Goal: Task Accomplishment & Management: Manage account settings

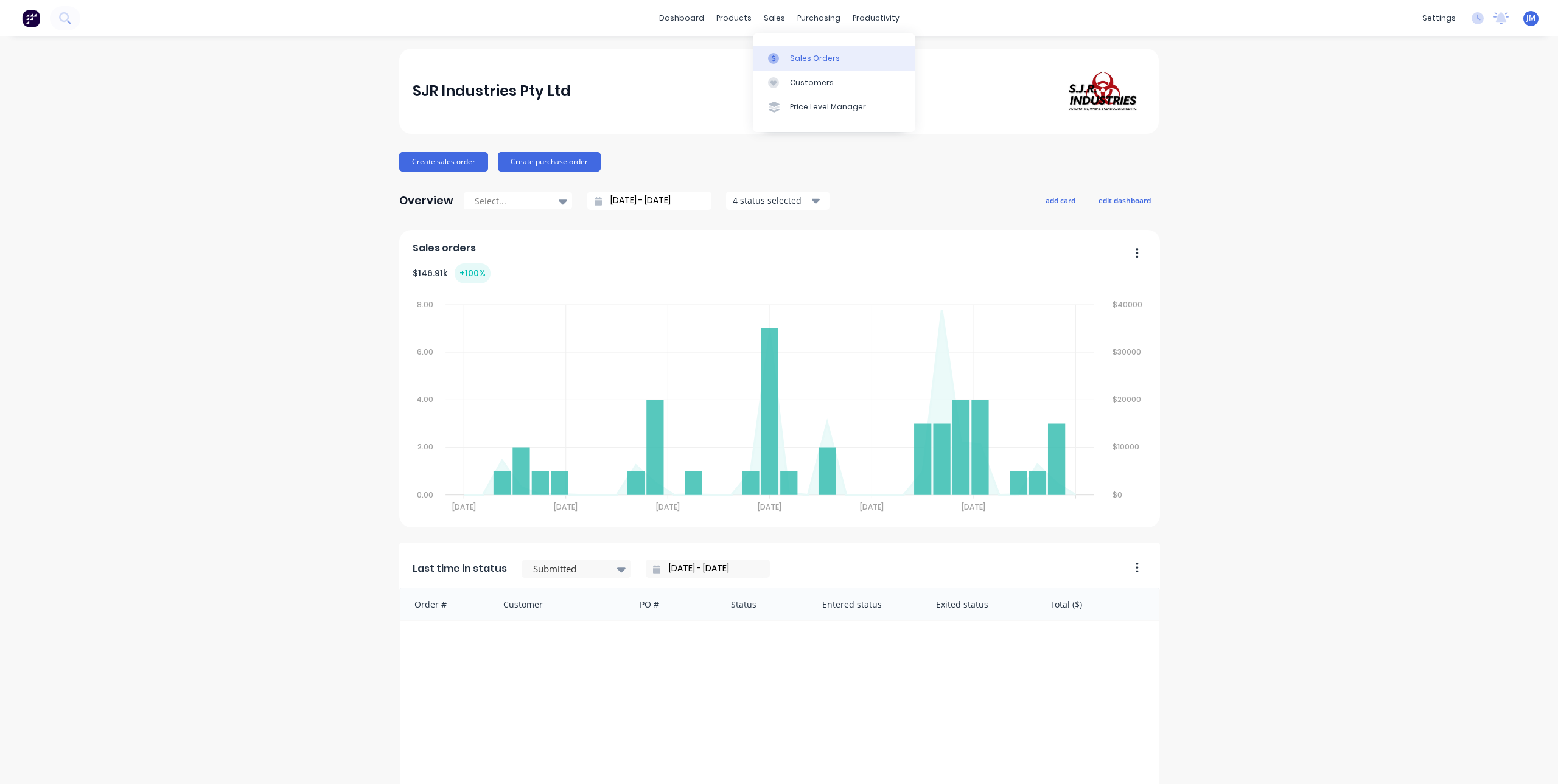
click at [785, 69] on link "Sales Orders" at bounding box center [834, 58] width 161 height 24
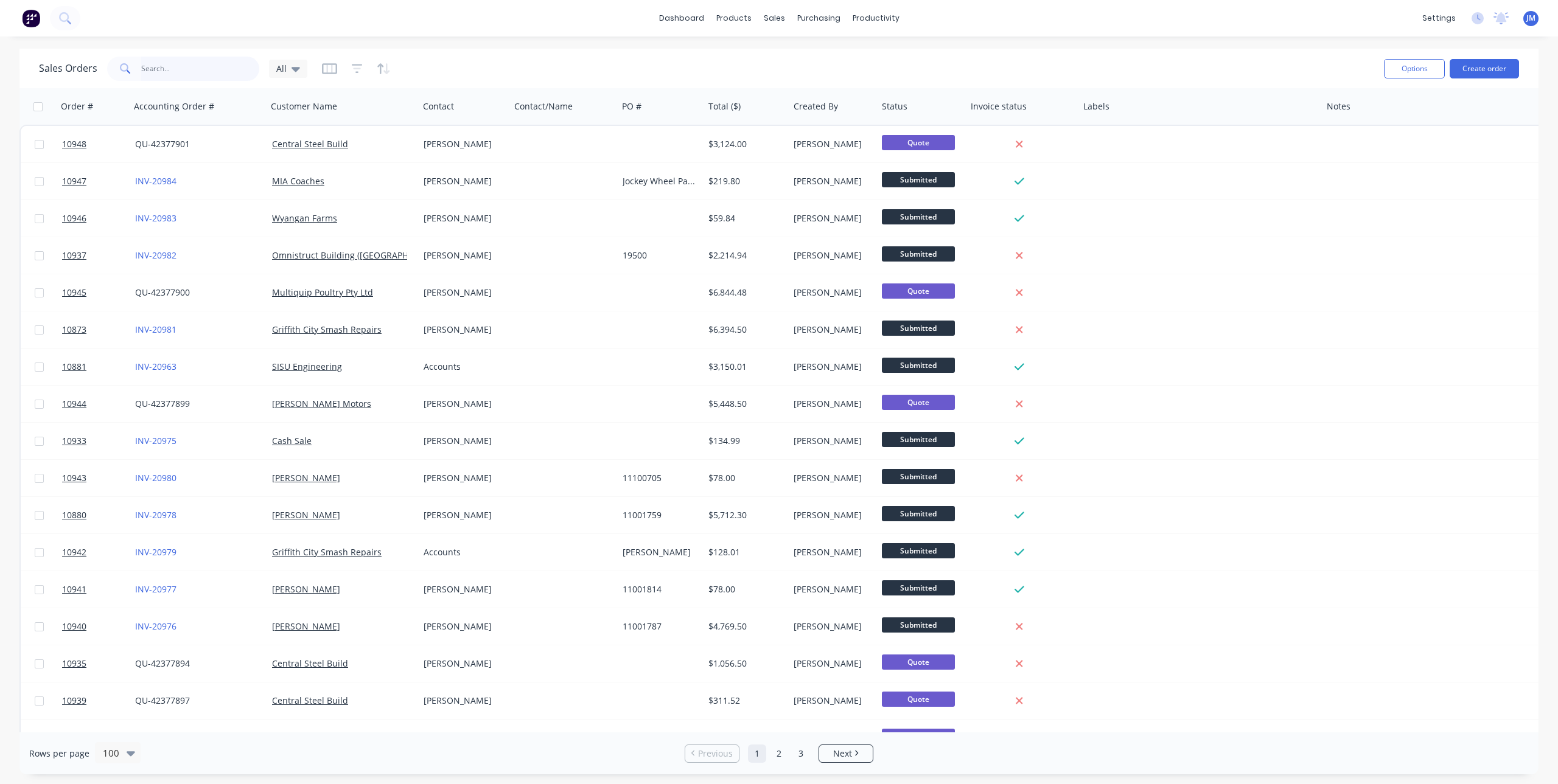
click at [198, 68] on input "text" at bounding box center [200, 69] width 119 height 24
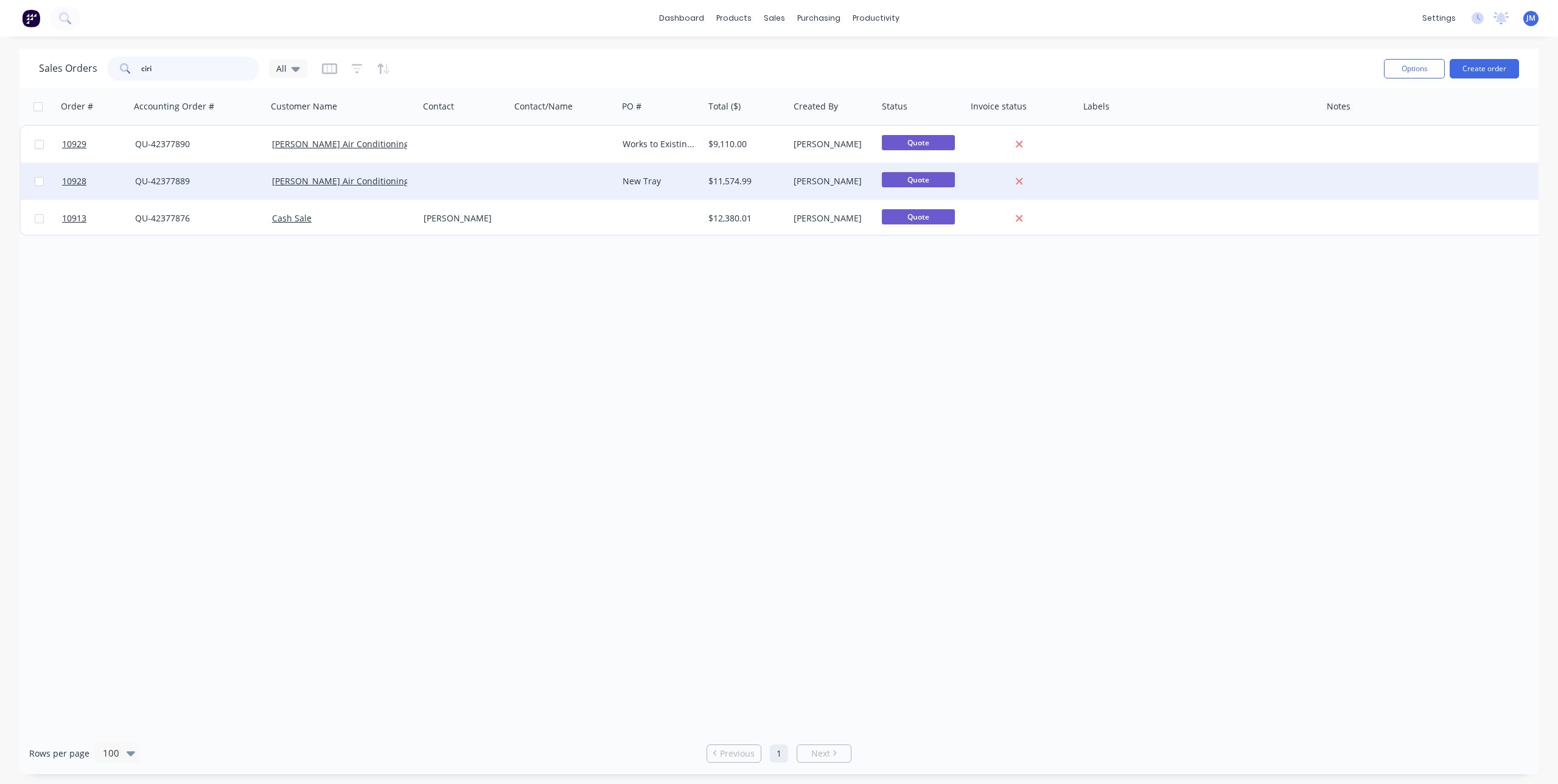
type input "ciri"
click at [464, 180] on div at bounding box center [465, 181] width 92 height 36
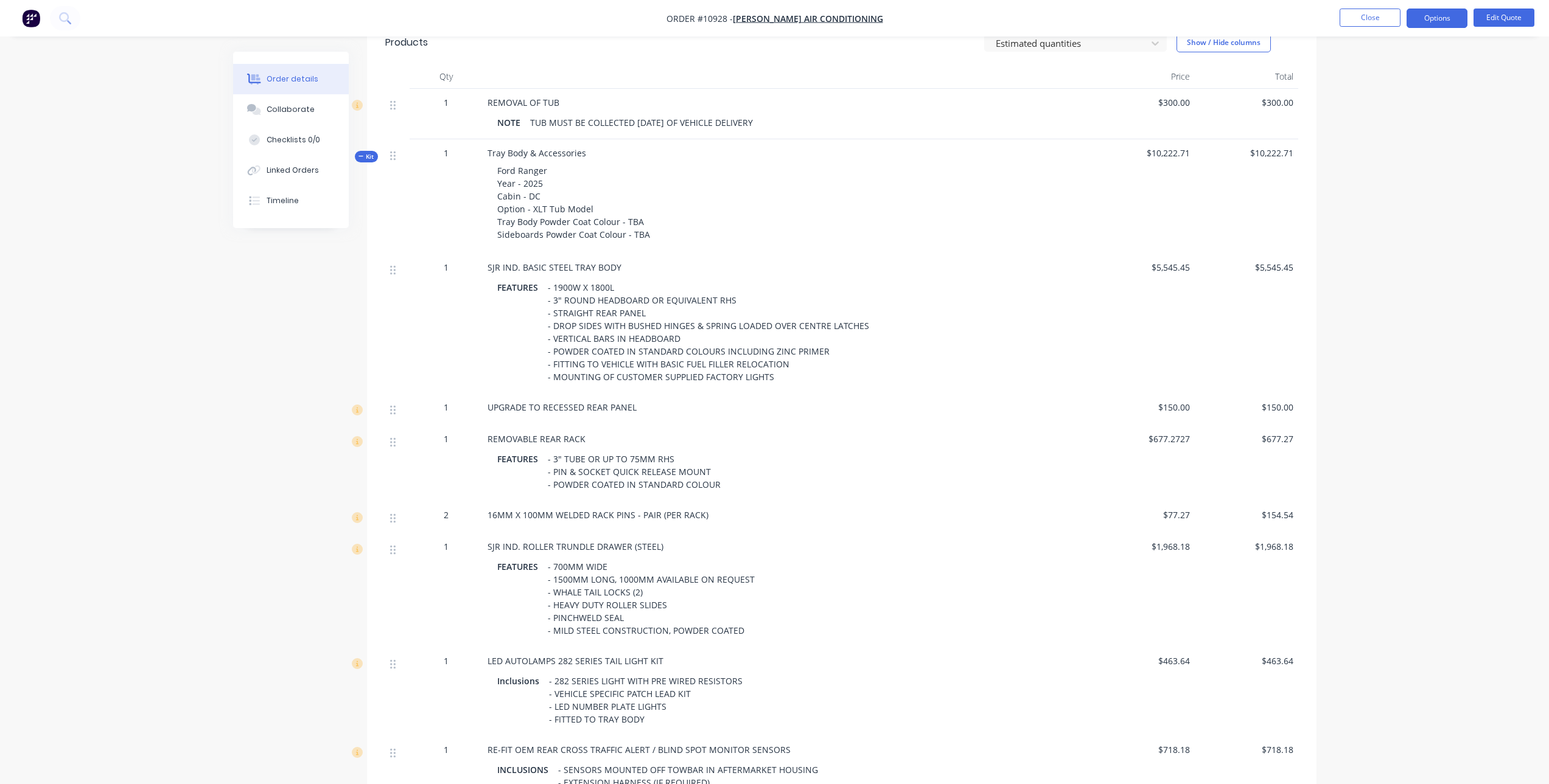
scroll to position [426, 0]
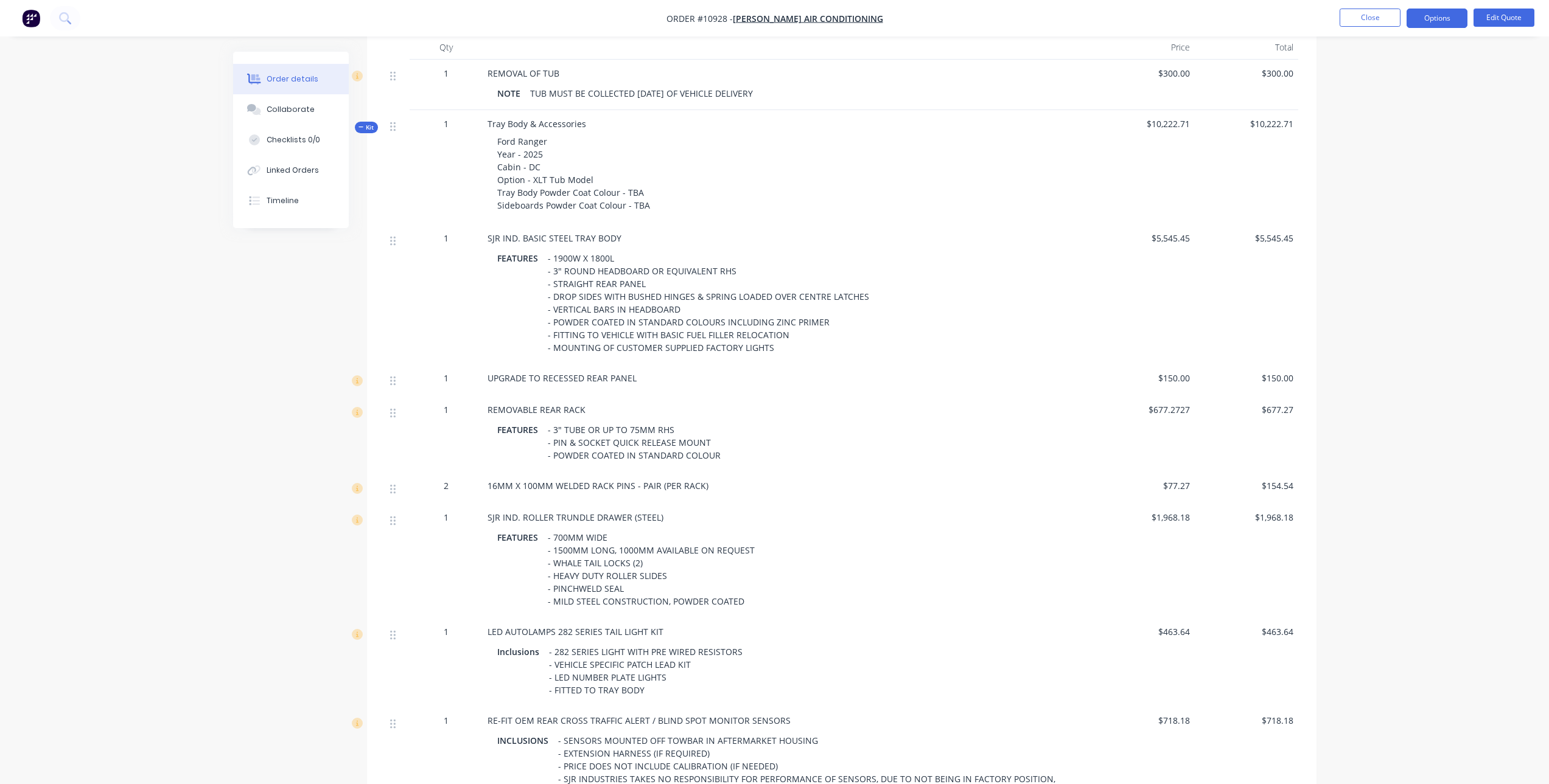
click at [632, 293] on div "- 1900W X 1800L - 3" ROUND HEADBOARD OR EQUIVALENT RHS - STRAIGHT REAR PANEL - …" at bounding box center [708, 303] width 331 height 107
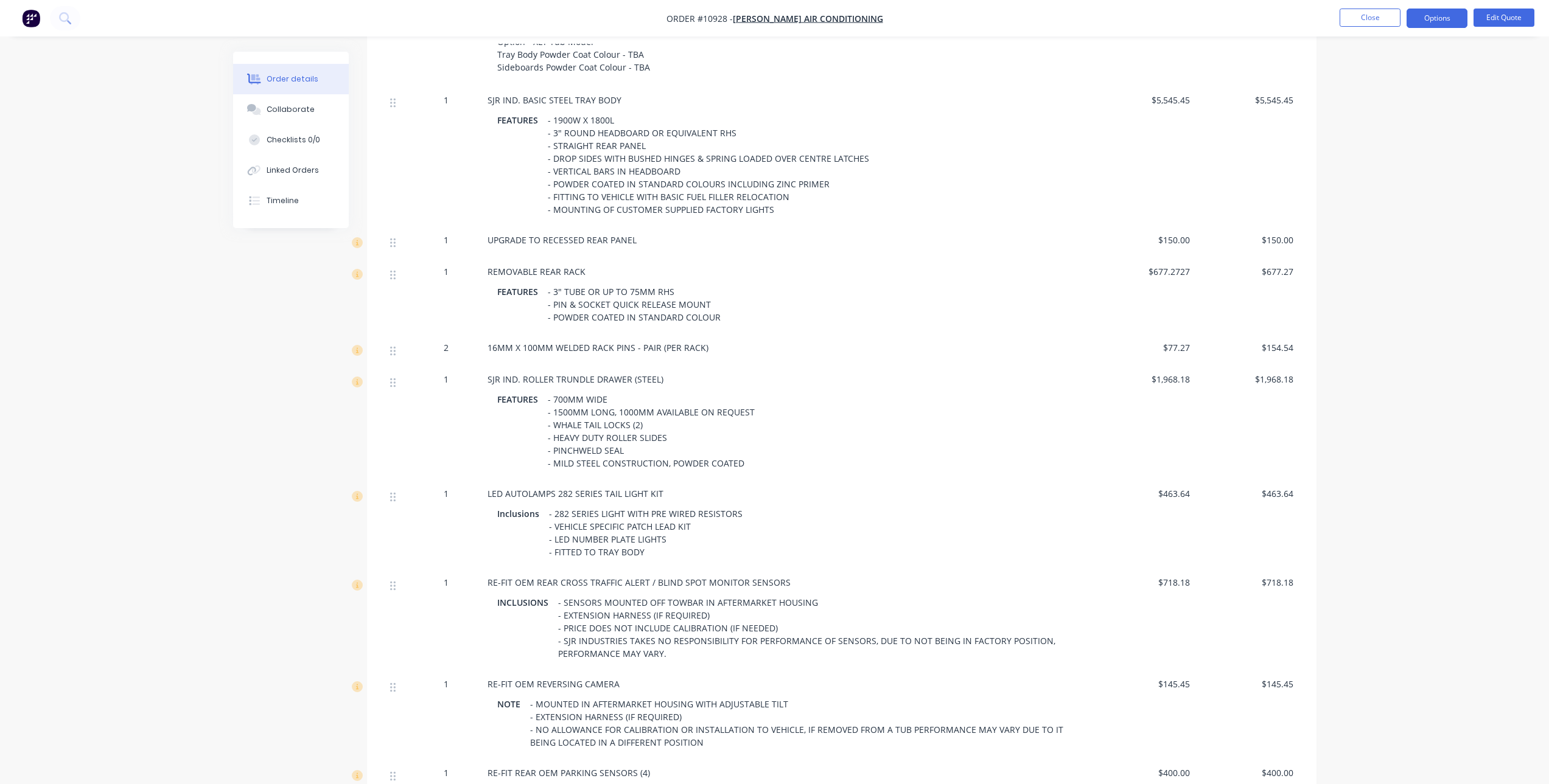
scroll to position [548, 0]
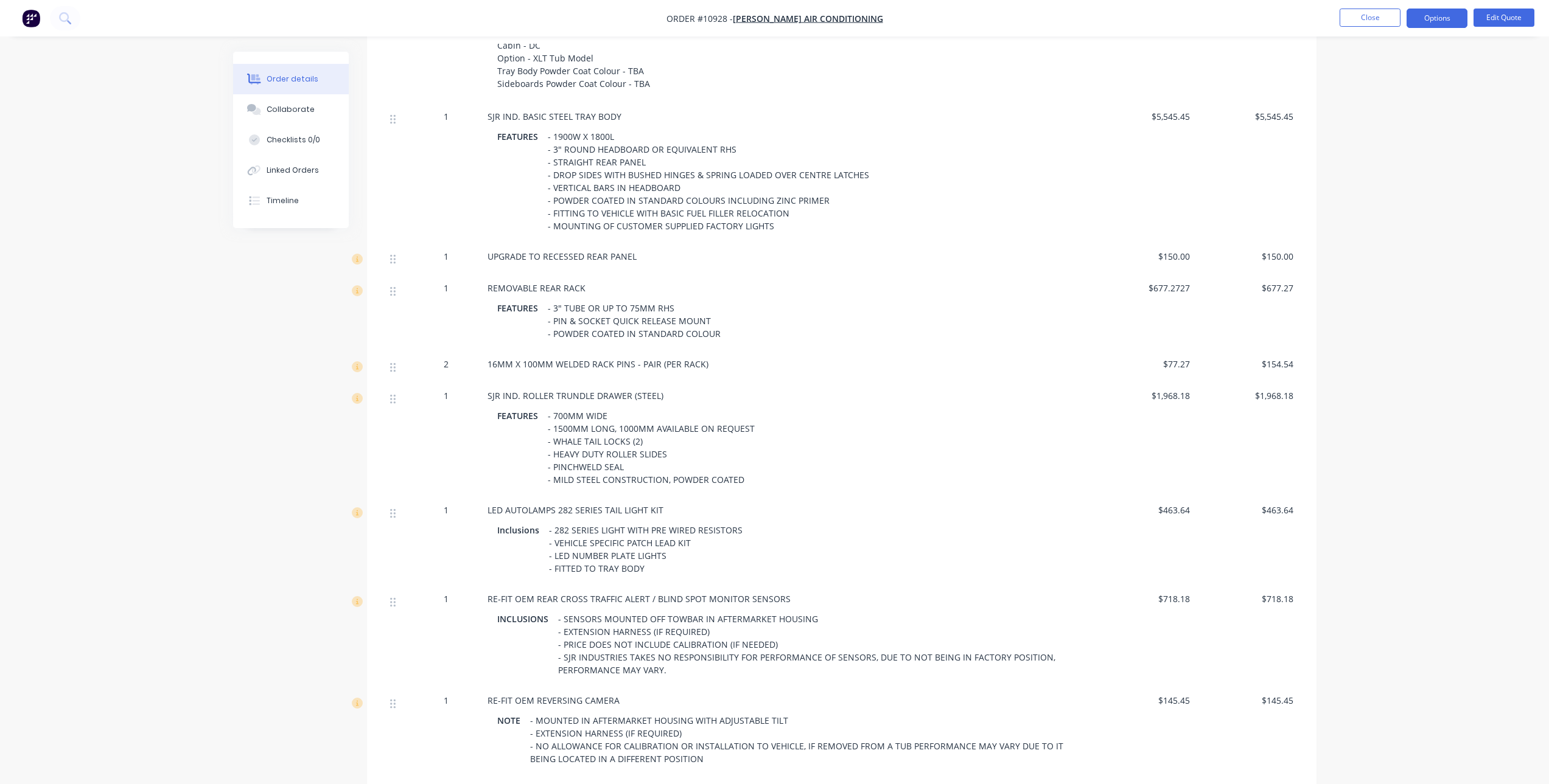
click at [591, 311] on div "- 3" TUBE OR UP TO 75MM RHS - PIN & SOCKET QUICK RELEASE MOUNT - POWDER COATED …" at bounding box center [634, 321] width 182 height 43
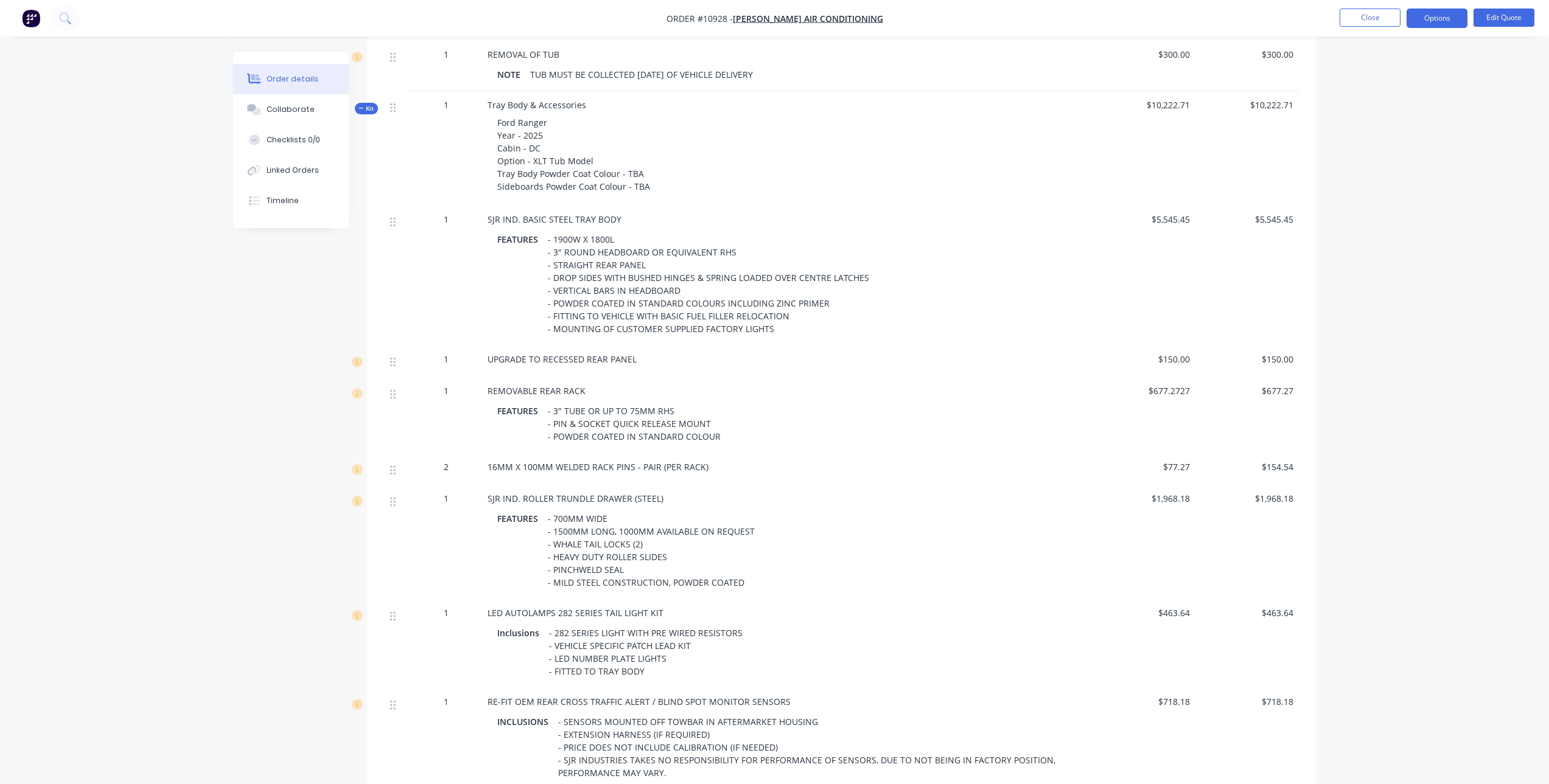
scroll to position [426, 0]
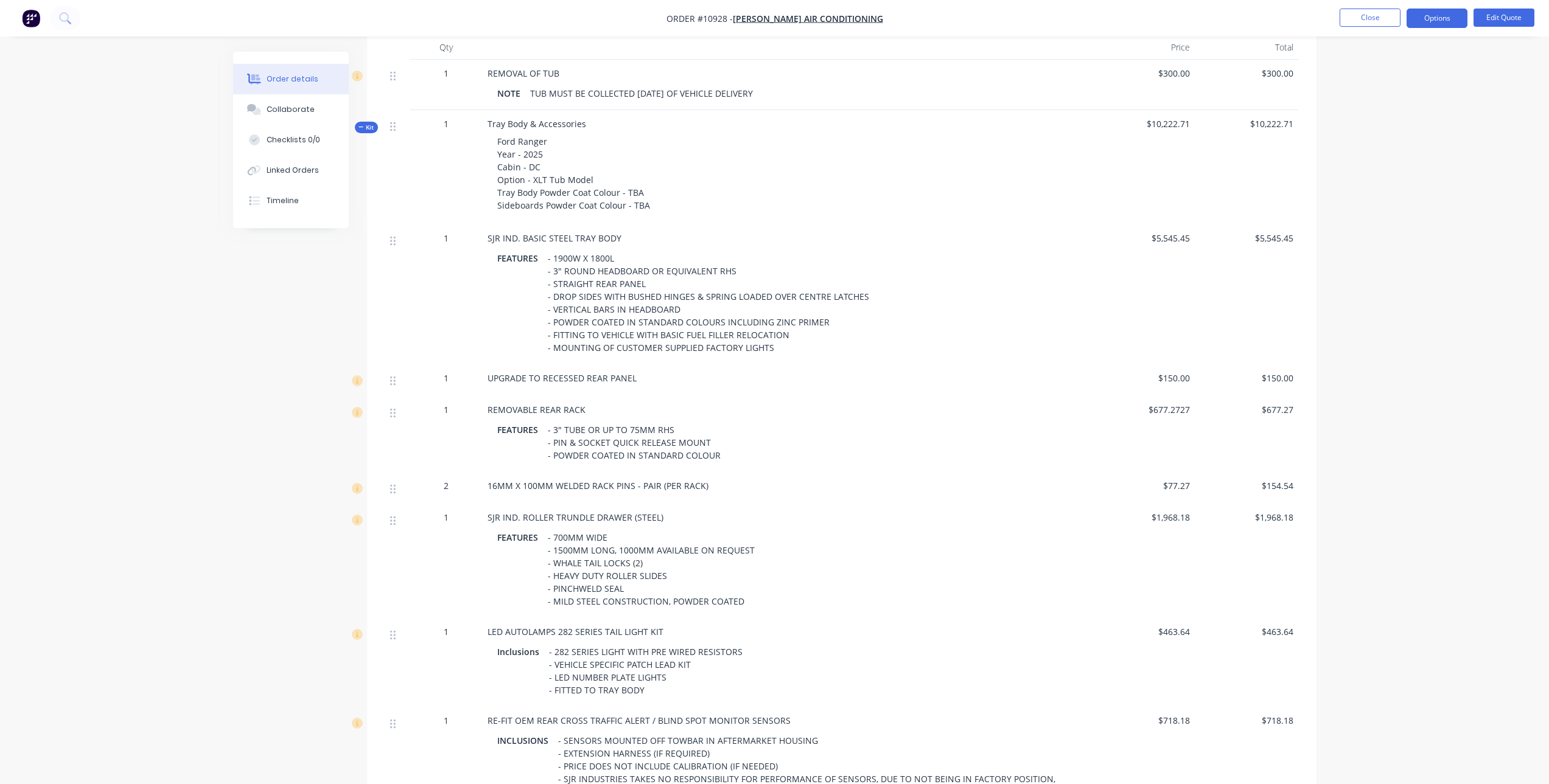
click at [563, 262] on div "- 1900W X 1800L - 3" ROUND HEADBOARD OR EQUIVALENT RHS - STRAIGHT REAR PANEL - …" at bounding box center [708, 303] width 331 height 107
click at [561, 257] on div "- 1900W X 1800L - 3" ROUND HEADBOARD OR EQUIVALENT RHS - STRAIGHT REAR PANEL - …" at bounding box center [708, 303] width 331 height 107
click at [565, 255] on div "- 1900W X 1800L - 3" ROUND HEADBOARD OR EQUIVALENT RHS - STRAIGHT REAR PANEL - …" at bounding box center [708, 303] width 331 height 107
click at [1499, 19] on button "Edit Quote" at bounding box center [1504, 17] width 61 height 18
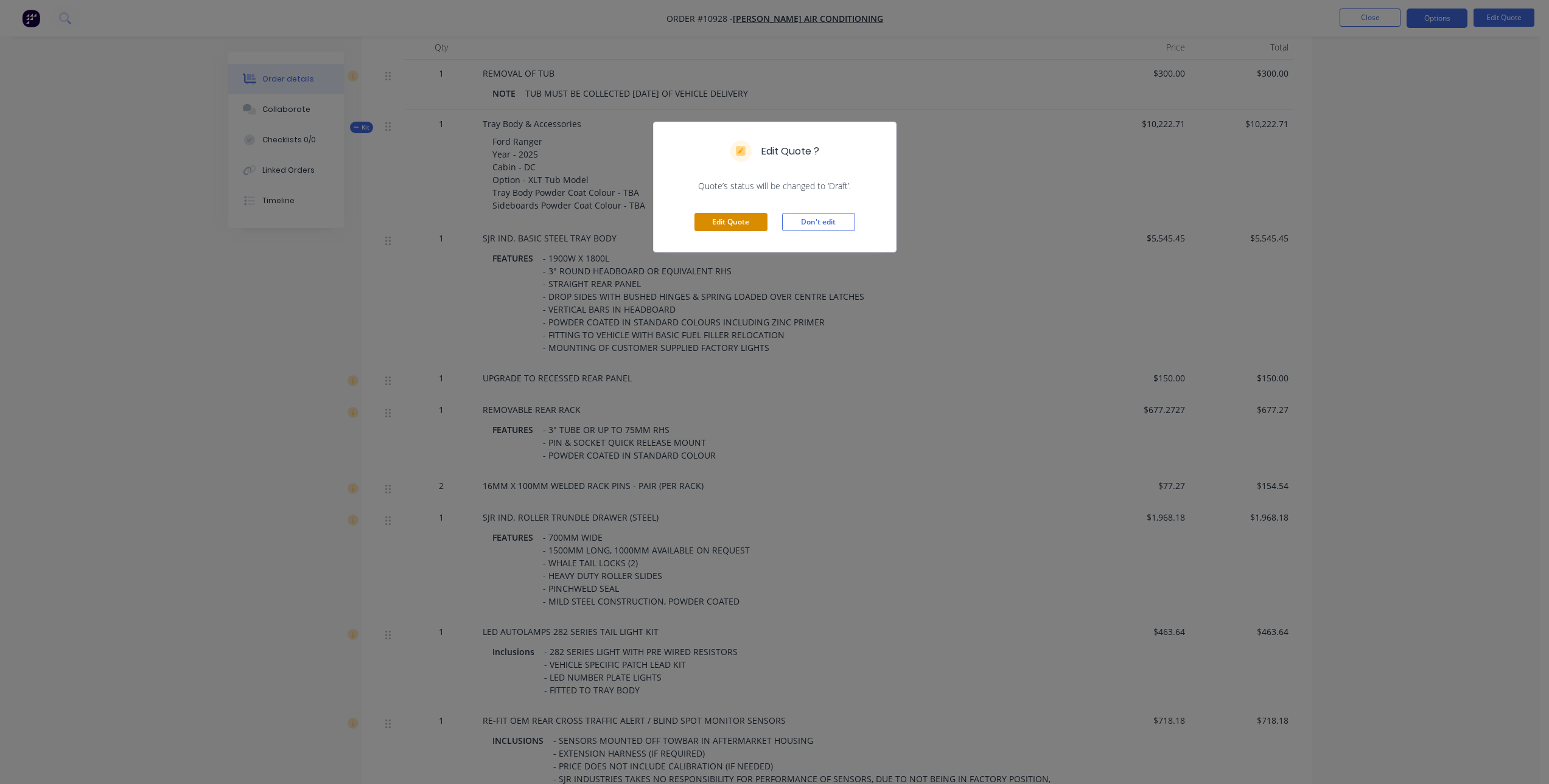
click at [723, 222] on button "Edit Quote" at bounding box center [730, 222] width 73 height 18
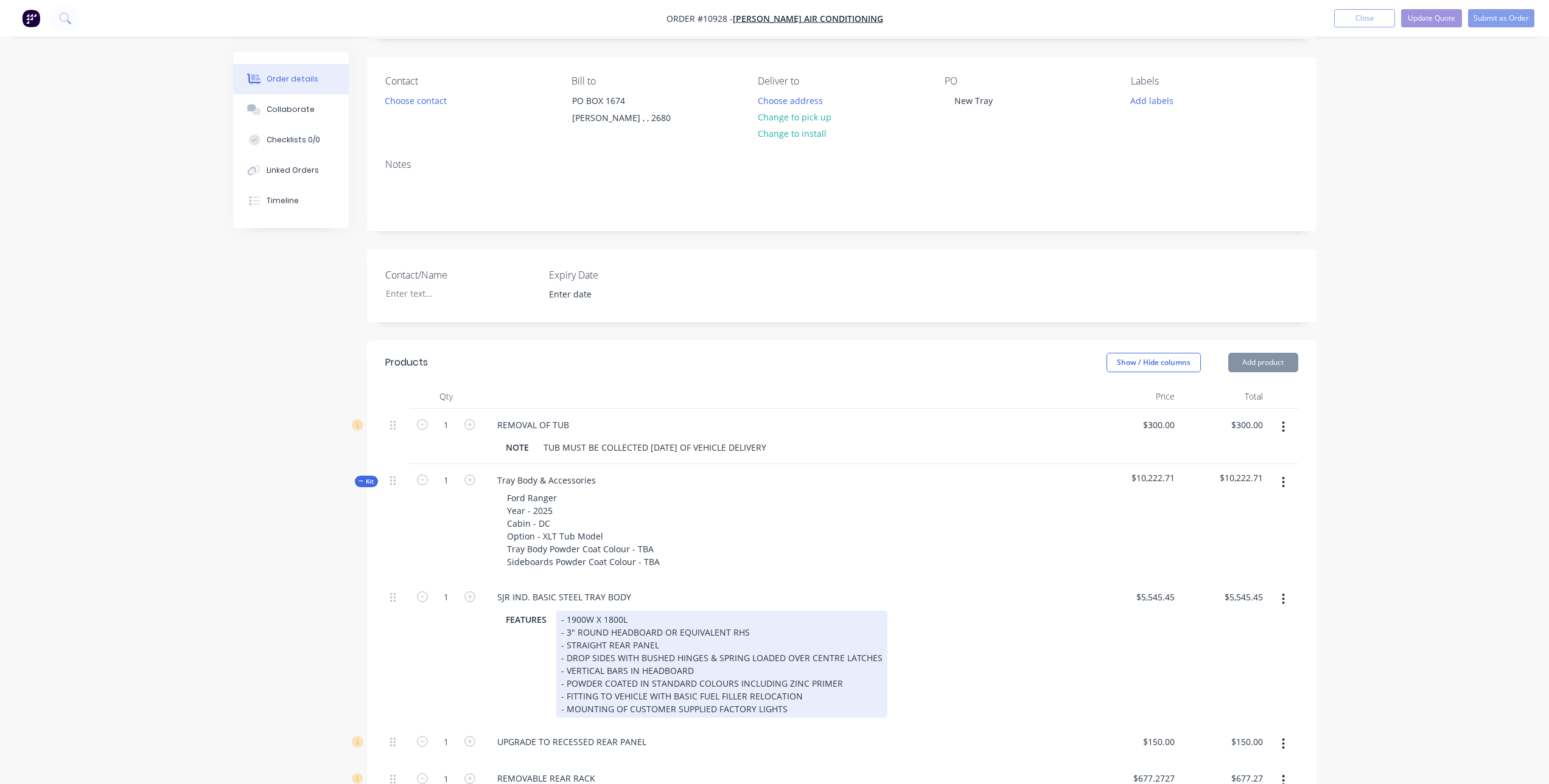
scroll to position [182, 0]
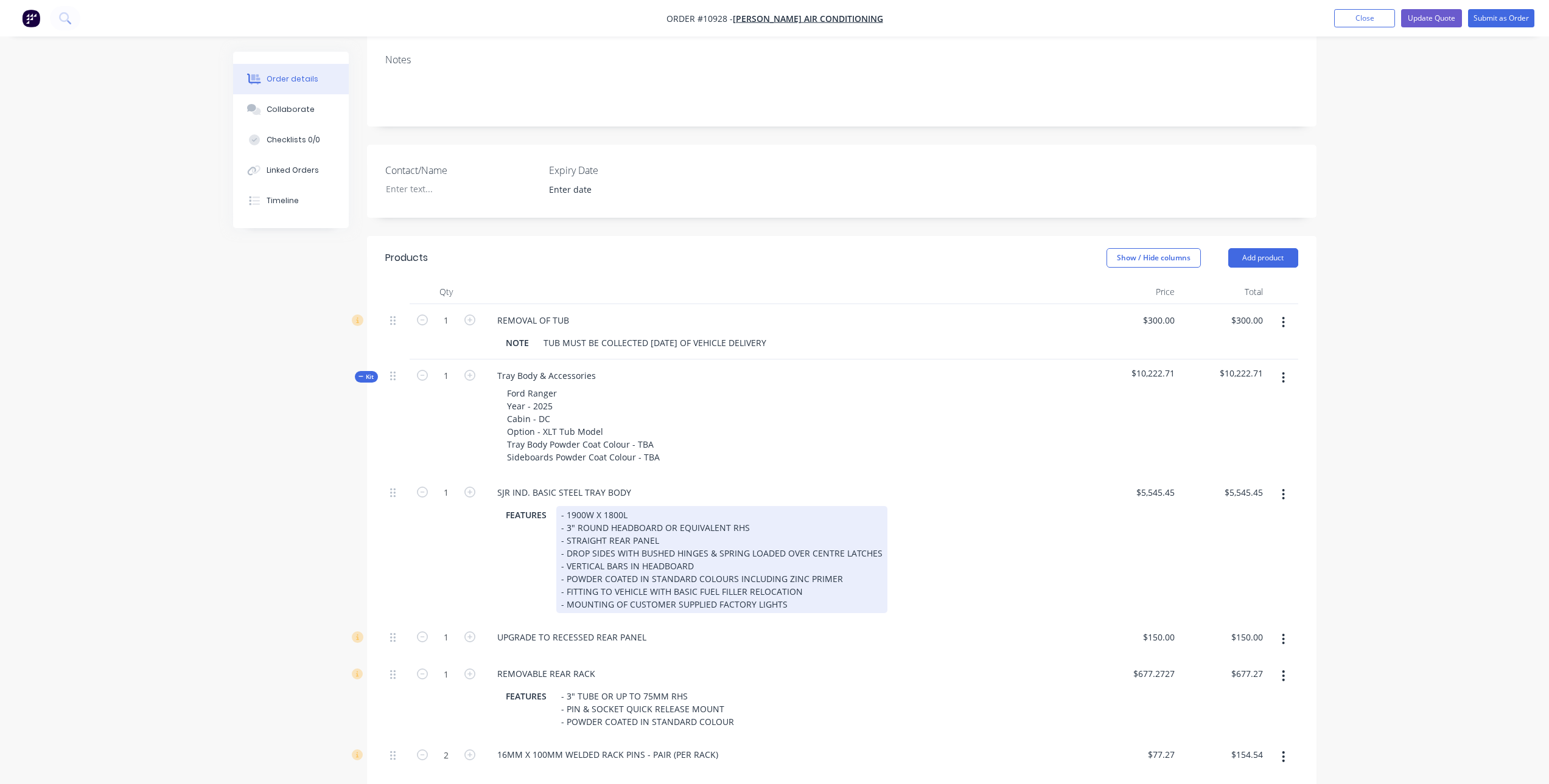
click at [573, 517] on div "- 1900W X 1800L - 3" ROUND HEADBOARD OR EQUIVALENT RHS - STRAIGHT REAR PANEL - …" at bounding box center [721, 560] width 331 height 107
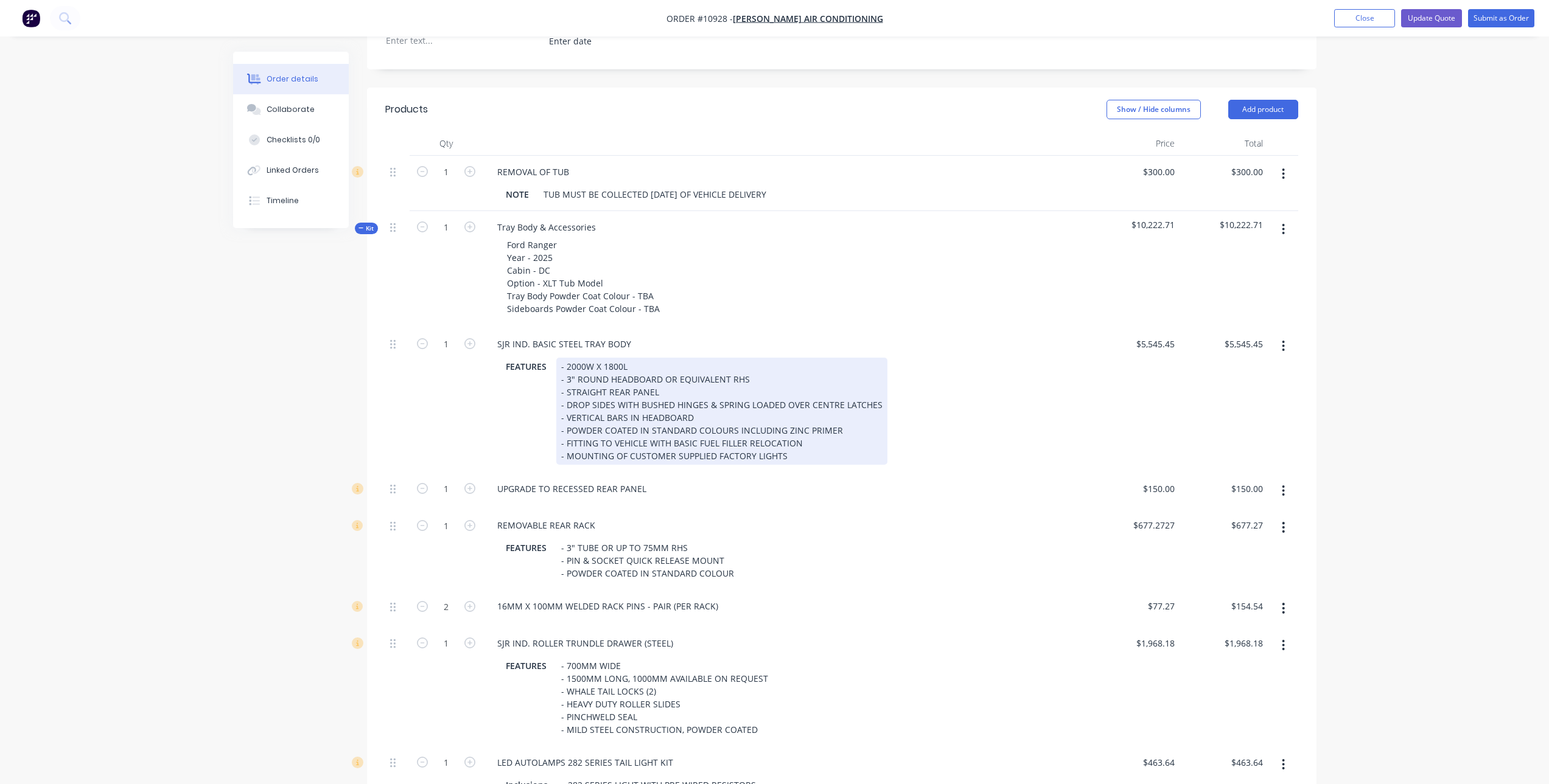
scroll to position [365, 0]
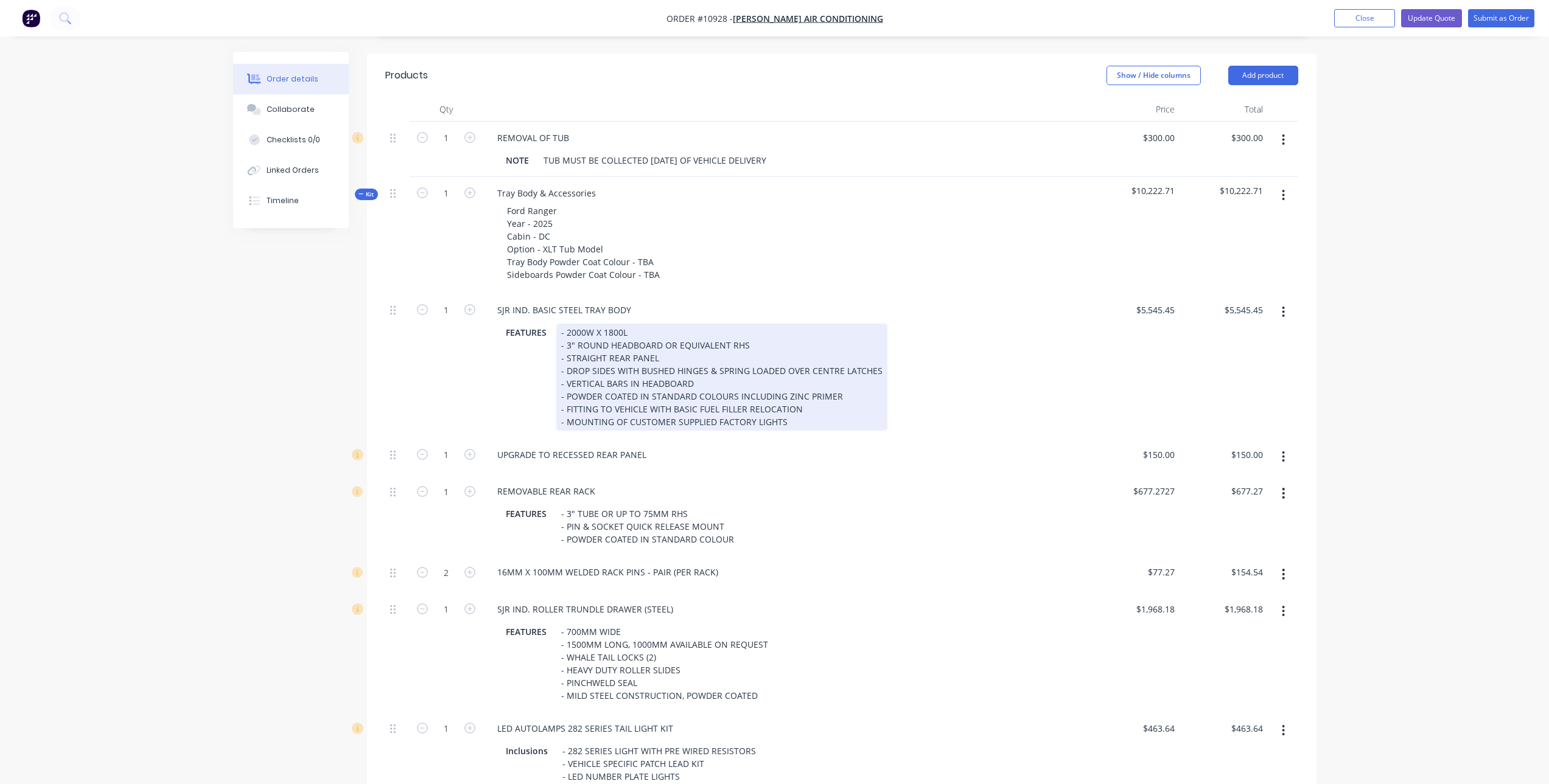
click at [681, 365] on div "- 2000W X 1800L - 3" ROUND HEADBOARD OR EQUIVALENT RHS - STRAIGHT REAR PANEL - …" at bounding box center [721, 377] width 331 height 107
click at [622, 334] on div "- 2000W X 1800L - 3" ROUND HEADBOARD OR EQUIVALENT RHS - STRAIGHT REAR PANEL - …" at bounding box center [721, 377] width 331 height 107
drag, startPoint x: 616, startPoint y: 334, endPoint x: 630, endPoint y: 342, distance: 16.1
click at [618, 335] on div "- 2000W X 1800L - 3" ROUND HEADBOARD OR EQUIVALENT RHS - STRAIGHT REAR PANEL - …" at bounding box center [721, 377] width 331 height 107
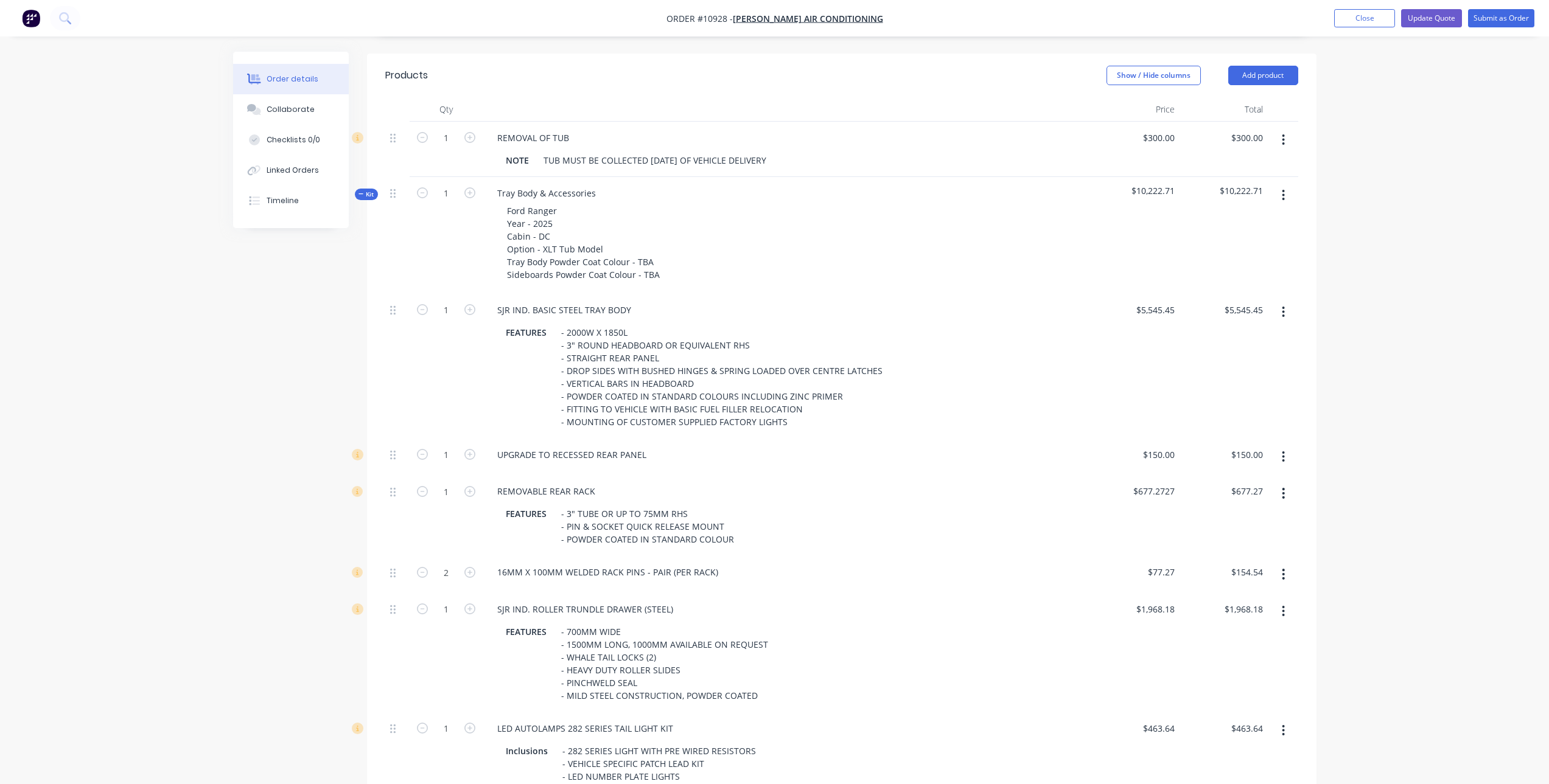
click at [891, 569] on div "16MM X 100MM WELDED RACK PINS - PAIR (PER RACK)" at bounding box center [787, 572] width 599 height 18
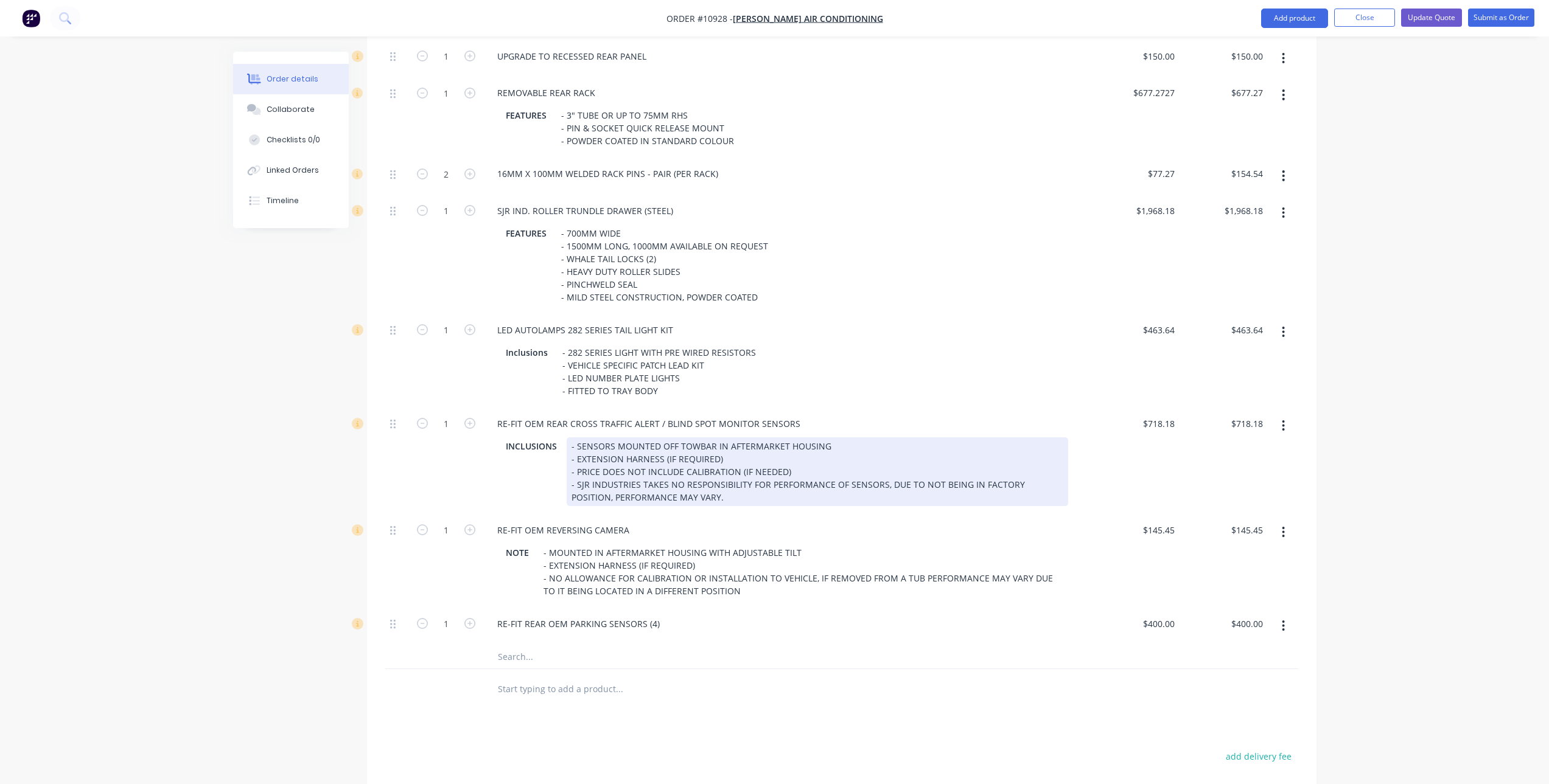
scroll to position [791, 0]
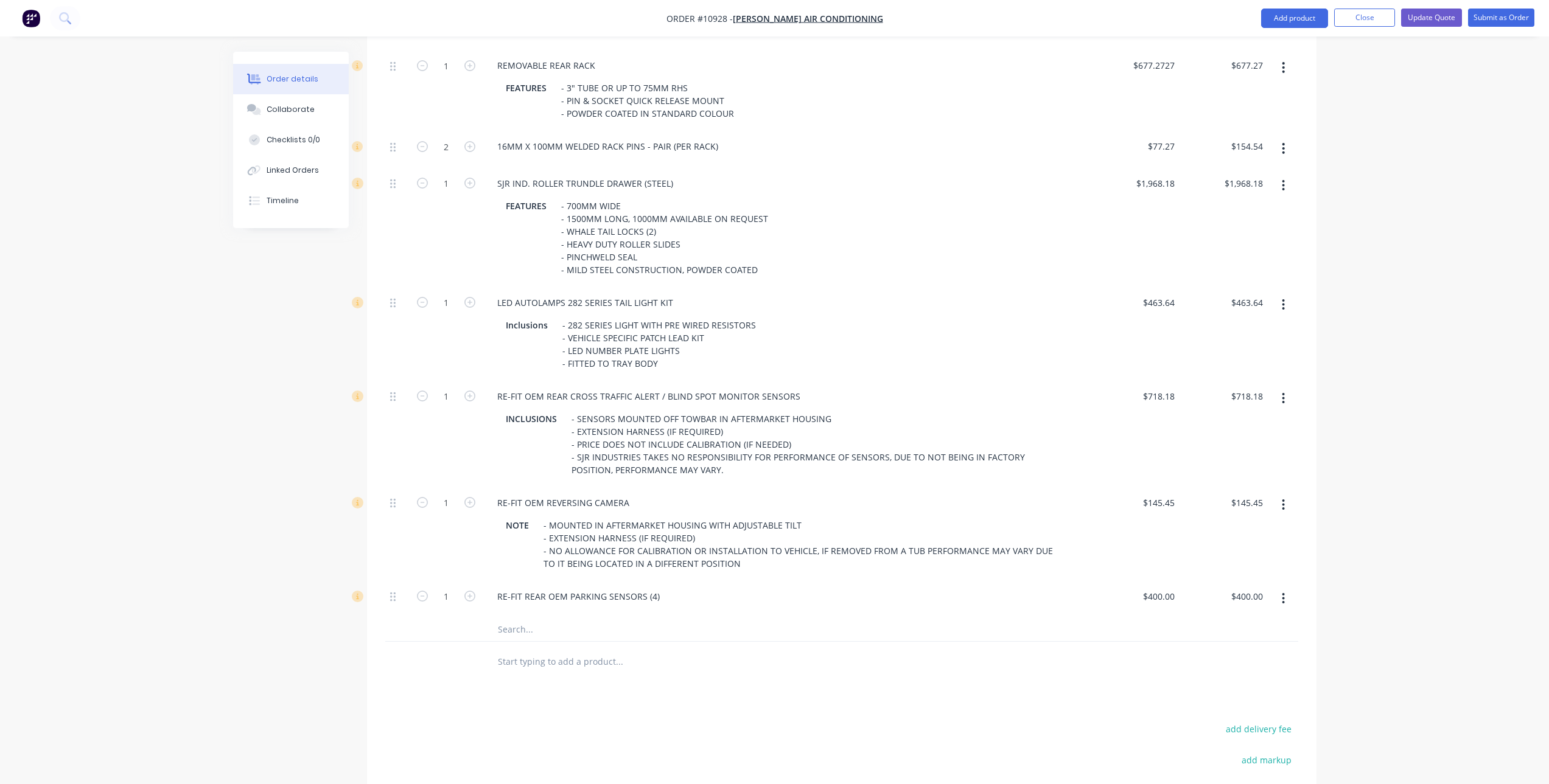
click at [533, 628] on input "text" at bounding box center [618, 629] width 243 height 24
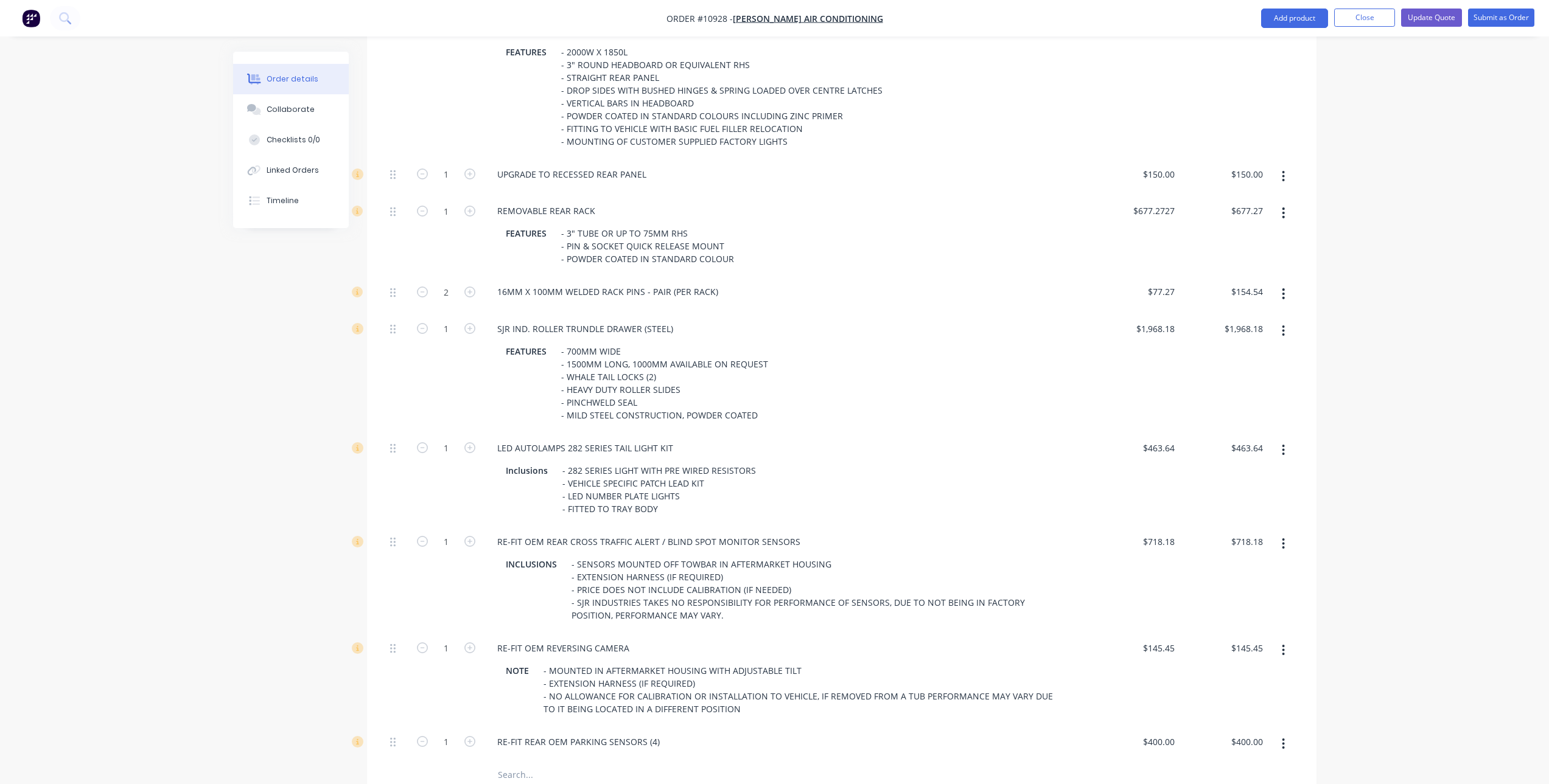
scroll to position [546, 0]
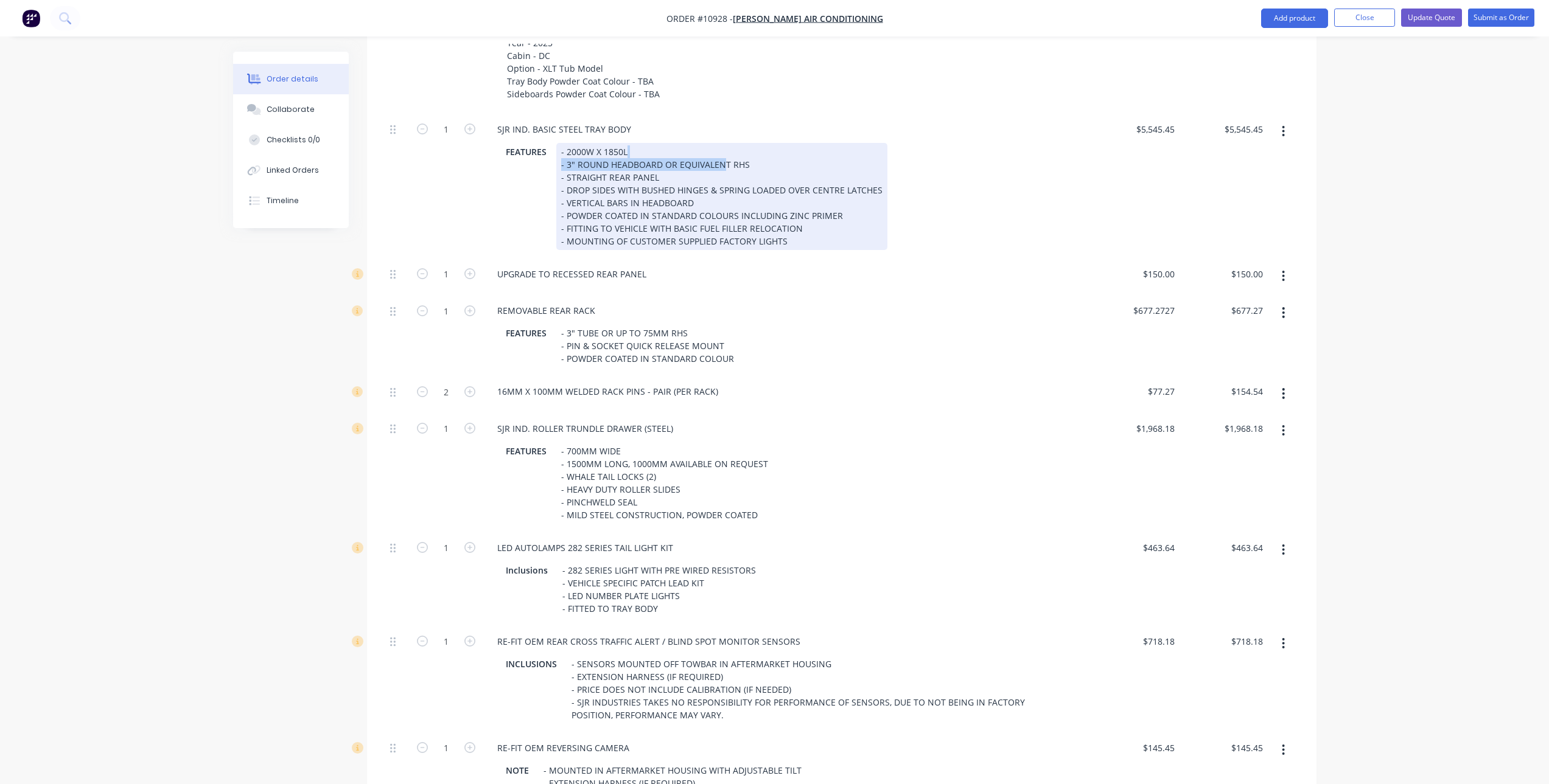
click at [721, 158] on div "- 2000W X 1850L - 3" ROUND HEADBOARD OR EQUIVALENT RHS - STRAIGHT REAR PANEL - …" at bounding box center [721, 196] width 331 height 107
drag, startPoint x: 730, startPoint y: 160, endPoint x: 566, endPoint y: 160, distance: 164.0
click at [566, 160] on div "- 2000W X 1850L - 3" ROUND HEADBOARD OR EQUIVALENT RHS - STRAIGHT REAR PANEL - …" at bounding box center [721, 196] width 331 height 107
click at [612, 165] on div "- 2000W X 1850L - RHS - STRAIGHT REAR PANEL - DROP SIDES WITH BUSHED HINGES & S…" at bounding box center [721, 196] width 331 height 107
drag, startPoint x: 599, startPoint y: 163, endPoint x: 566, endPoint y: 162, distance: 33.0
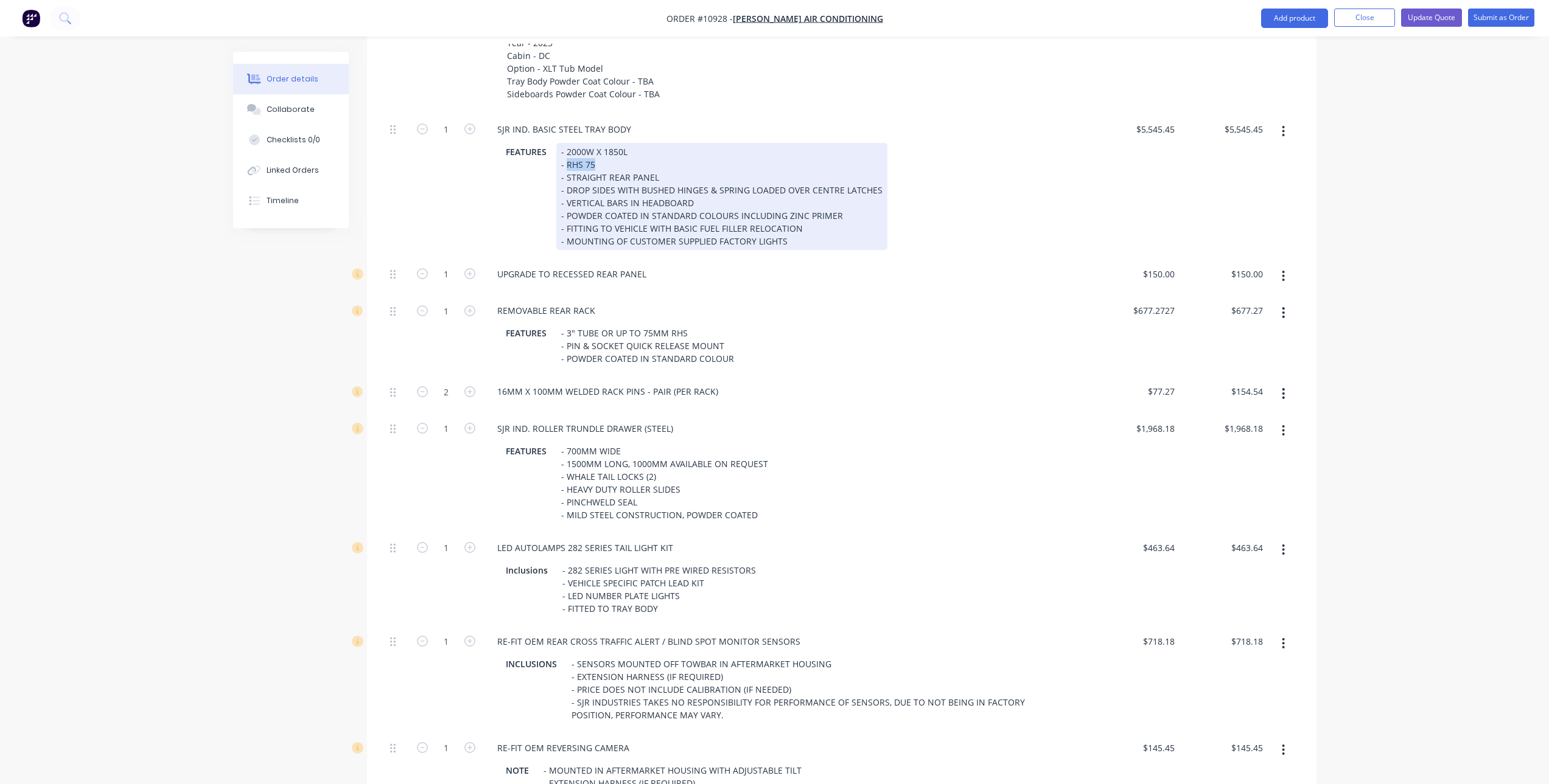
click at [566, 162] on div "- 2000W X 1850L - RHS 75 - STRAIGHT REAR PANEL - DROP SIDES WITH BUSHED HINGES …" at bounding box center [721, 196] width 331 height 107
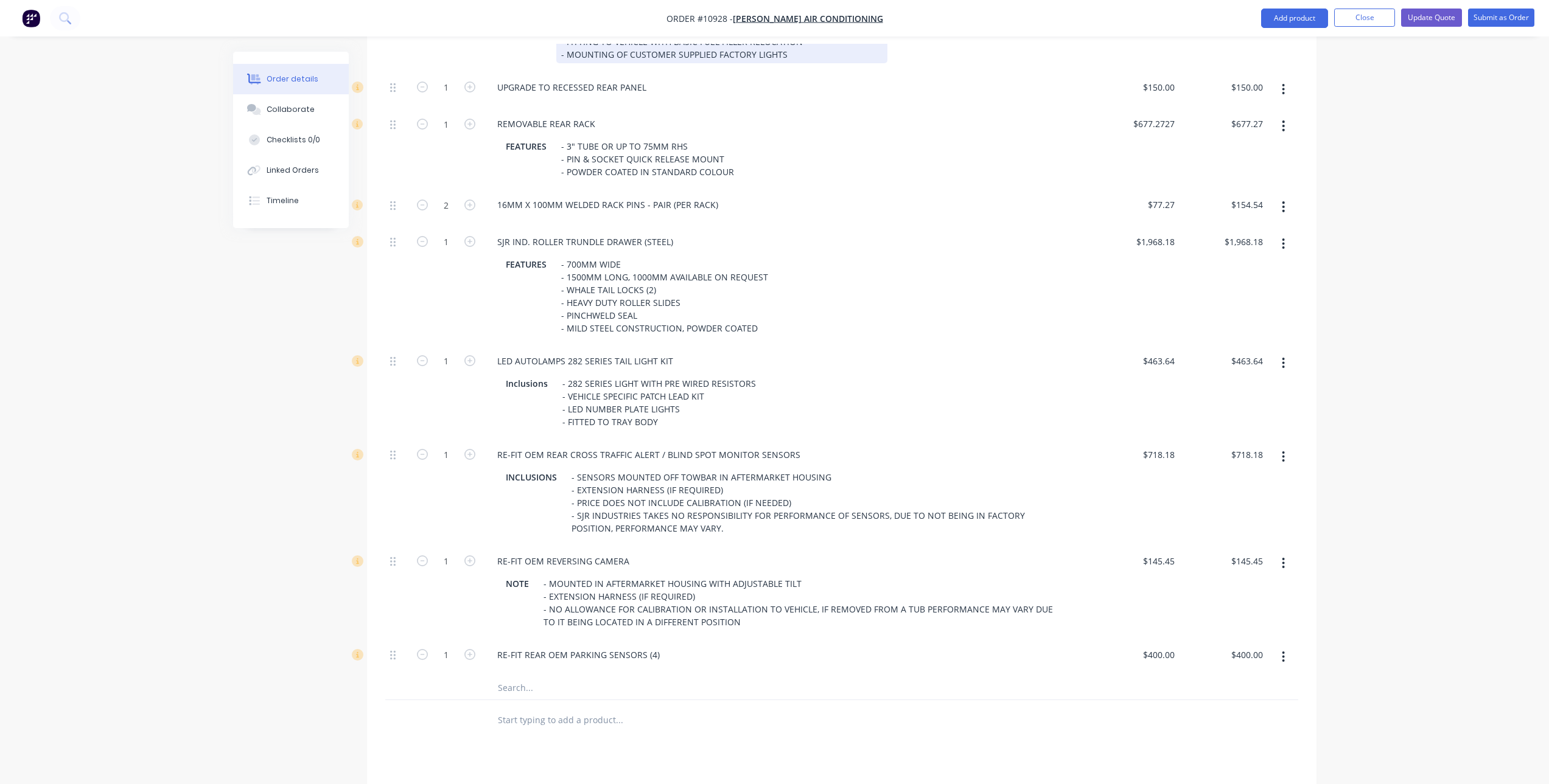
scroll to position [971, 0]
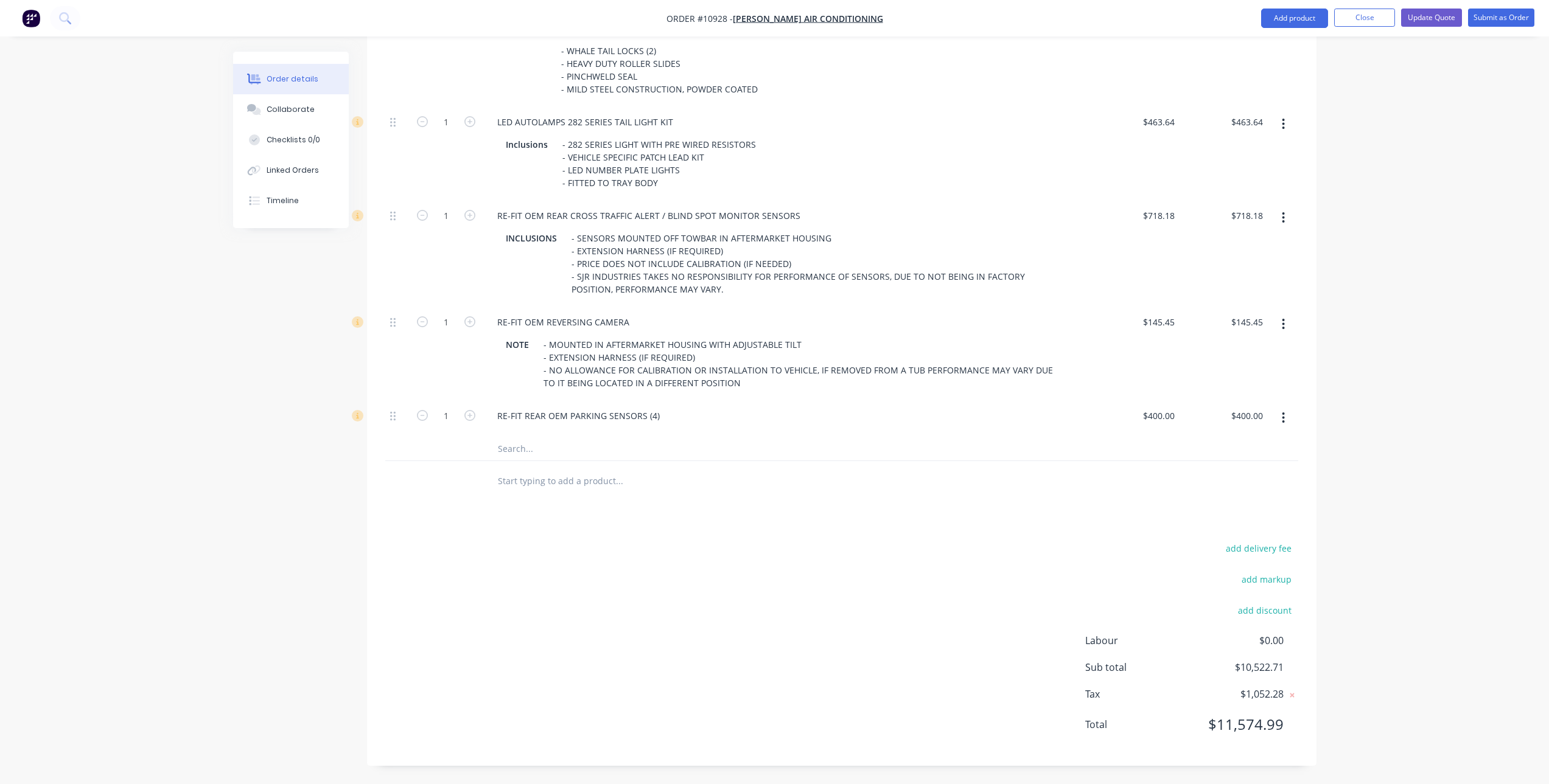
click at [550, 450] on input "text" at bounding box center [618, 449] width 243 height 24
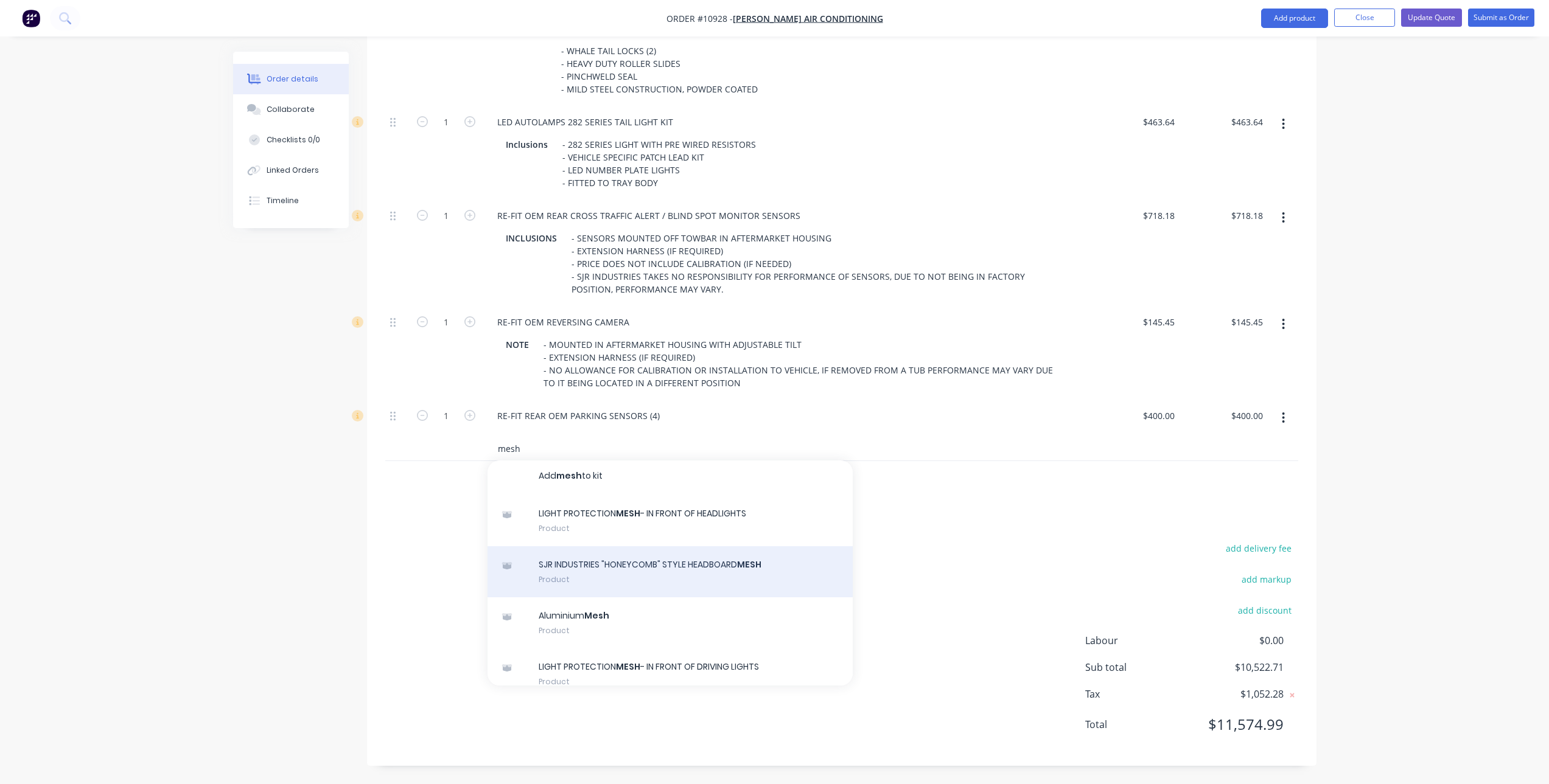
scroll to position [0, 0]
type input "mesh"
click at [644, 570] on div "SJR INDUSTRIES "HONEYCOMB" STYLE HEADBOARD MESH Product" at bounding box center [670, 576] width 365 height 51
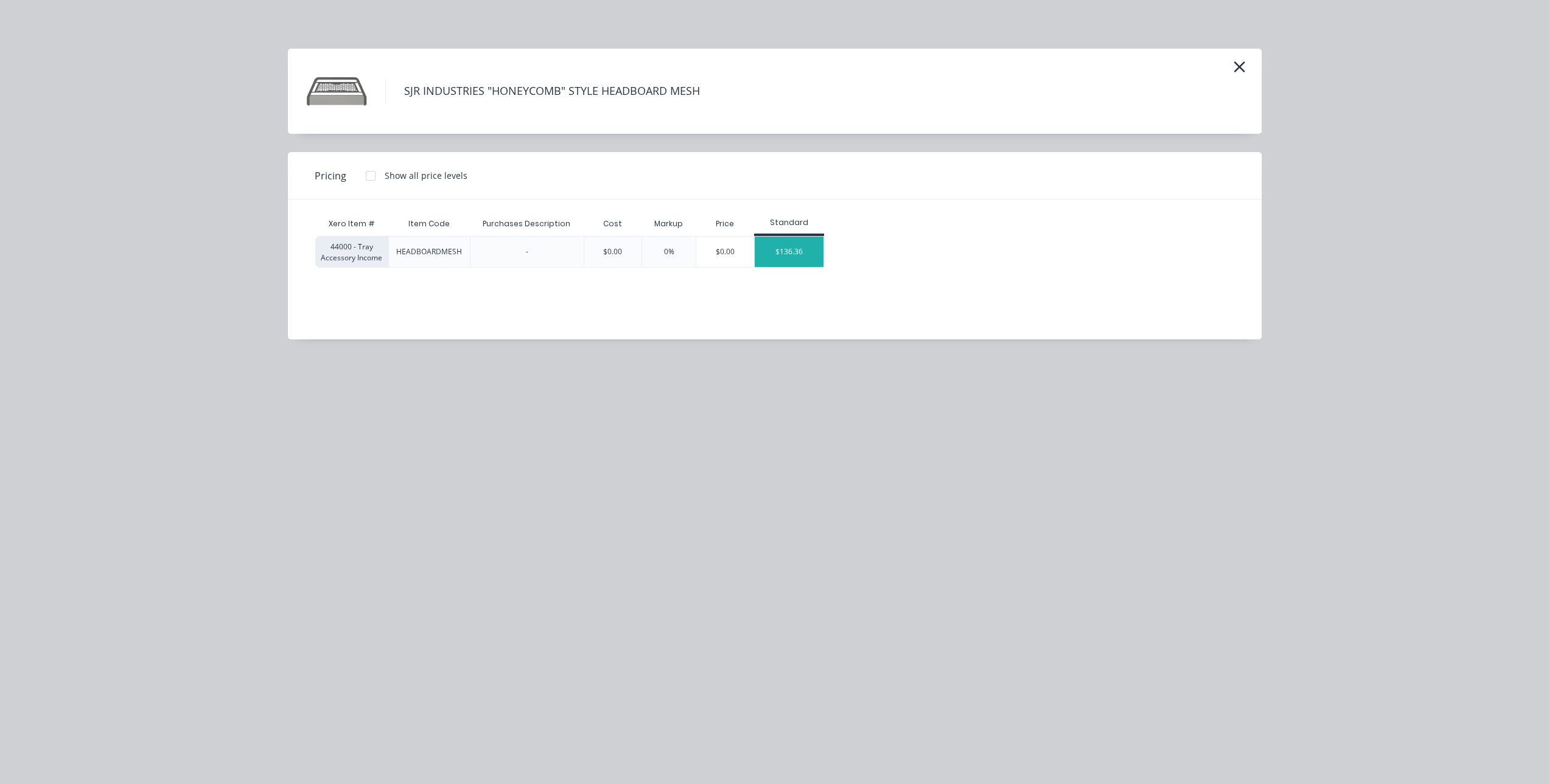
click at [787, 252] on div "$136.36" at bounding box center [789, 252] width 69 height 30
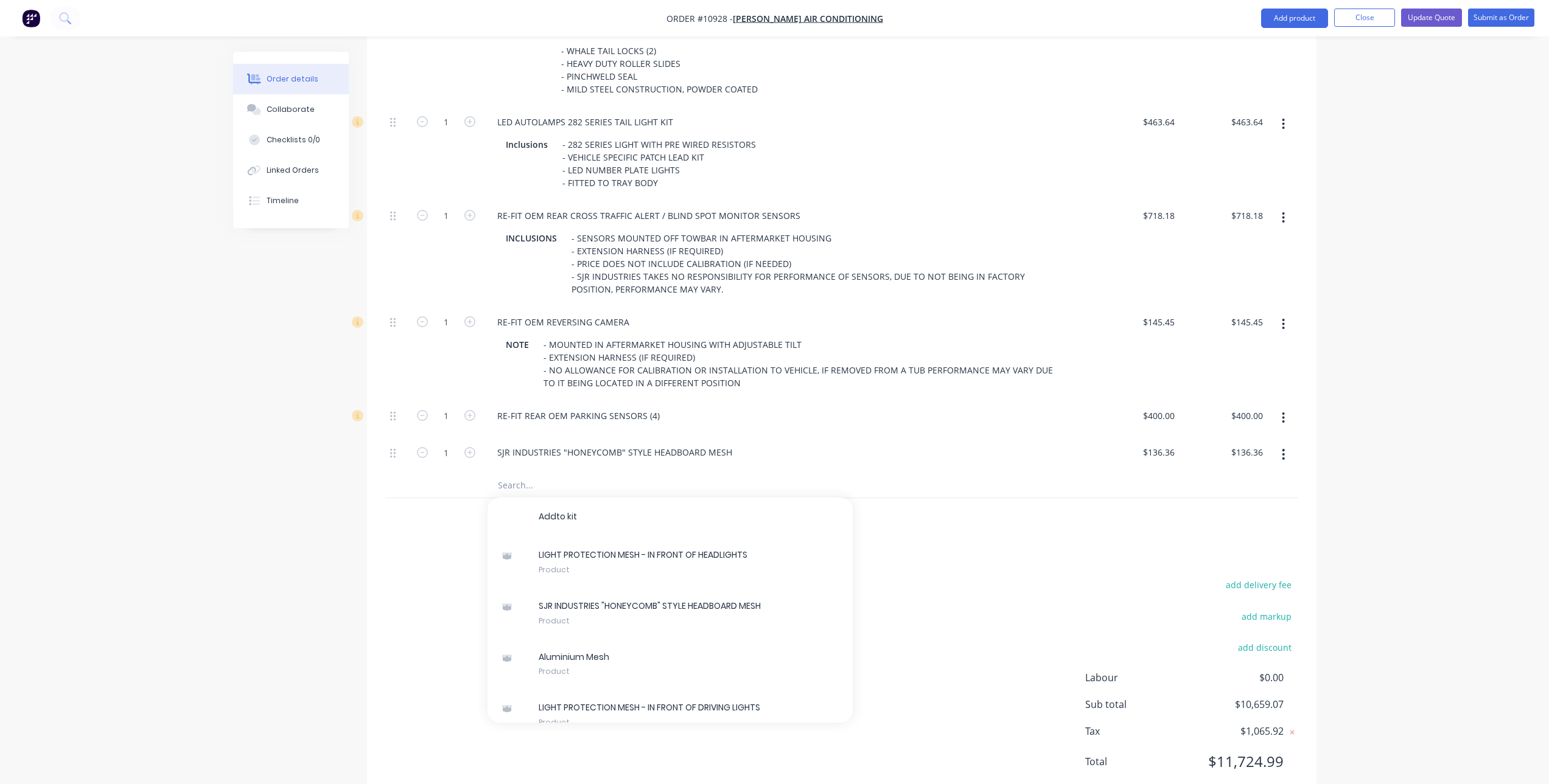
click at [522, 483] on input "text" at bounding box center [618, 485] width 243 height 24
click at [657, 552] on div "Products Show / Hide columns Add product Qty Price Total 1 REMOVAL OF TUB NOTE …" at bounding box center [842, 125] width 950 height 1356
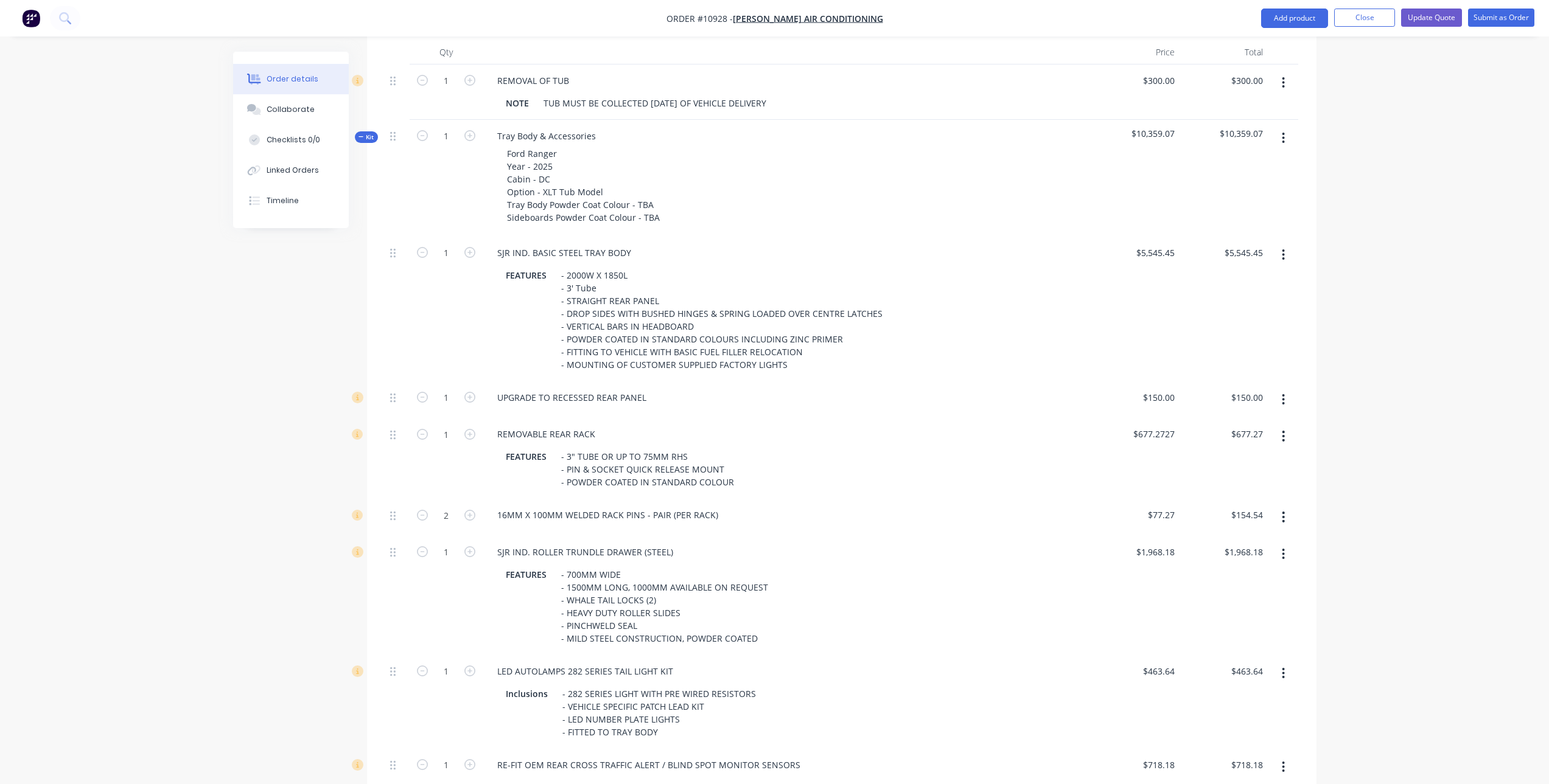
scroll to position [363, 0]
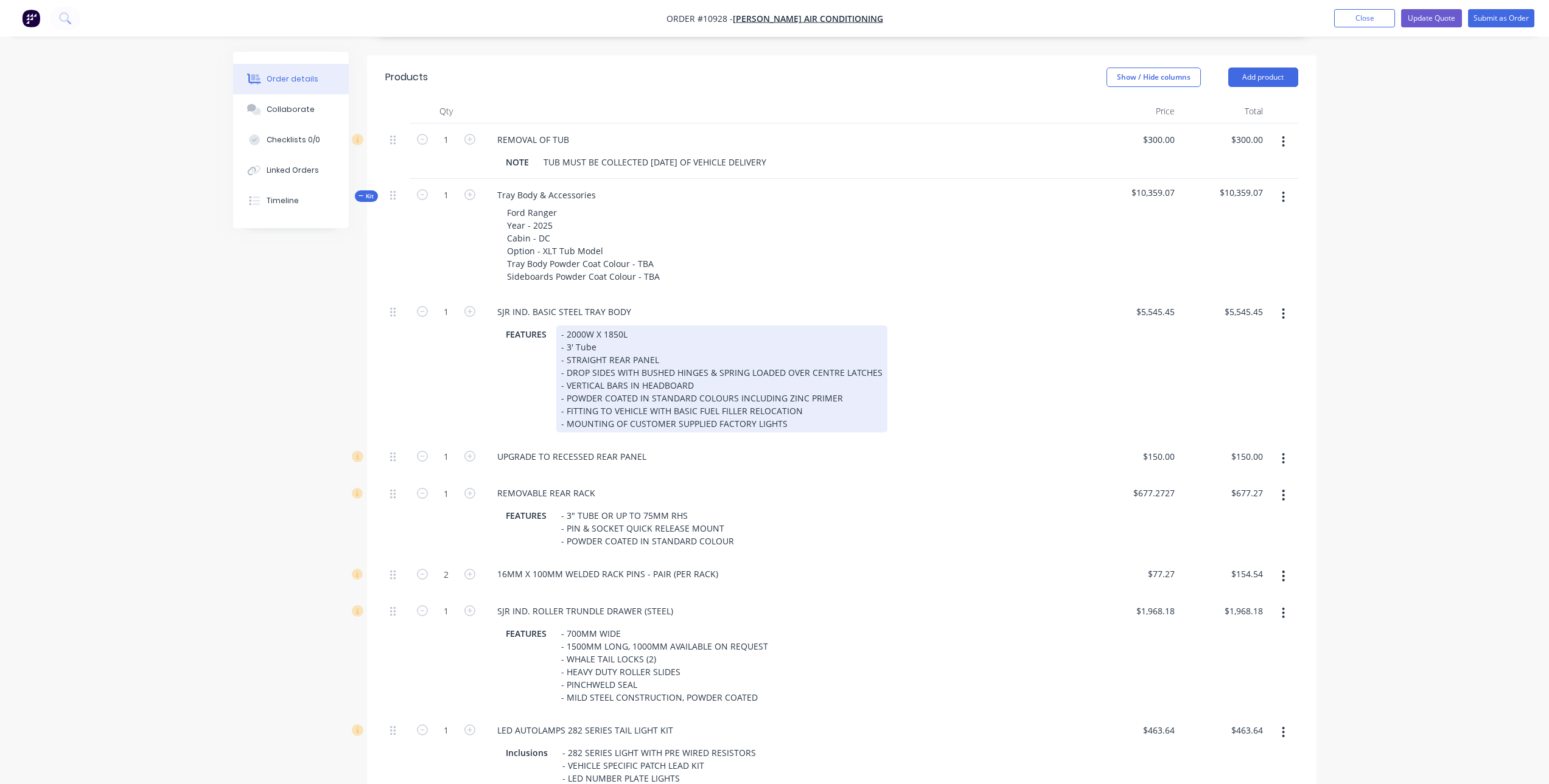
click at [626, 348] on div "- 2000W X 1850L - 3' Tube - STRAIGHT REAR PANEL - DROP SIDES WITH BUSHED HINGES…" at bounding box center [721, 379] width 331 height 107
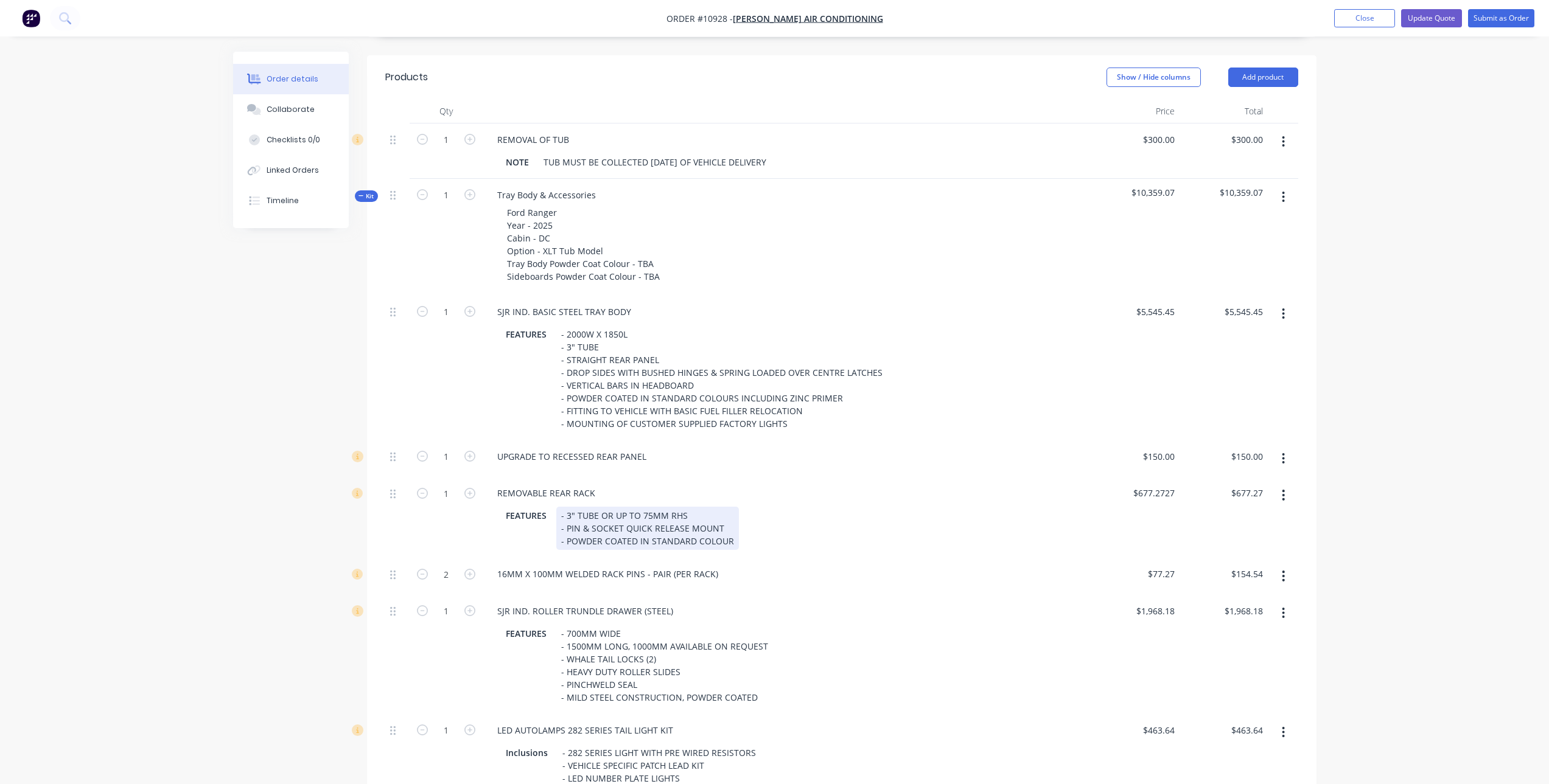
click at [802, 553] on div "REMOVABLE REAR RACK FEATURES - 3" TUBE OR UP TO 75MM RHS - PIN & SOCKET QUICK R…" at bounding box center [786, 517] width 608 height 81
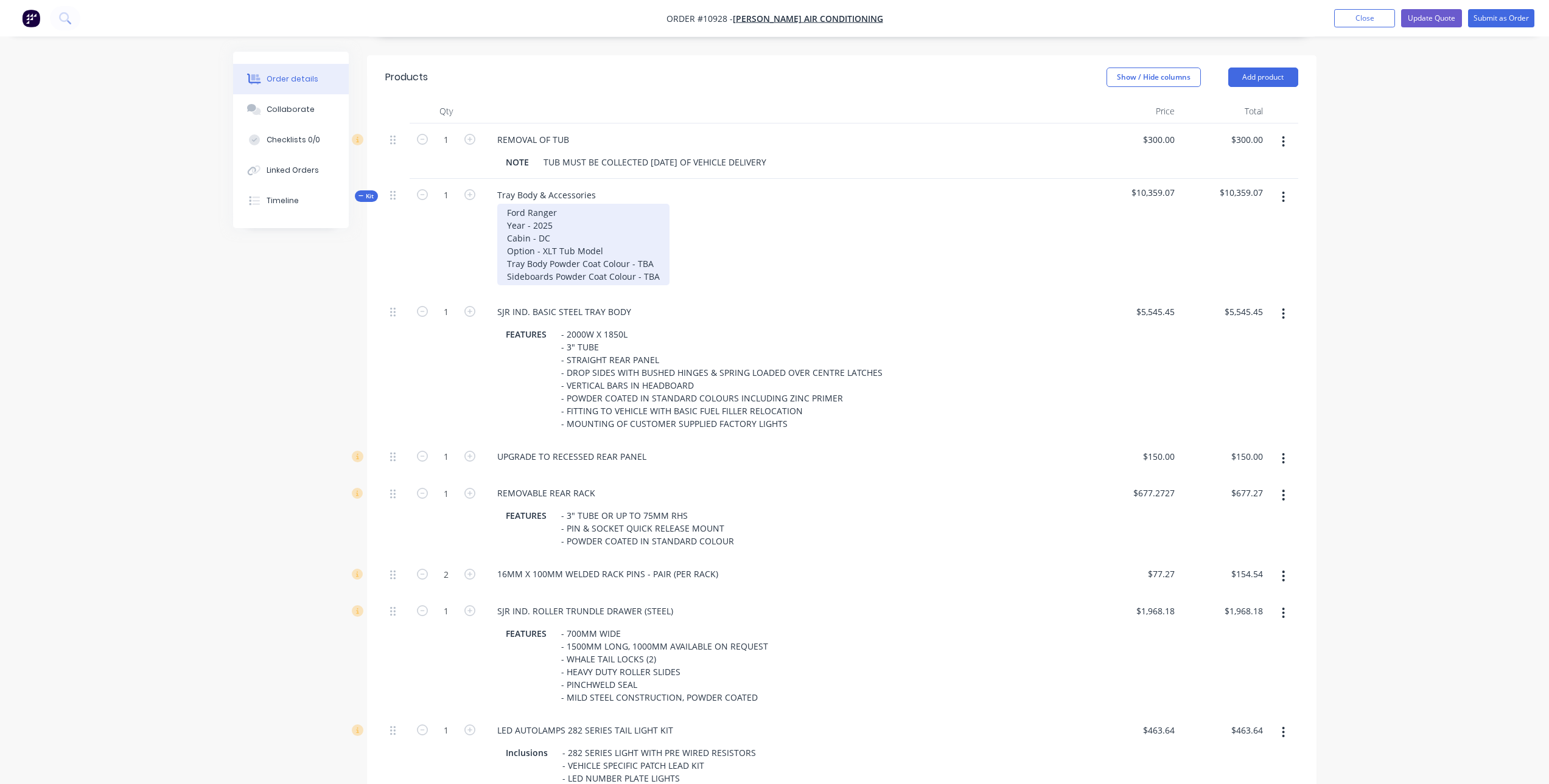
click at [654, 261] on div "Ford Ranger Year - 2025 Cabin - DC Option - XLT Tub Model Tray Body Powder Coat…" at bounding box center [583, 245] width 172 height 81
drag, startPoint x: 652, startPoint y: 262, endPoint x: 638, endPoint y: 264, distance: 14.1
click at [638, 264] on div "Ford Ranger Year - 2025 Cabin - DC Option - XLT Tub Model Tray Body Powder Coat…" at bounding box center [583, 245] width 172 height 81
click at [673, 274] on div "Ford Ranger Year - 2025 Cabin - DC Option - XLT Tub Model Tray Body Powder Coat…" at bounding box center [599, 245] width 205 height 81
click at [672, 274] on div "Ford Ranger Year - 2025 Cabin - DC Option - XLT Tub Model Tray Body Powder Coat…" at bounding box center [599, 245] width 205 height 81
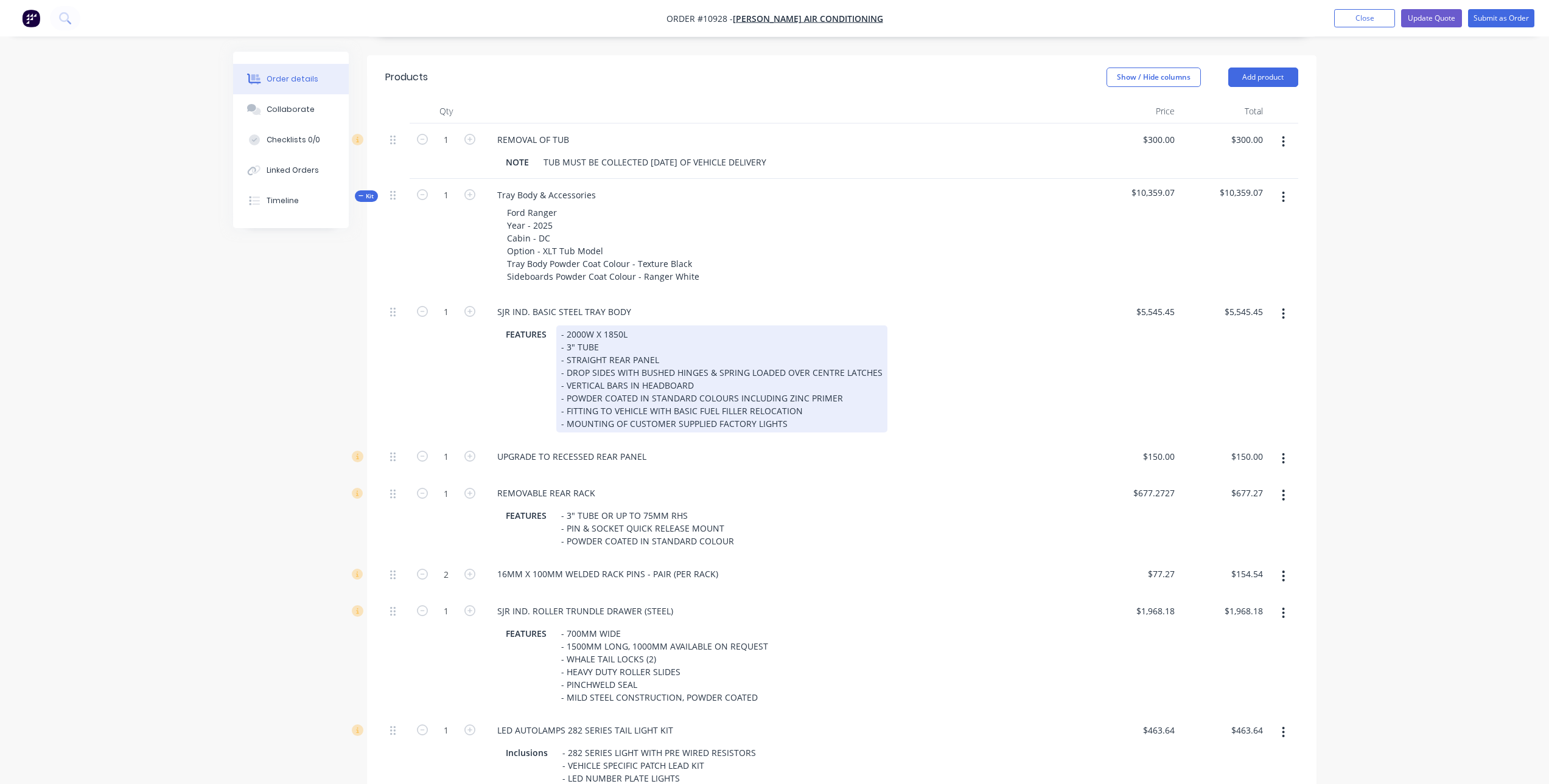
click at [931, 342] on div "FEATURES - 2000W X 1850L - 3" TUBE - STRAIGHT REAR PANEL - DROP SIDES WITH BUSH…" at bounding box center [784, 379] width 567 height 107
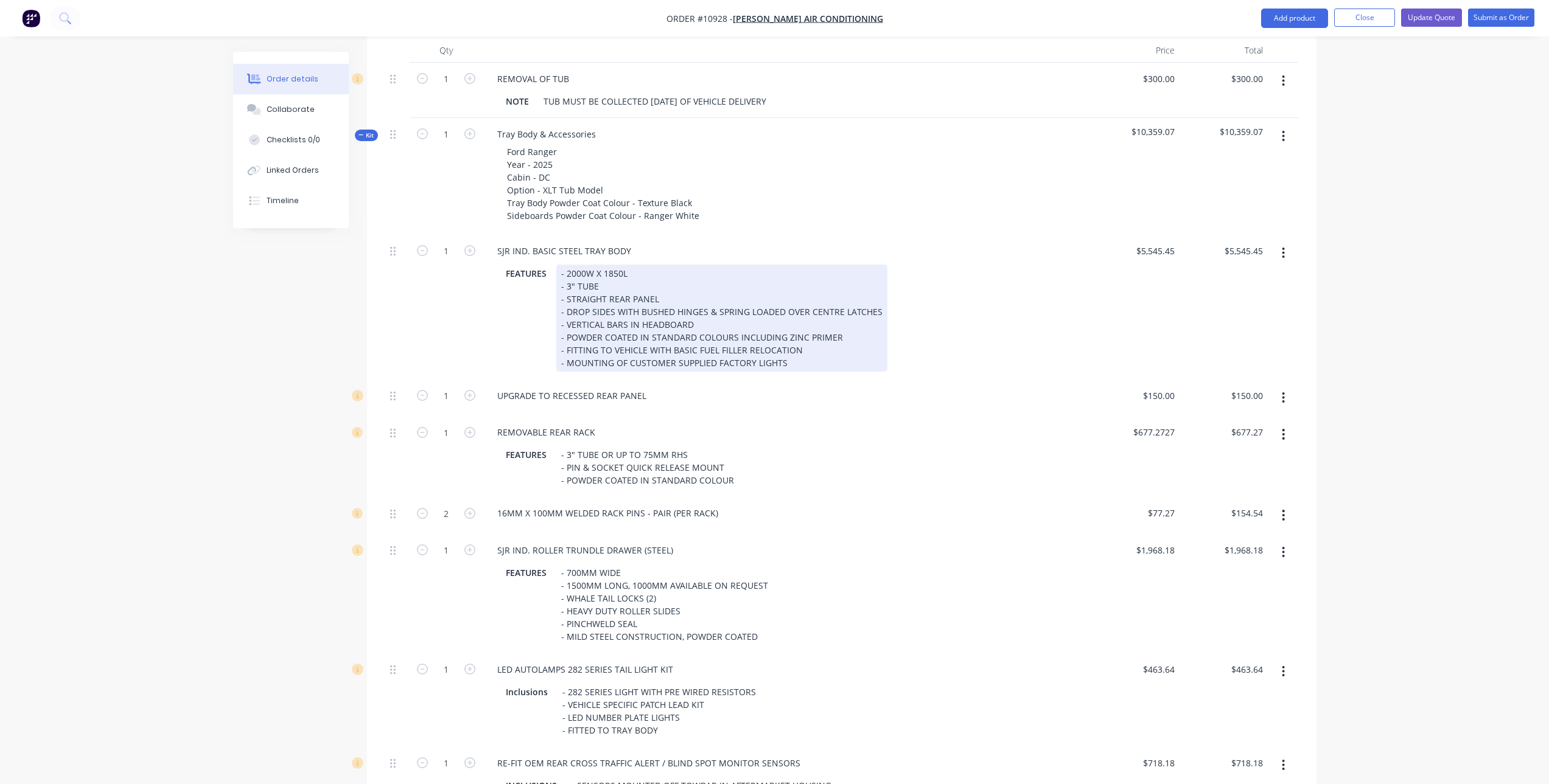
click at [984, 306] on div "FEATURES - 2000W X 1850L - 3" TUBE - STRAIGHT REAR PANEL - DROP SIDES WITH BUSH…" at bounding box center [784, 318] width 567 height 107
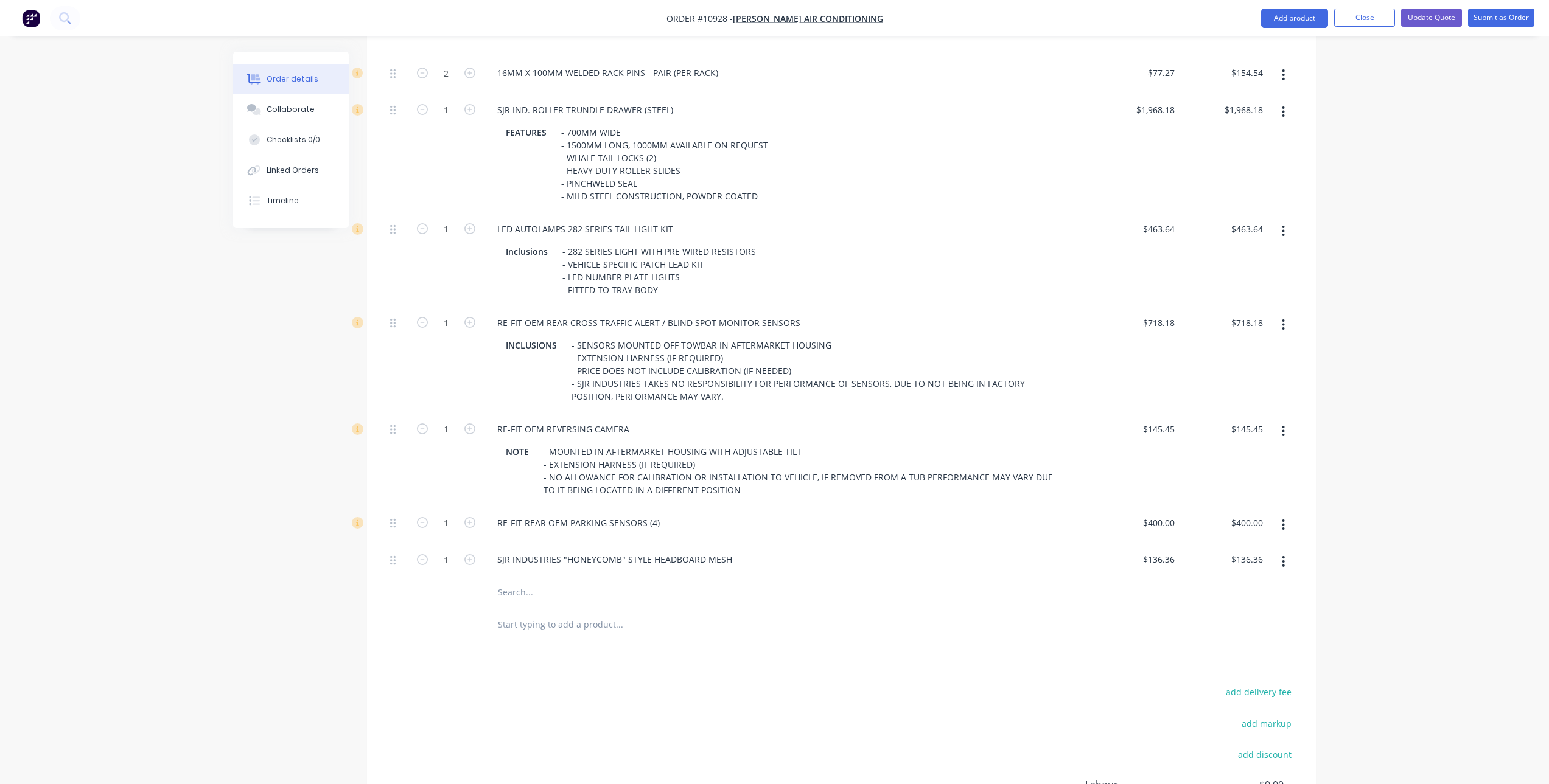
scroll to position [971, 0]
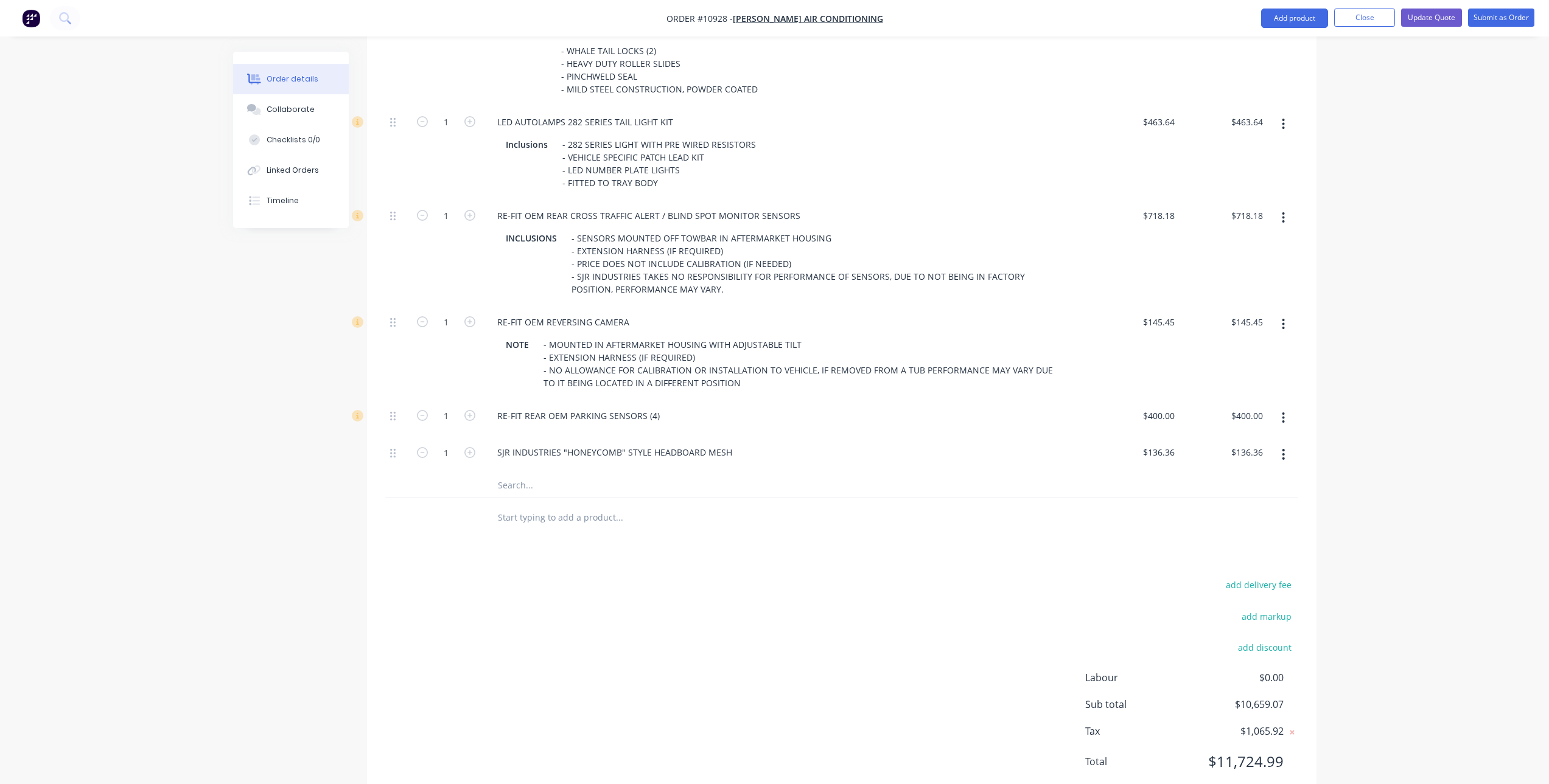
click at [669, 596] on div "add delivery fee add markup add discount Labour $0.00 Sub total $10,659.07 Tax …" at bounding box center [842, 680] width 913 height 208
click at [649, 544] on div "Products Show / Hide columns Add product Qty Price Total 1 REMOVAL OF TUB NOTE …" at bounding box center [842, 125] width 950 height 1356
click at [1421, 13] on button "Update Quote" at bounding box center [1431, 17] width 61 height 18
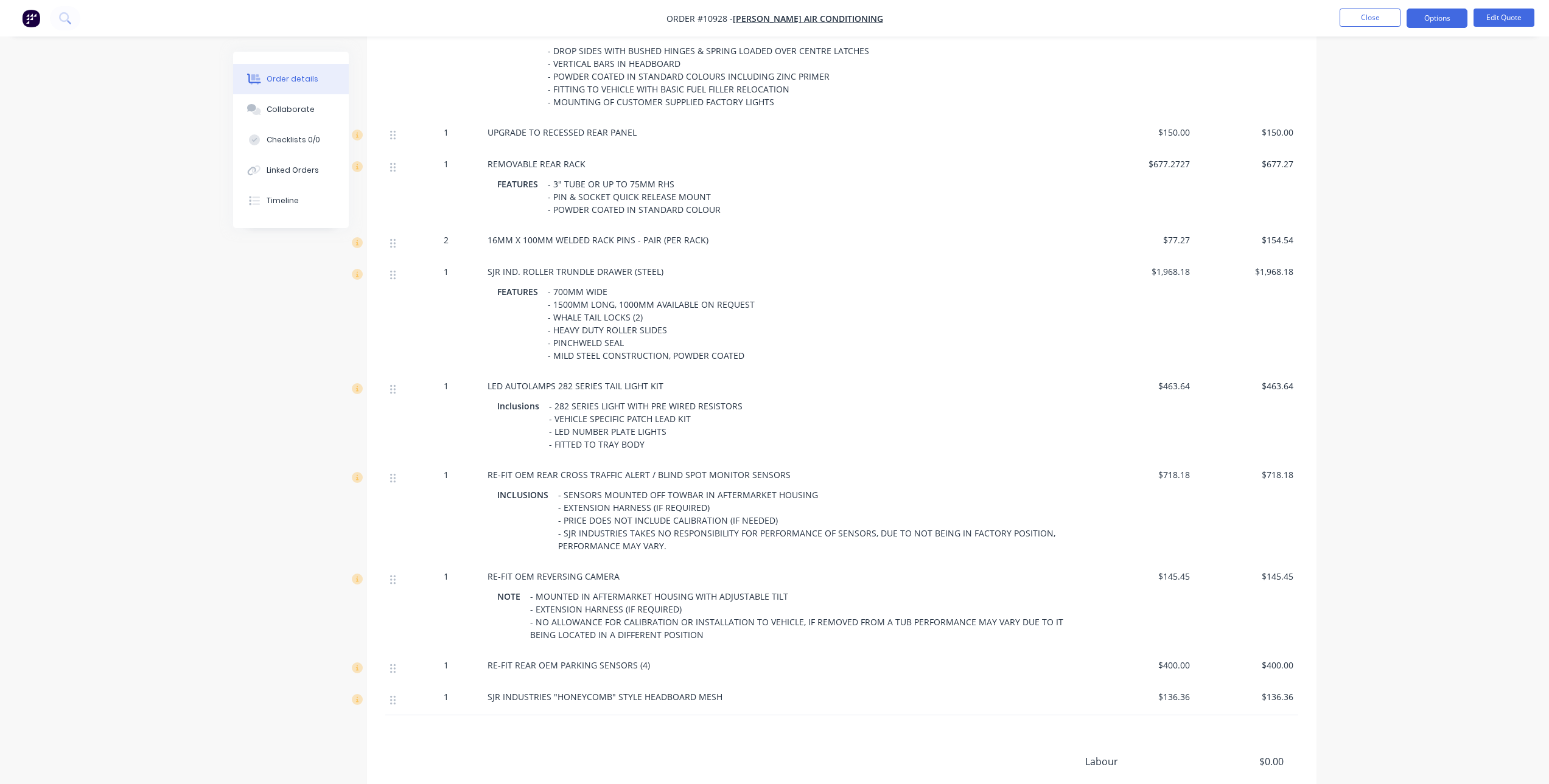
scroll to position [671, 0]
click at [1510, 21] on button "Edit Quote" at bounding box center [1504, 17] width 61 height 18
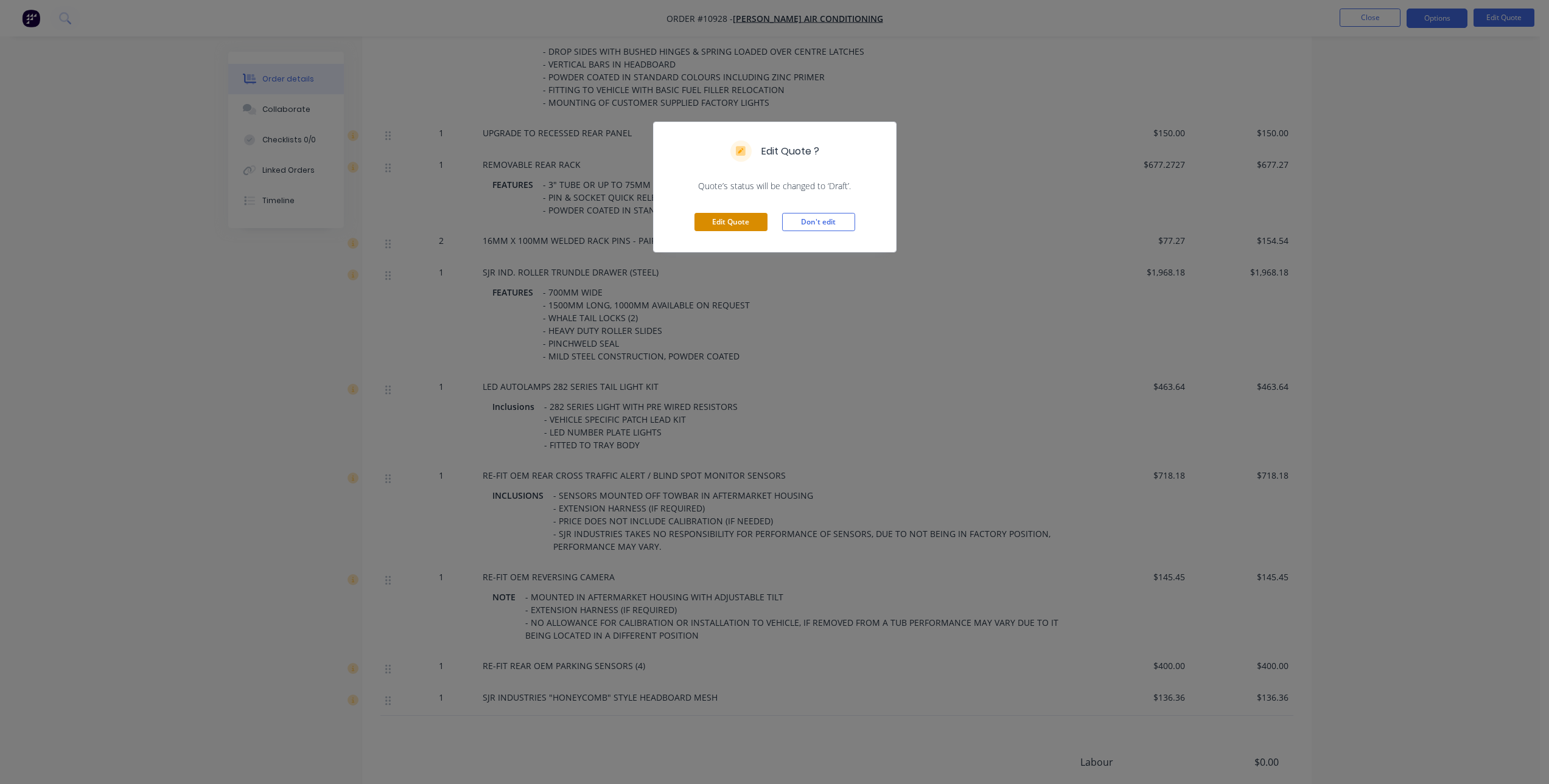
click at [739, 217] on button "Edit Quote" at bounding box center [730, 222] width 73 height 18
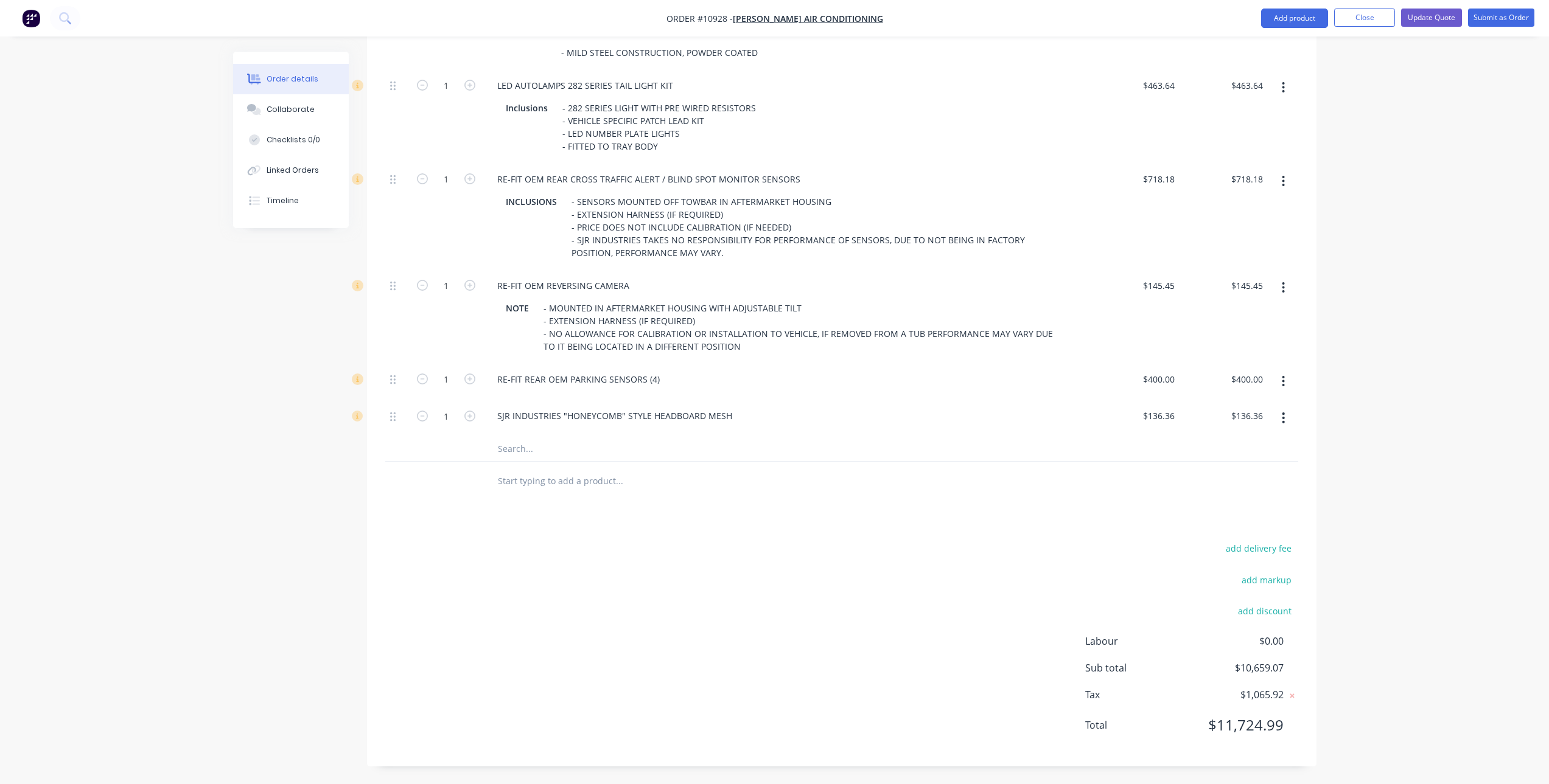
scroll to position [1008, 0]
click at [594, 440] on input "text" at bounding box center [618, 449] width 243 height 24
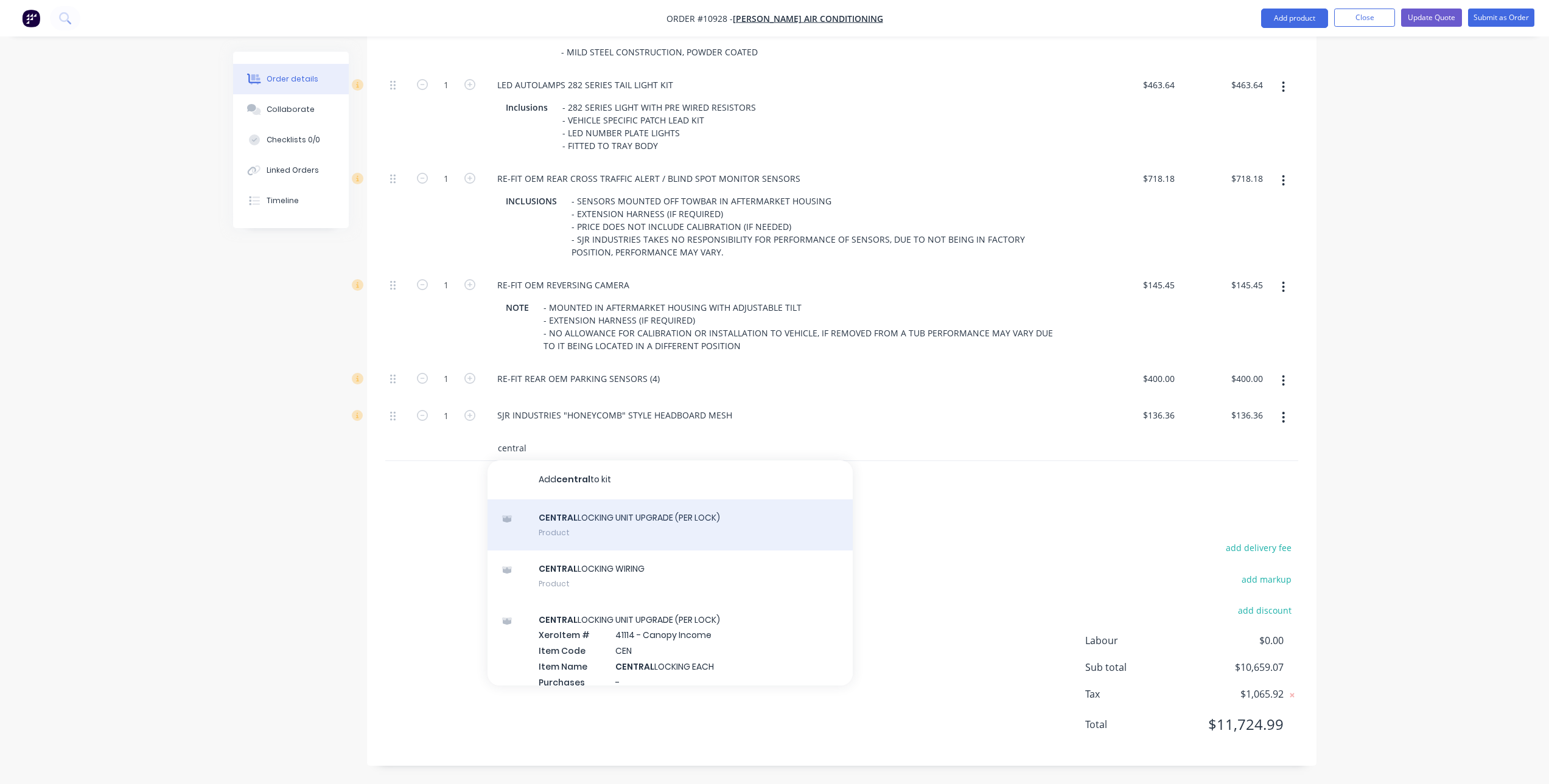
type input "central"
click at [724, 527] on div "CENTRAL LOCKING UNIT UPGRADE (PER LOCK) Product" at bounding box center [670, 525] width 365 height 51
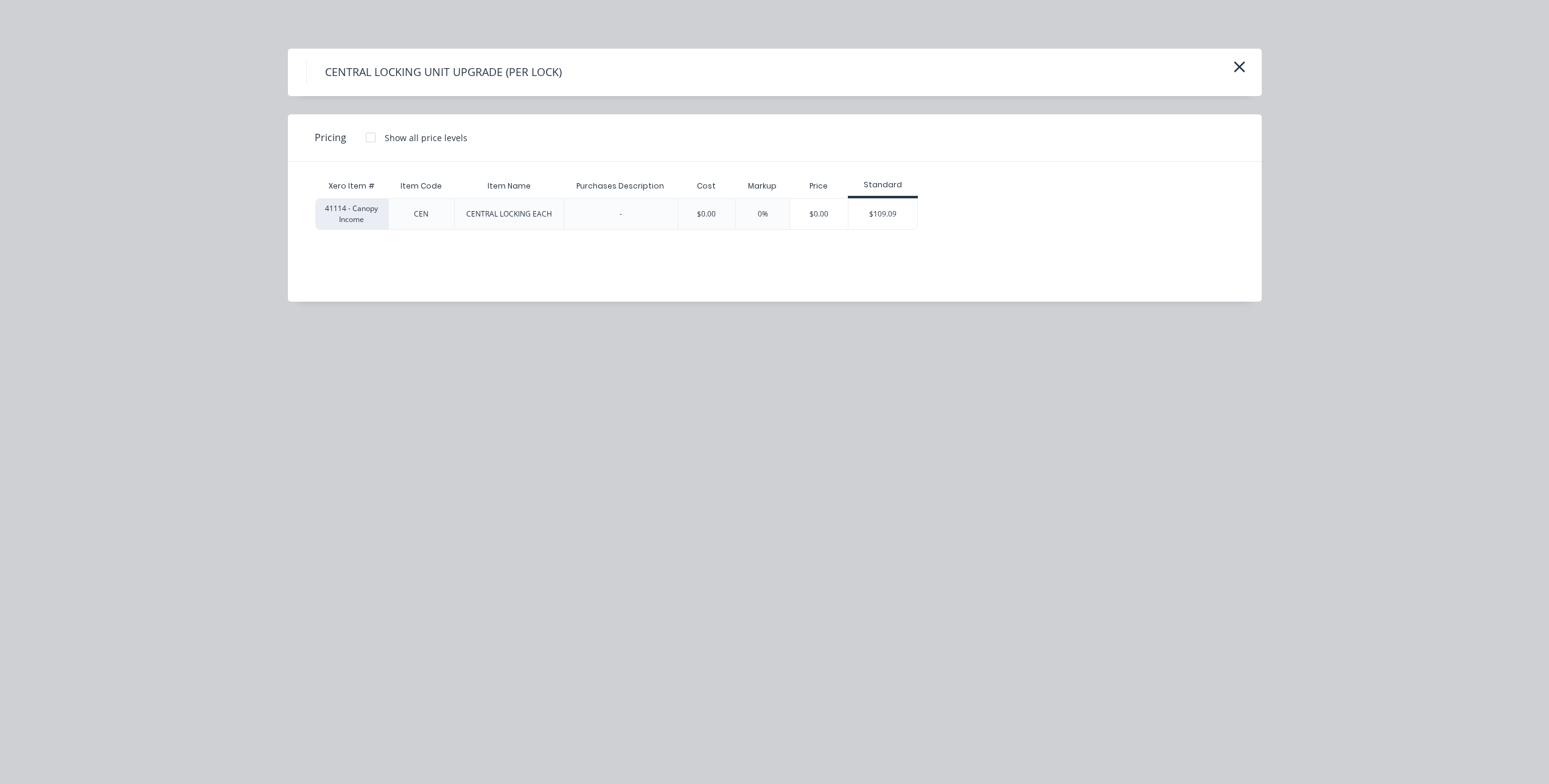
click at [894, 197] on div "Standard" at bounding box center [883, 186] width 70 height 24
click at [903, 215] on div "$109.09" at bounding box center [883, 214] width 69 height 30
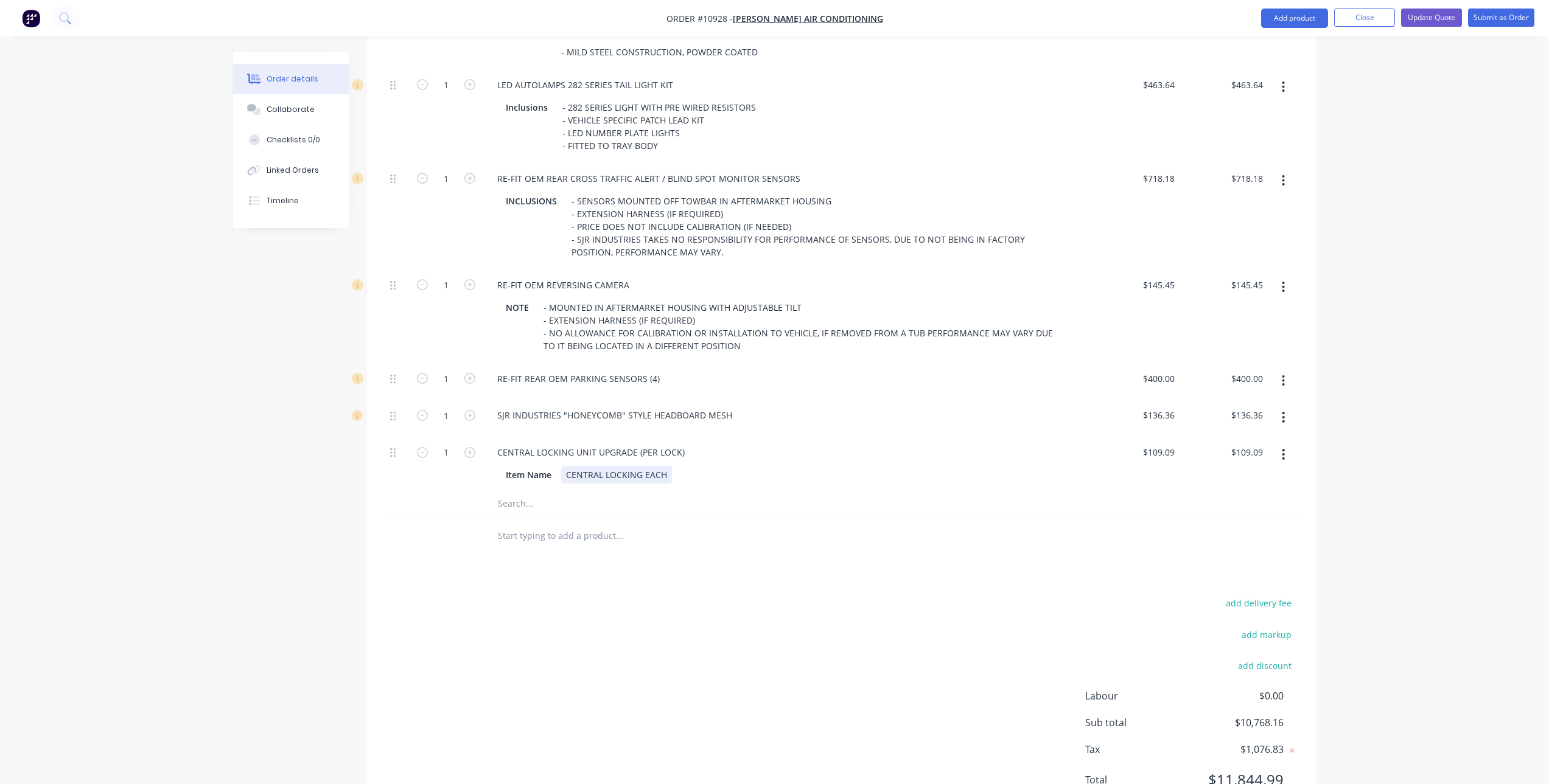
click at [630, 475] on div "CENTRAL LOCKING EACH" at bounding box center [617, 475] width 111 height 18
click at [535, 476] on div "Item Name" at bounding box center [528, 475] width 55 height 18
click at [656, 546] on input "text" at bounding box center [618, 536] width 243 height 24
click at [473, 452] on icon "button" at bounding box center [470, 452] width 11 height 11
type input "2"
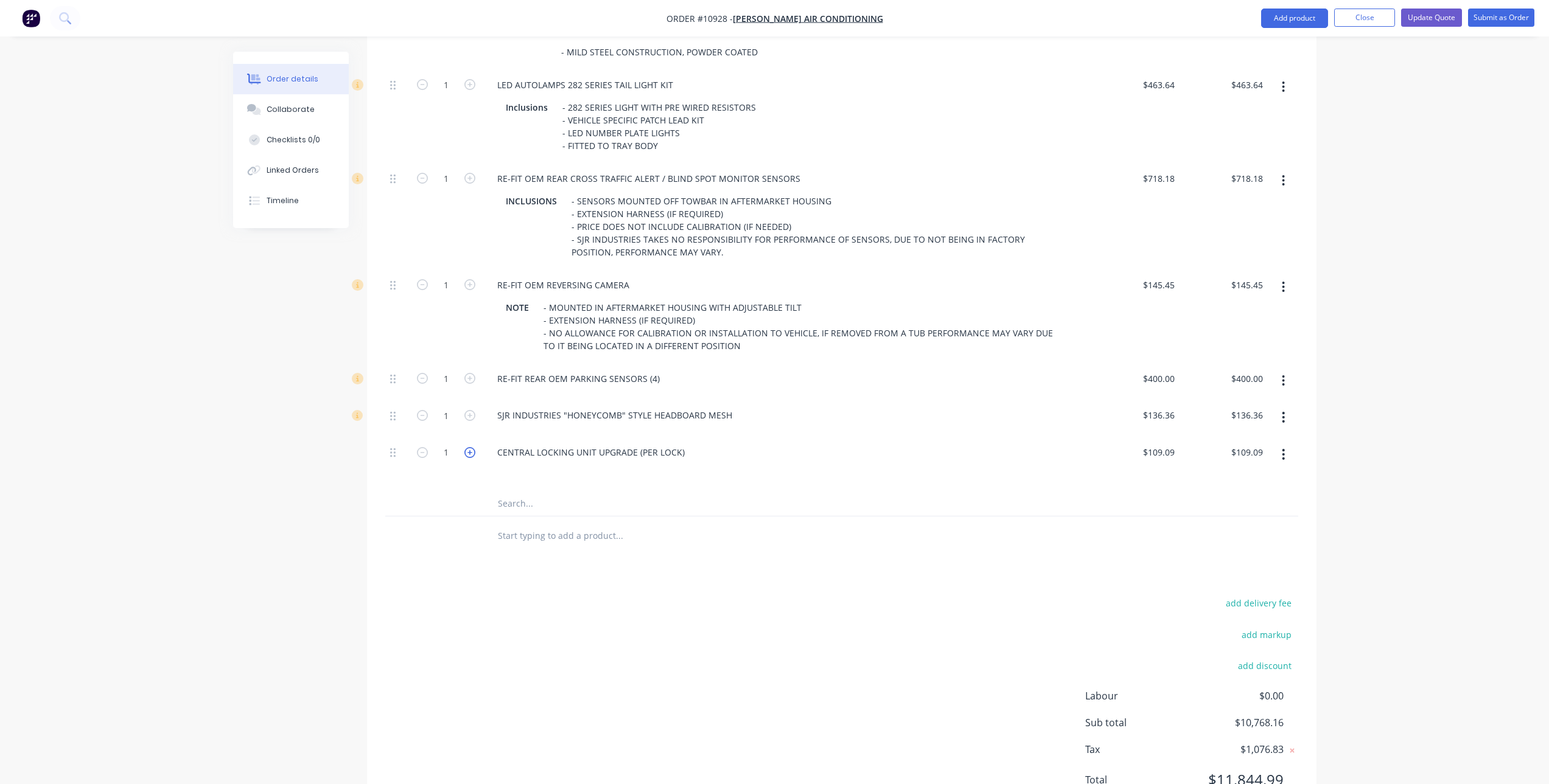
type input "$218.18"
click at [531, 500] on input "text" at bounding box center [618, 504] width 243 height 24
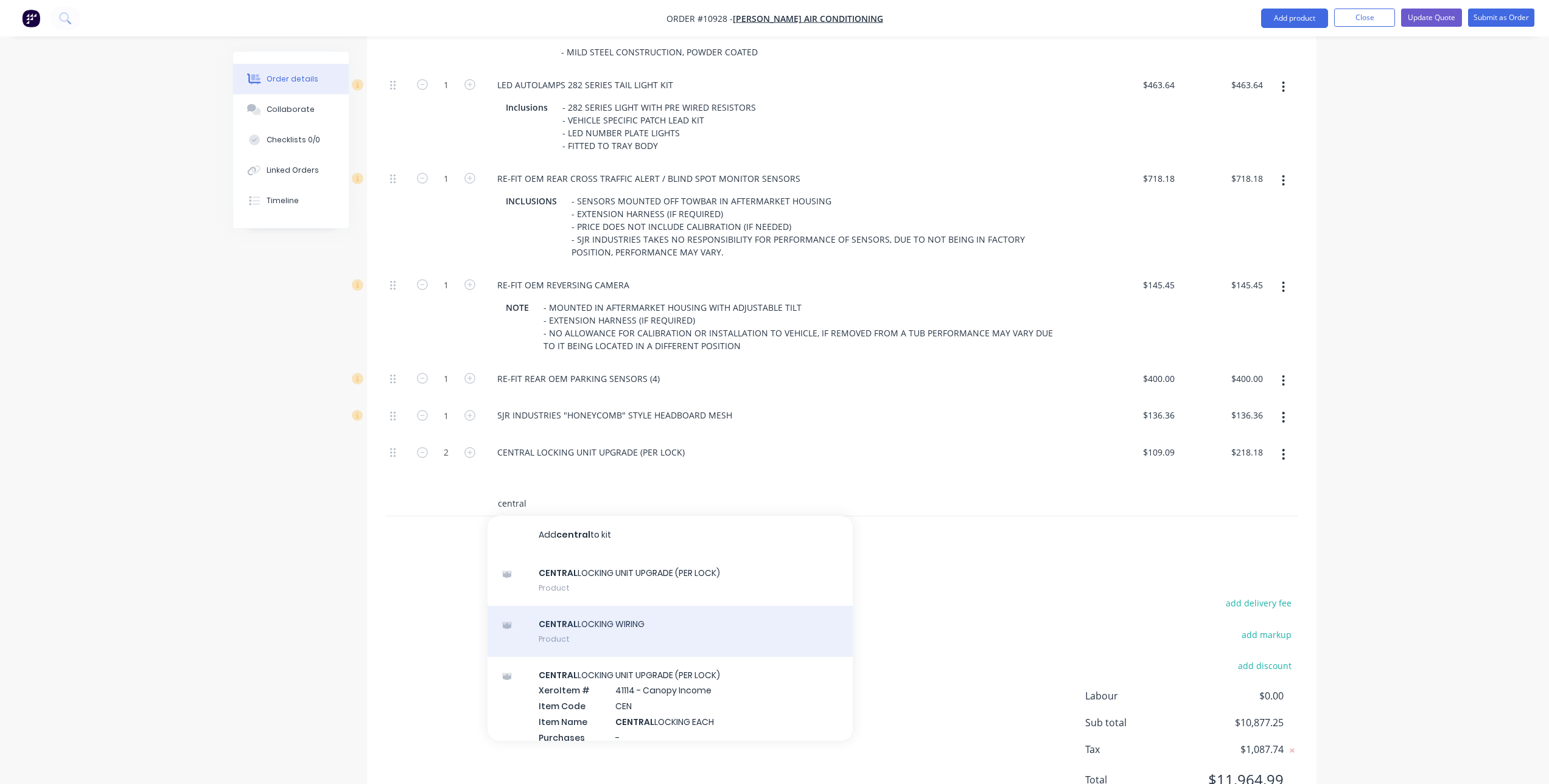
type input "central"
click at [629, 630] on div "CENTRAL LOCKING WIRING Product" at bounding box center [670, 632] width 365 height 51
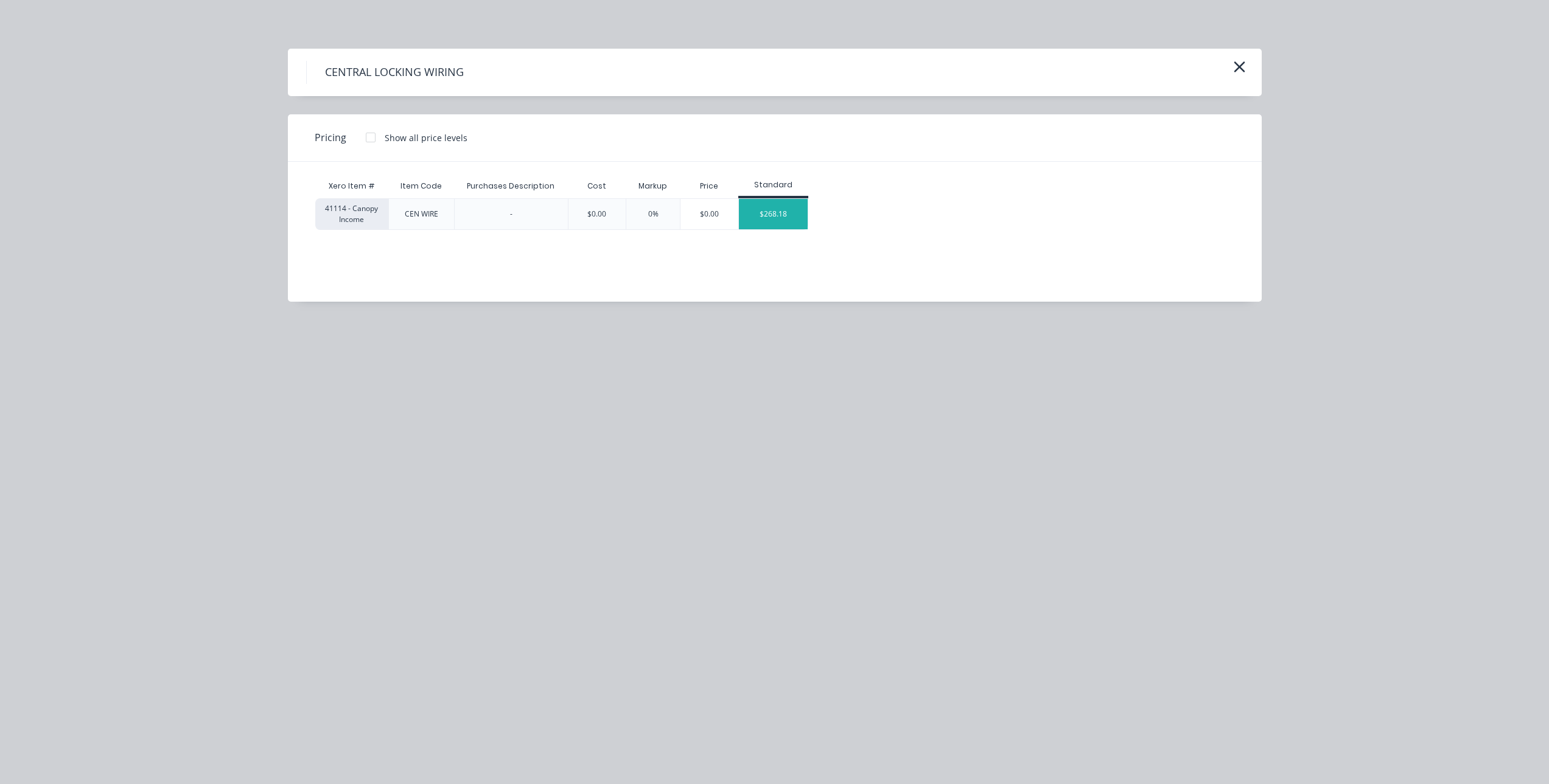
click at [779, 218] on div "$268.18" at bounding box center [773, 214] width 69 height 30
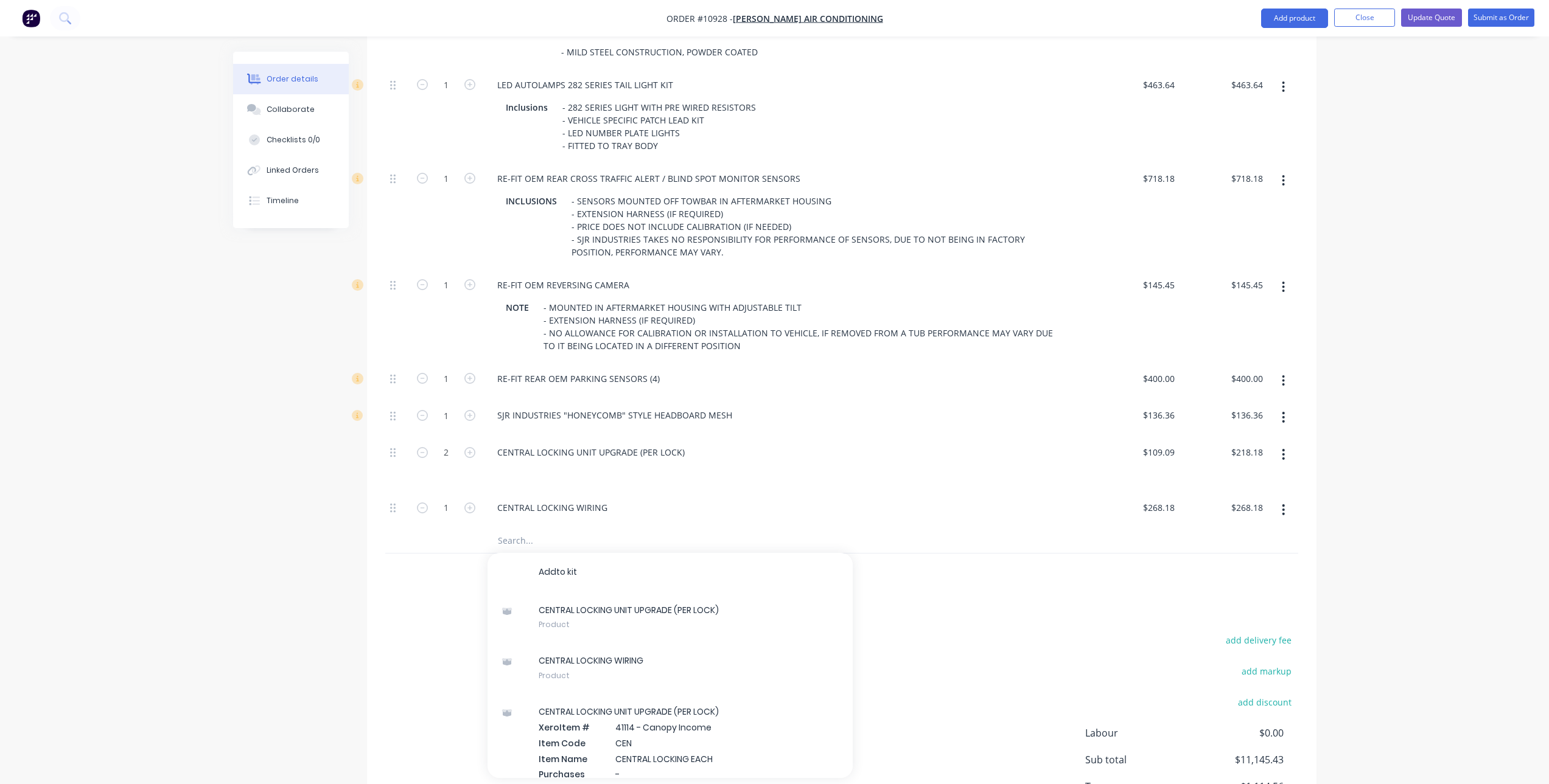
click at [982, 593] on div at bounding box center [842, 573] width 913 height 39
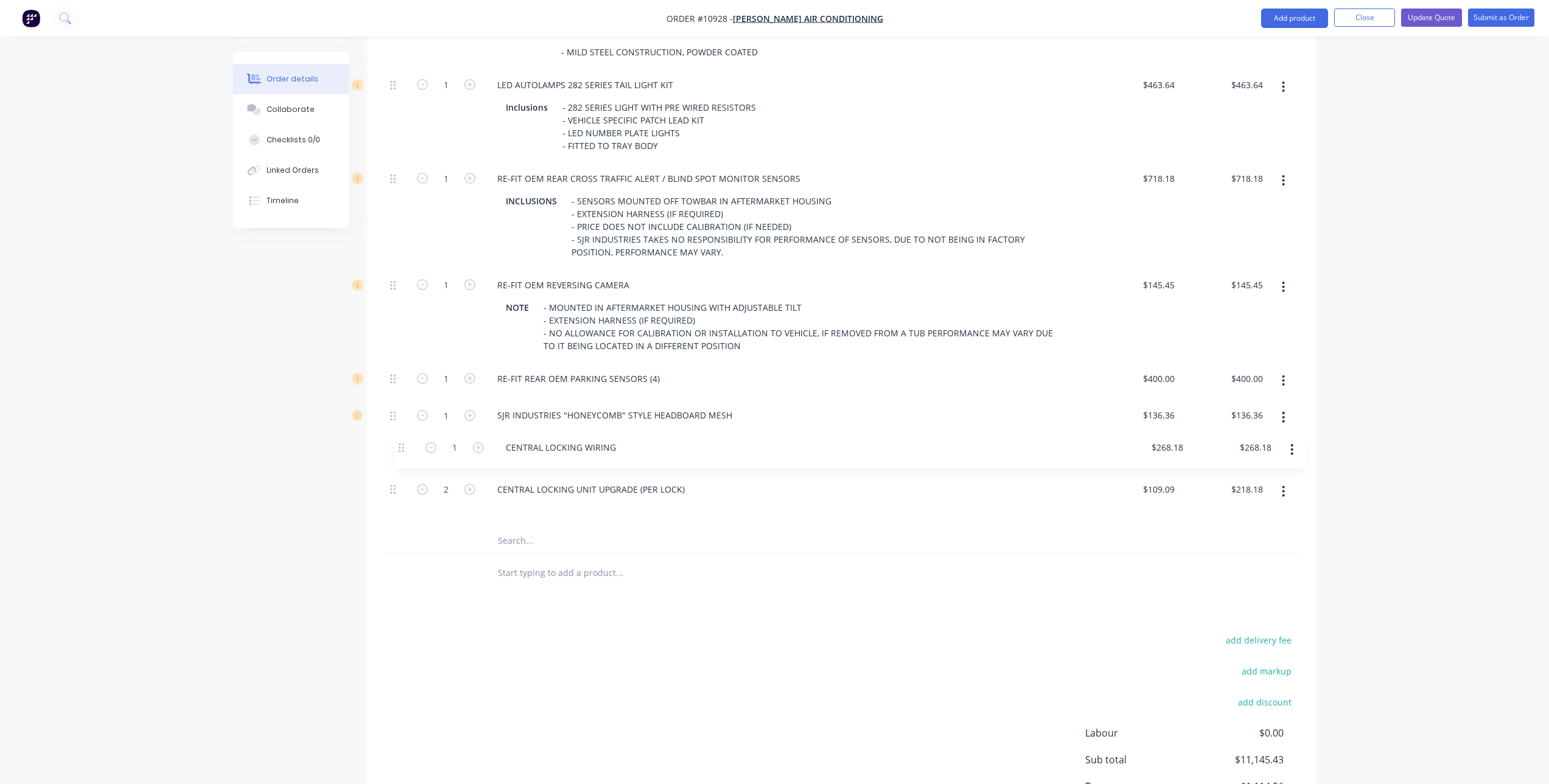
drag, startPoint x: 393, startPoint y: 510, endPoint x: 401, endPoint y: 447, distance: 63.5
click at [401, 447] on div "1 SJR IND. BASIC STEEL TRAY BODY FEATURES - 2000W X 1850L - 3" TUBE - STRAIGHT …" at bounding box center [842, 89] width 913 height 879
click at [704, 579] on input "text" at bounding box center [618, 573] width 243 height 24
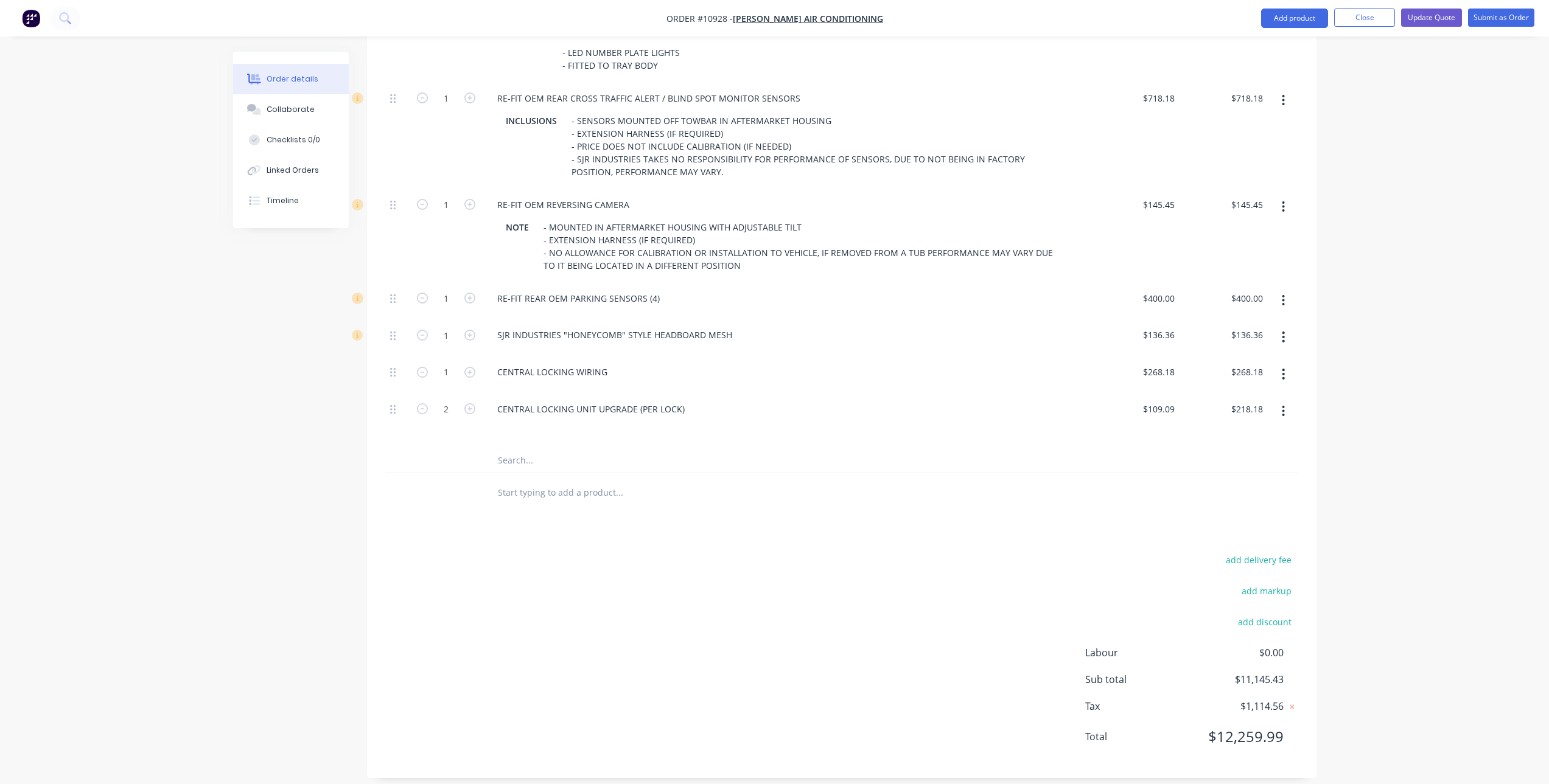
scroll to position [1101, 0]
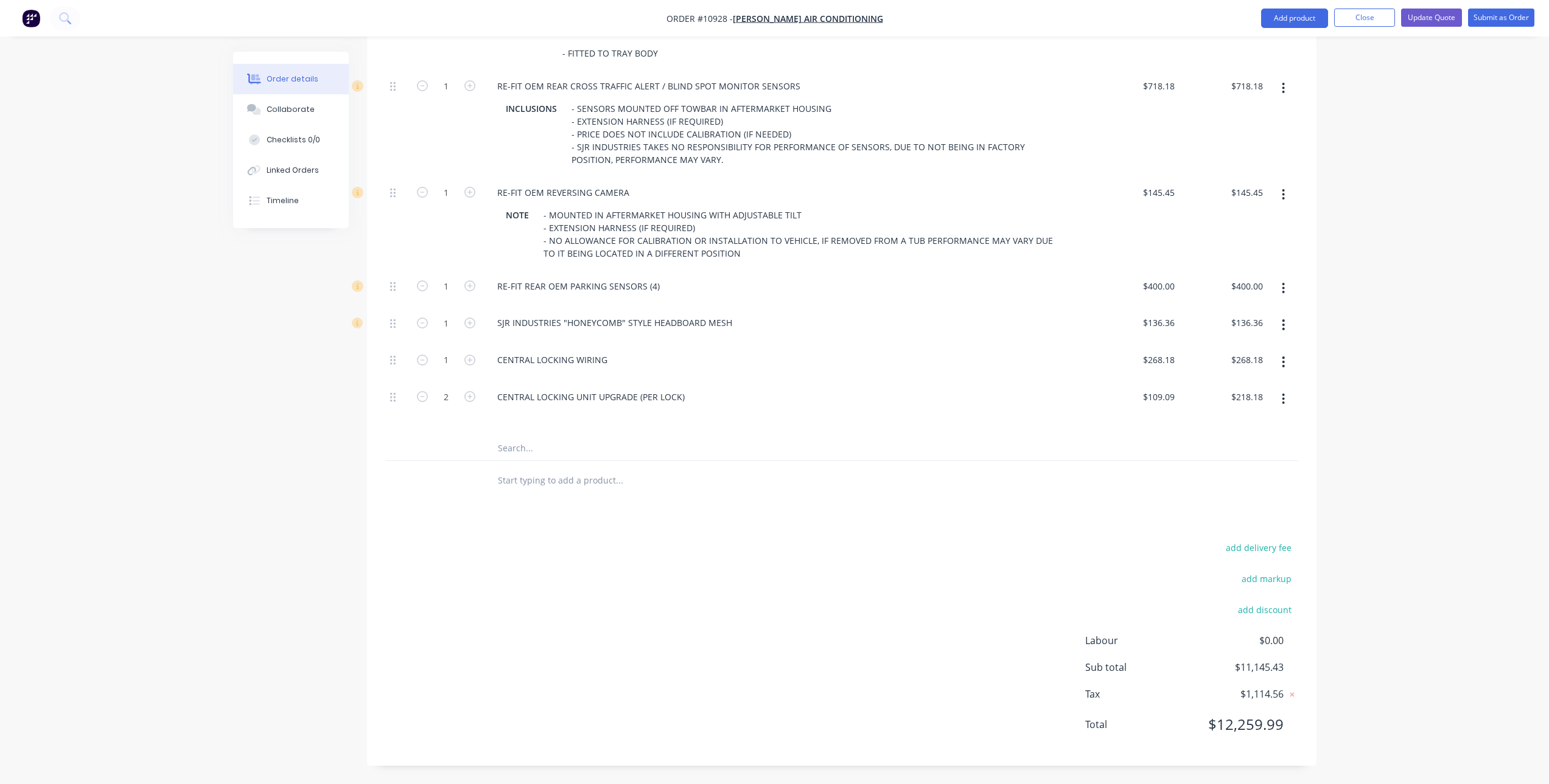
click at [542, 447] on input "text" at bounding box center [618, 449] width 243 height 24
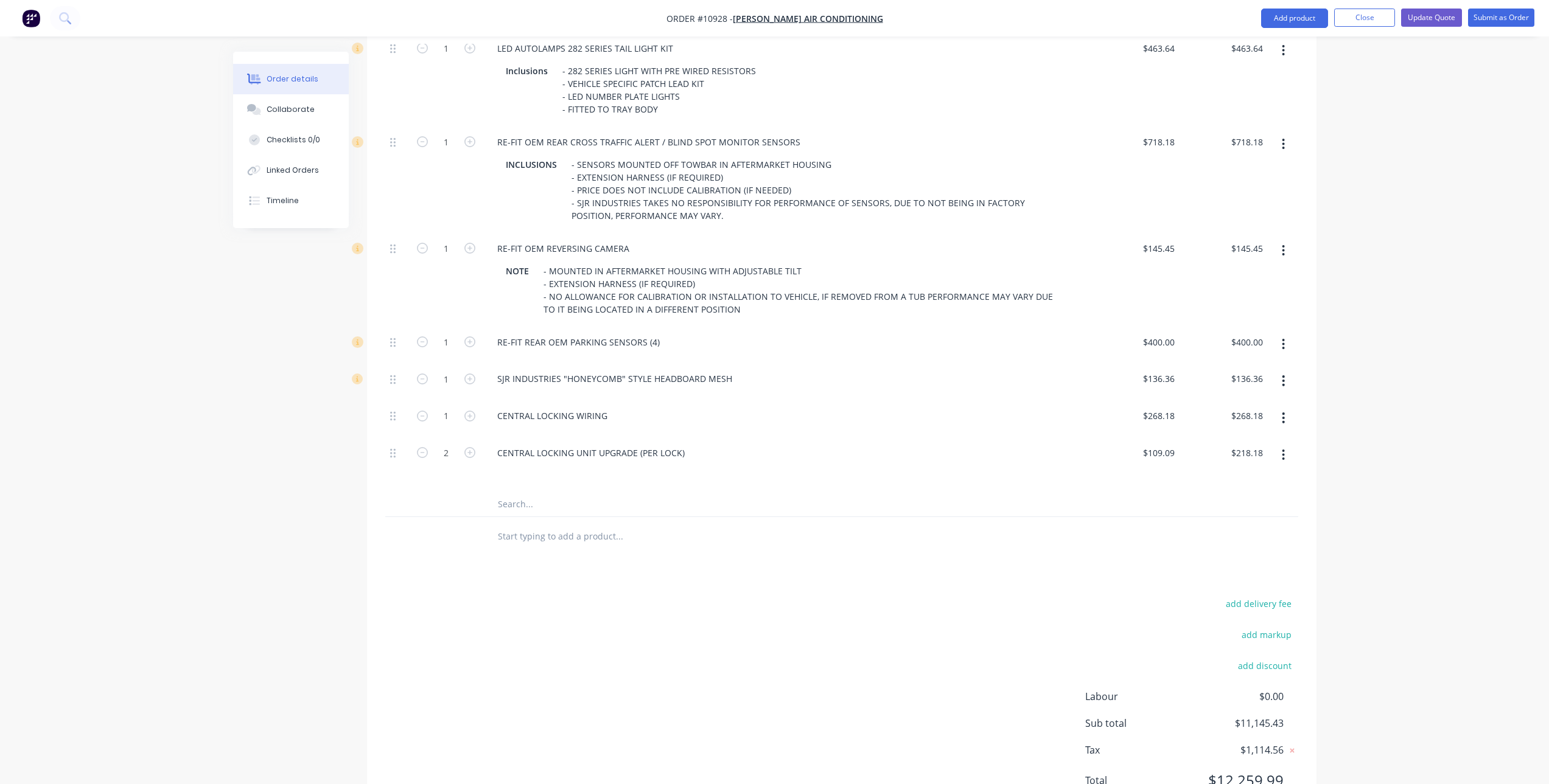
scroll to position [980, 0]
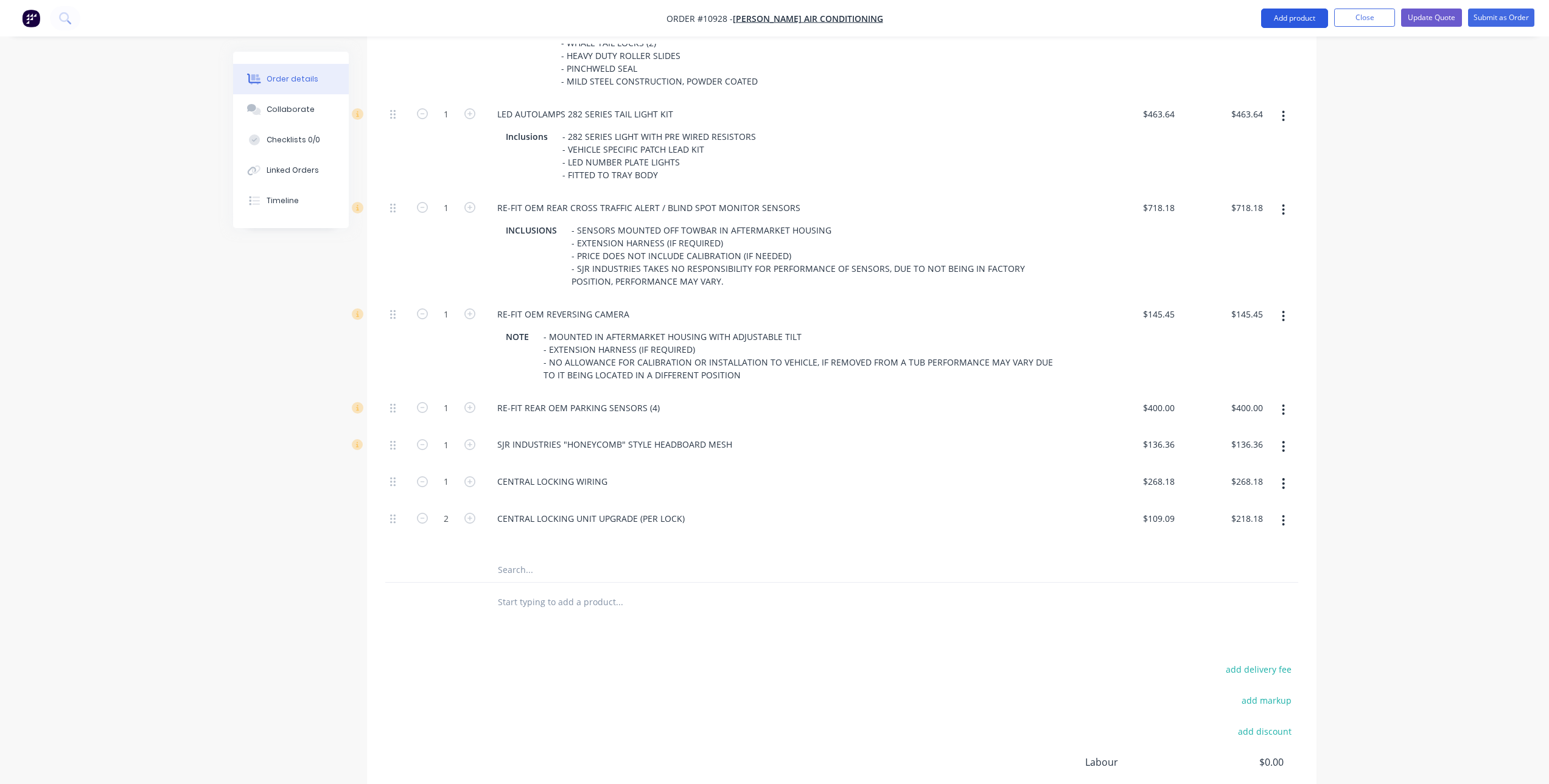
click at [1291, 15] on button "Add product" at bounding box center [1294, 18] width 67 height 20
click at [1279, 224] on div "Notes (External)" at bounding box center [1269, 220] width 93 height 18
click at [566, 566] on input "text" at bounding box center [618, 570] width 243 height 24
click at [556, 597] on div at bounding box center [531, 599] width 88 height 18
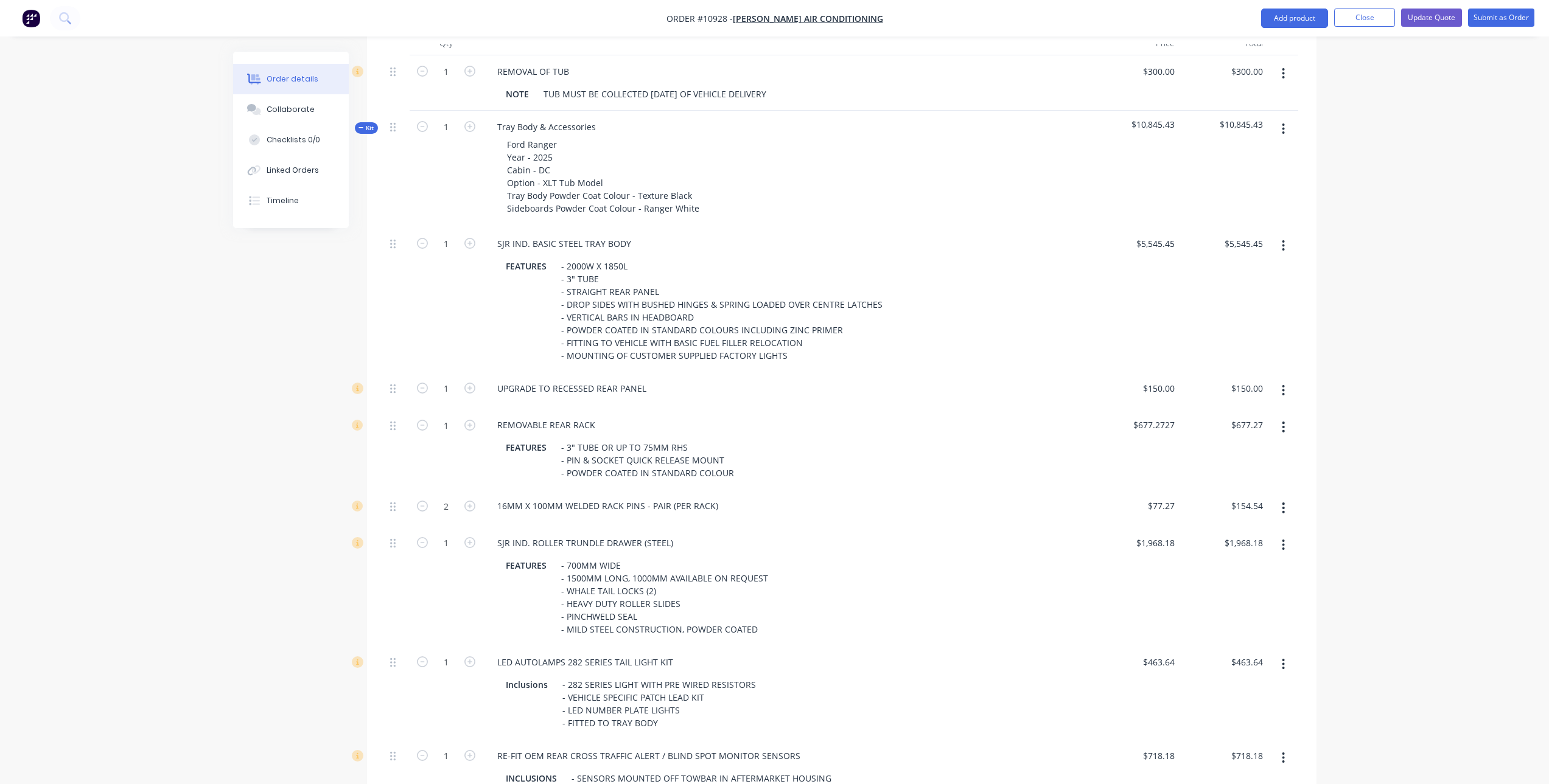
scroll to position [614, 0]
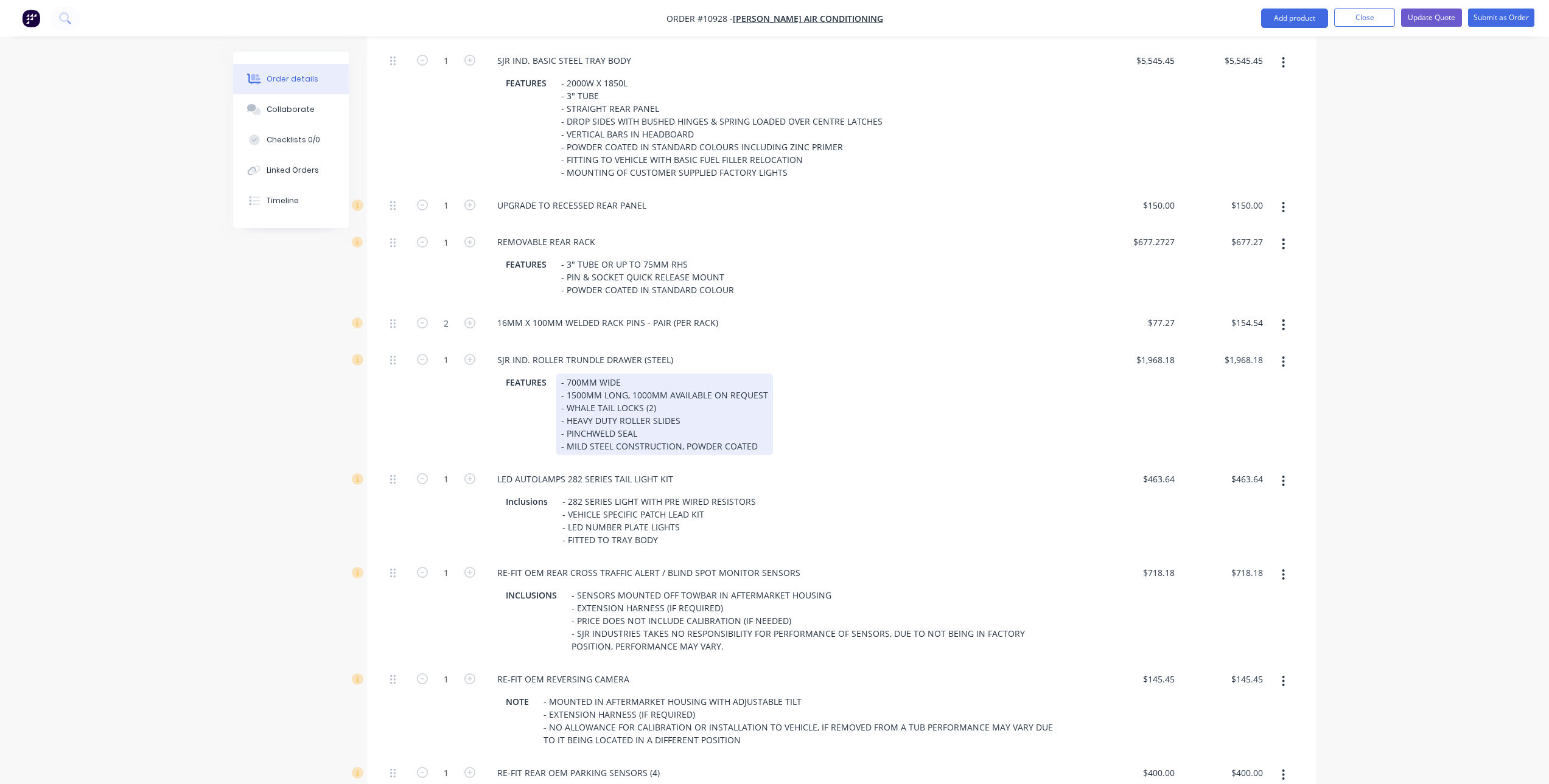
click at [660, 409] on div "- 700MM WIDE - 1500MM LONG, 1000MM AVAILABLE ON REQUEST - WHALE TAIL LOCKS (2) …" at bounding box center [664, 414] width 217 height 81
click at [716, 436] on div "- 700MM WIDE - 1500MM LONG, 1000MM AVAILABLE ON REQUEST - WHALE TAIL LOCKS (2) …" at bounding box center [664, 414] width 217 height 81
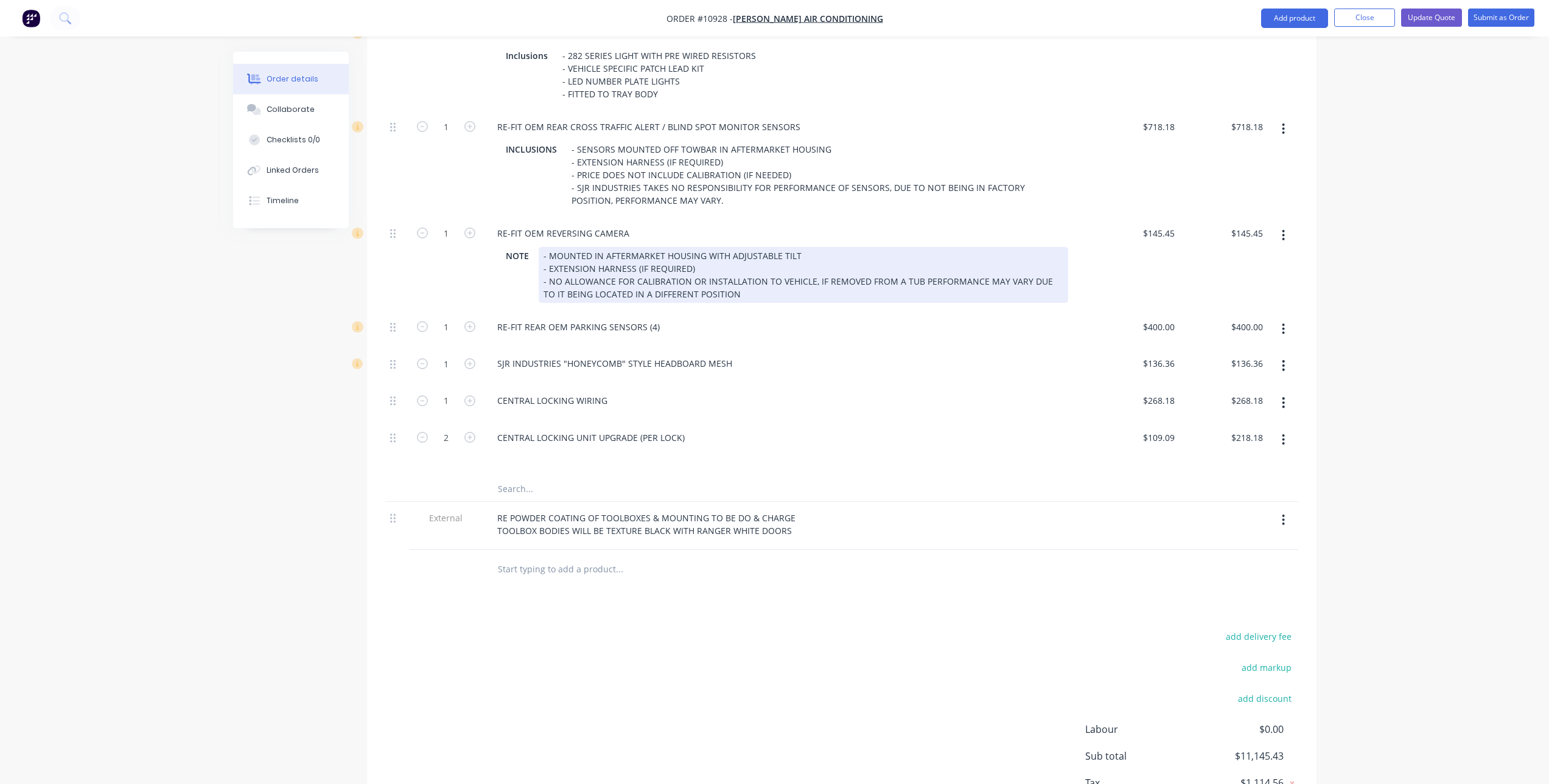
scroll to position [1101, 0]
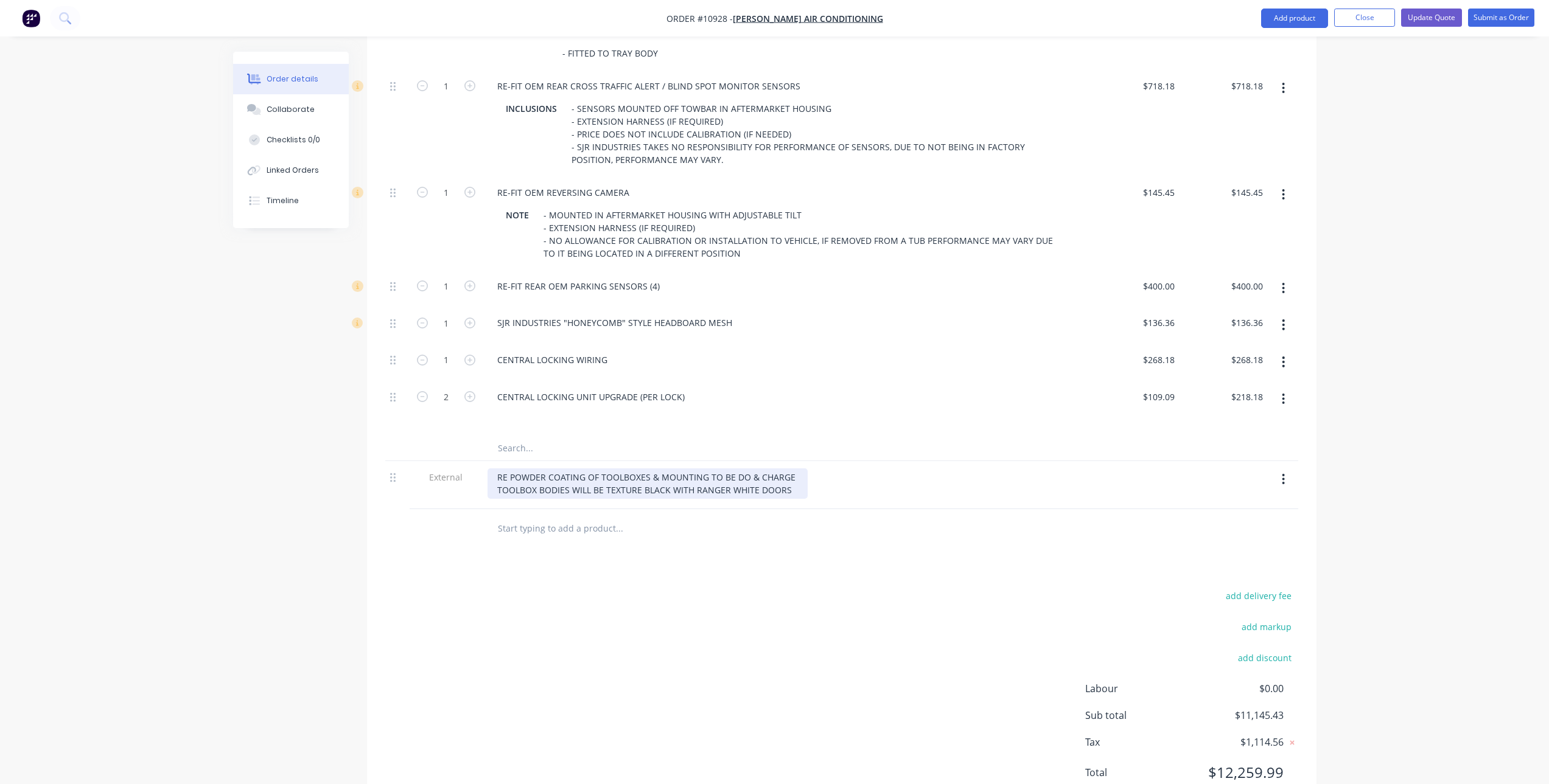
click at [789, 488] on div "RE POWDER COATING OF TOOLBOXES & MOUNTING TO BE DO & CHARGE TOOLBOX BODIES WILL…" at bounding box center [648, 483] width 320 height 30
click at [786, 569] on div "Products Show / Hide columns Add product Qty Price Total 1 REMOVAL OF TUB NOTE …" at bounding box center [842, 65] width 950 height 1496
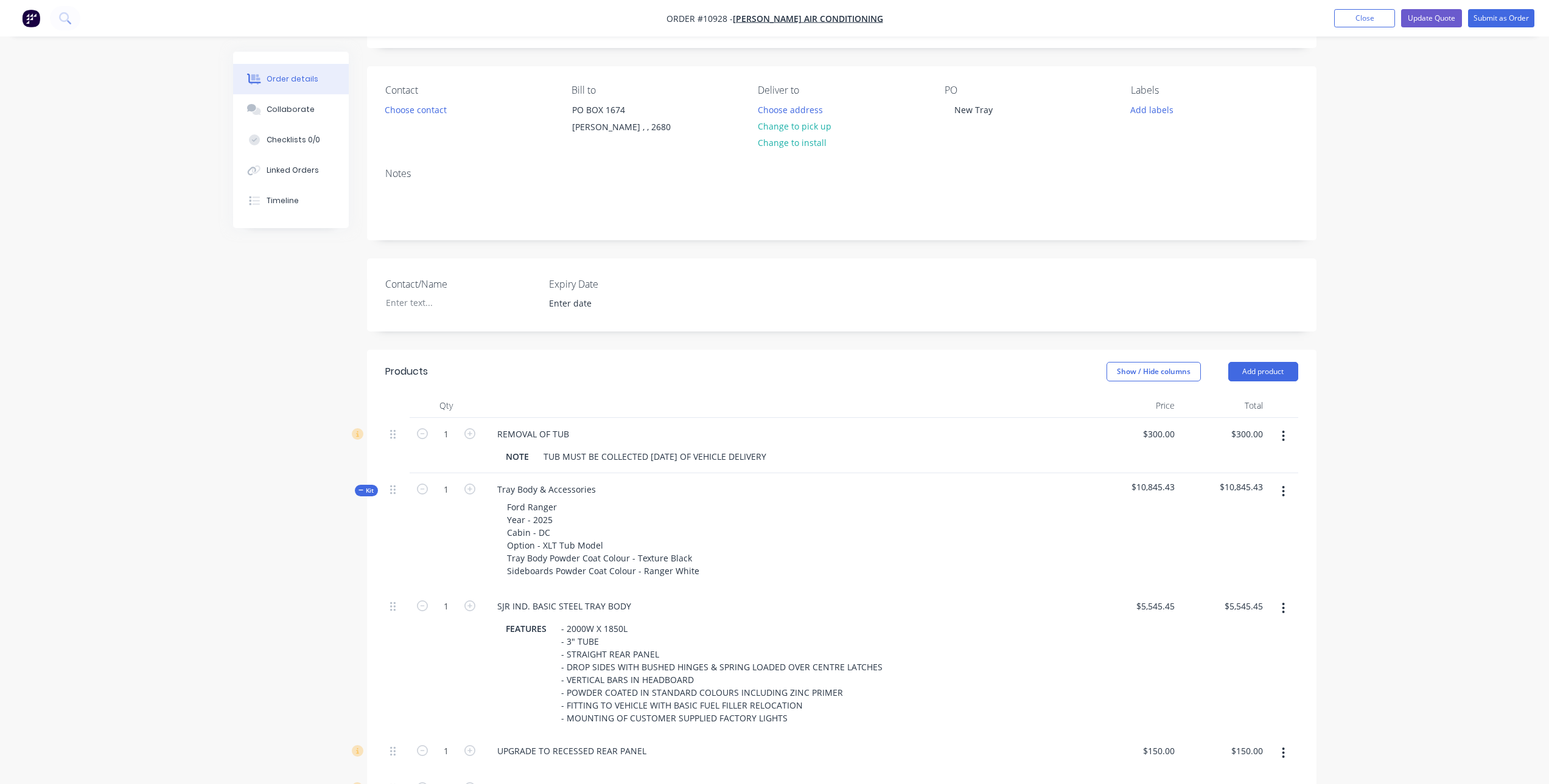
scroll to position [0, 0]
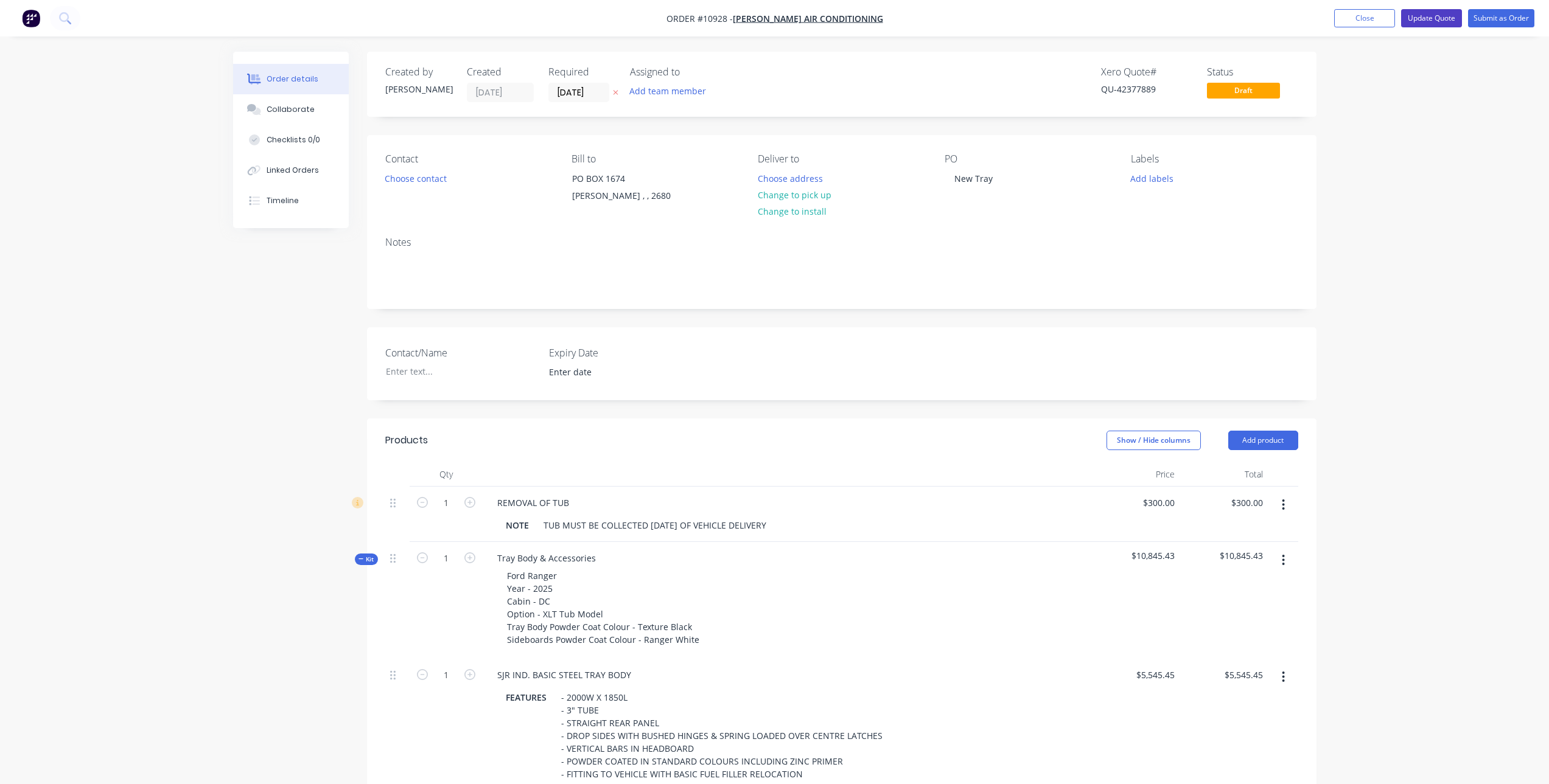
click at [1434, 20] on button "Update Quote" at bounding box center [1431, 18] width 61 height 18
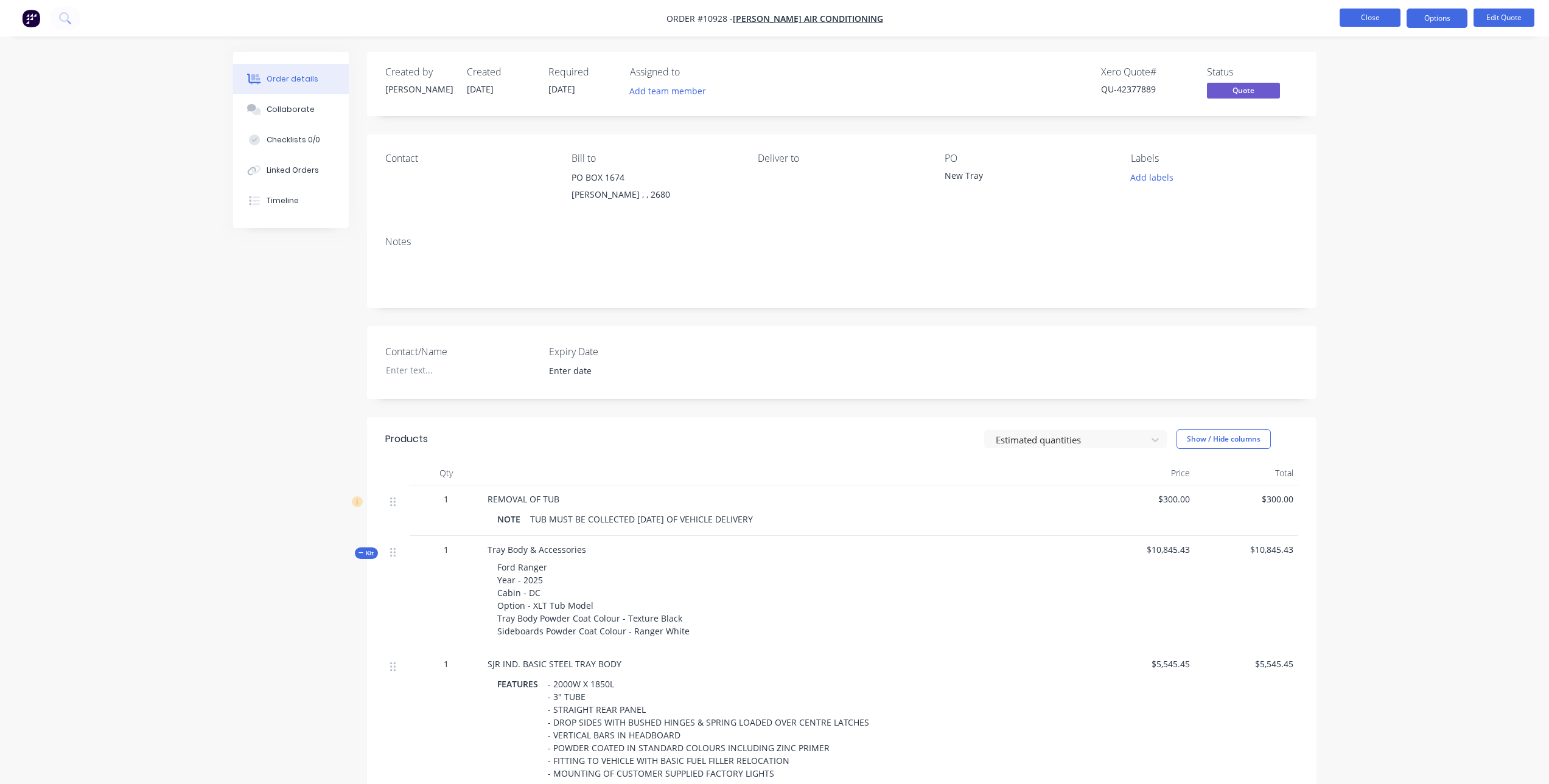
click at [1365, 17] on button "Close" at bounding box center [1370, 17] width 61 height 18
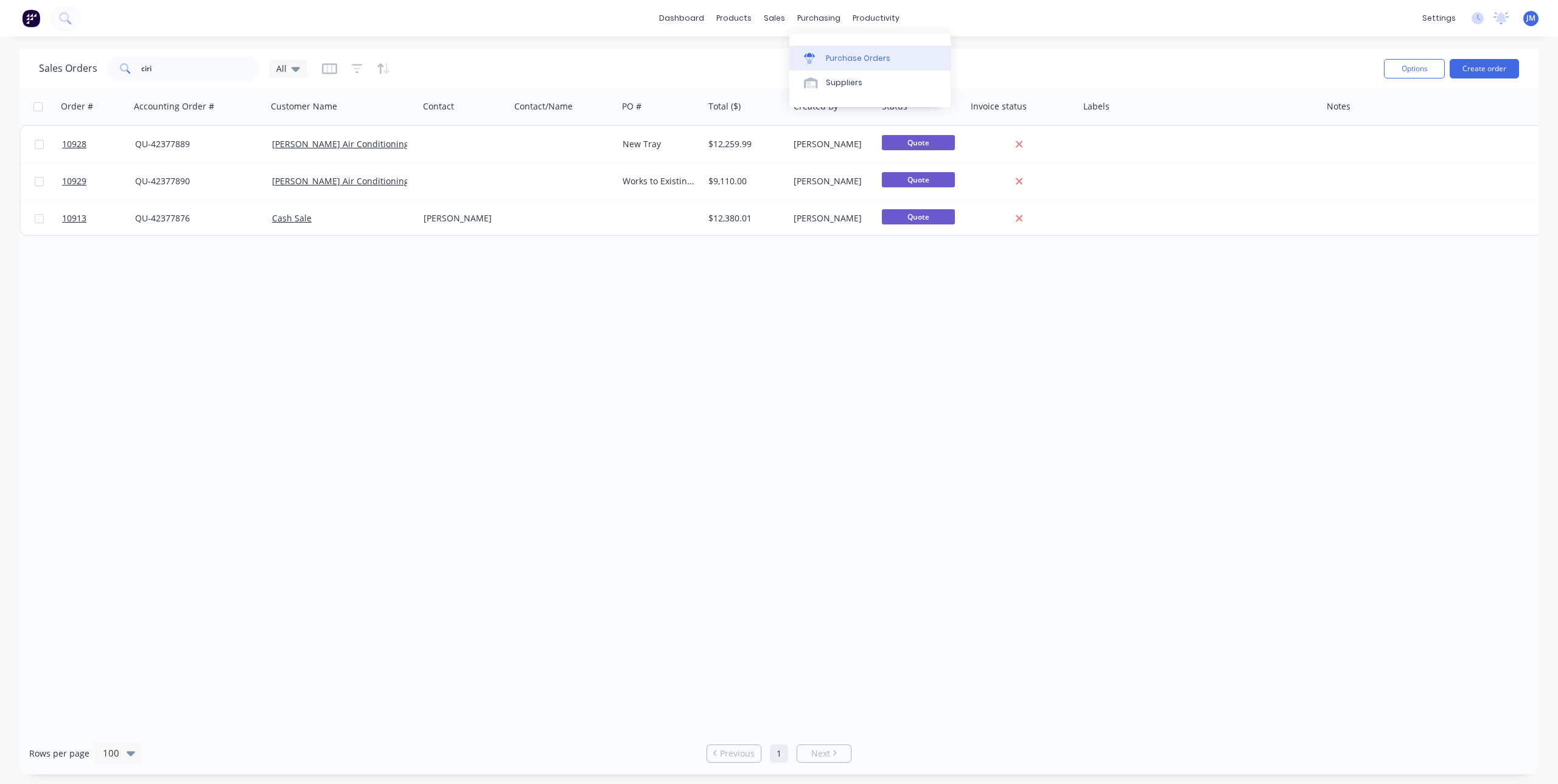
click at [831, 64] on div "Purchase Orders" at bounding box center [858, 58] width 64 height 11
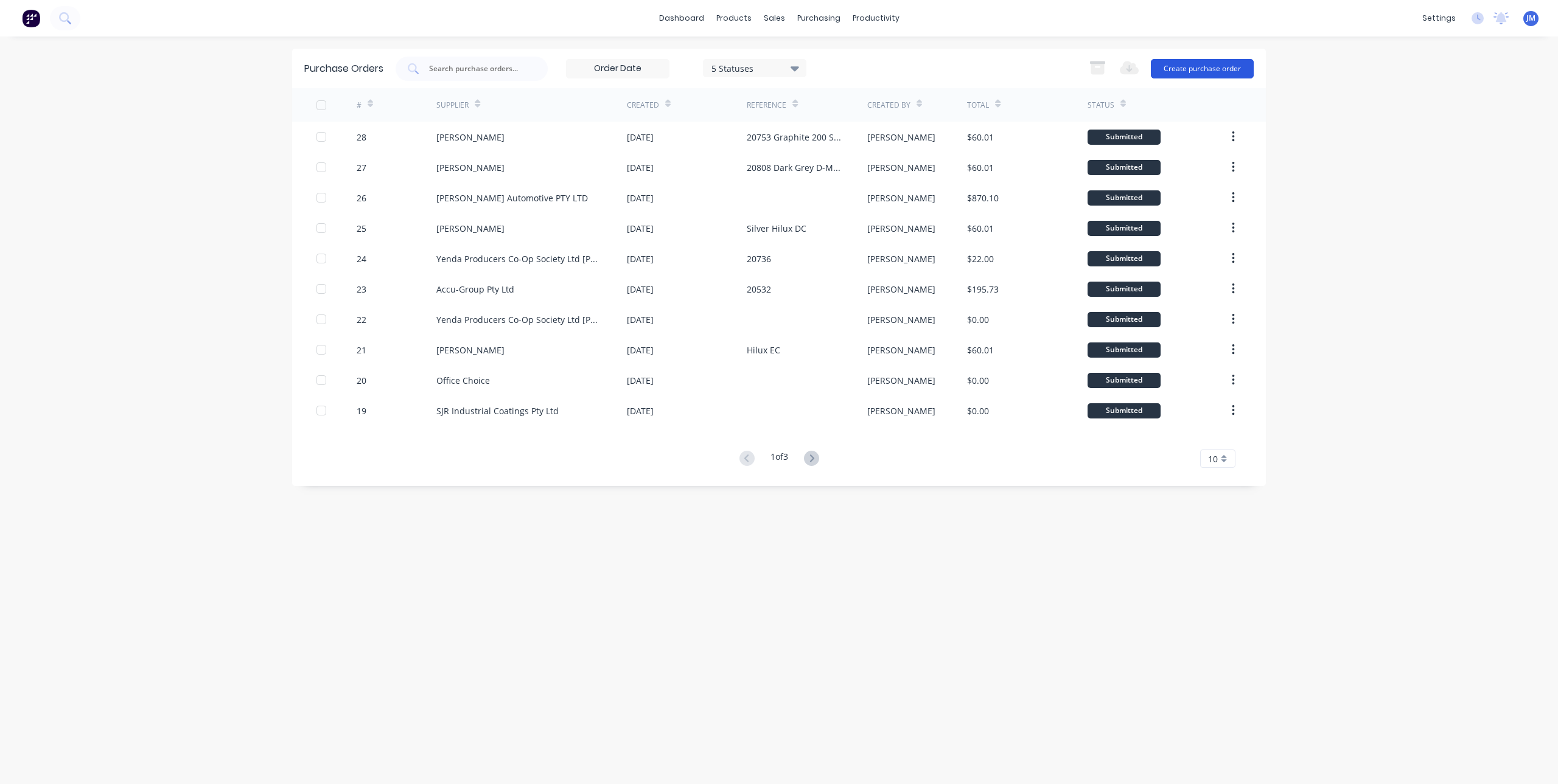
click at [1200, 67] on button "Create purchase order" at bounding box center [1203, 69] width 103 height 20
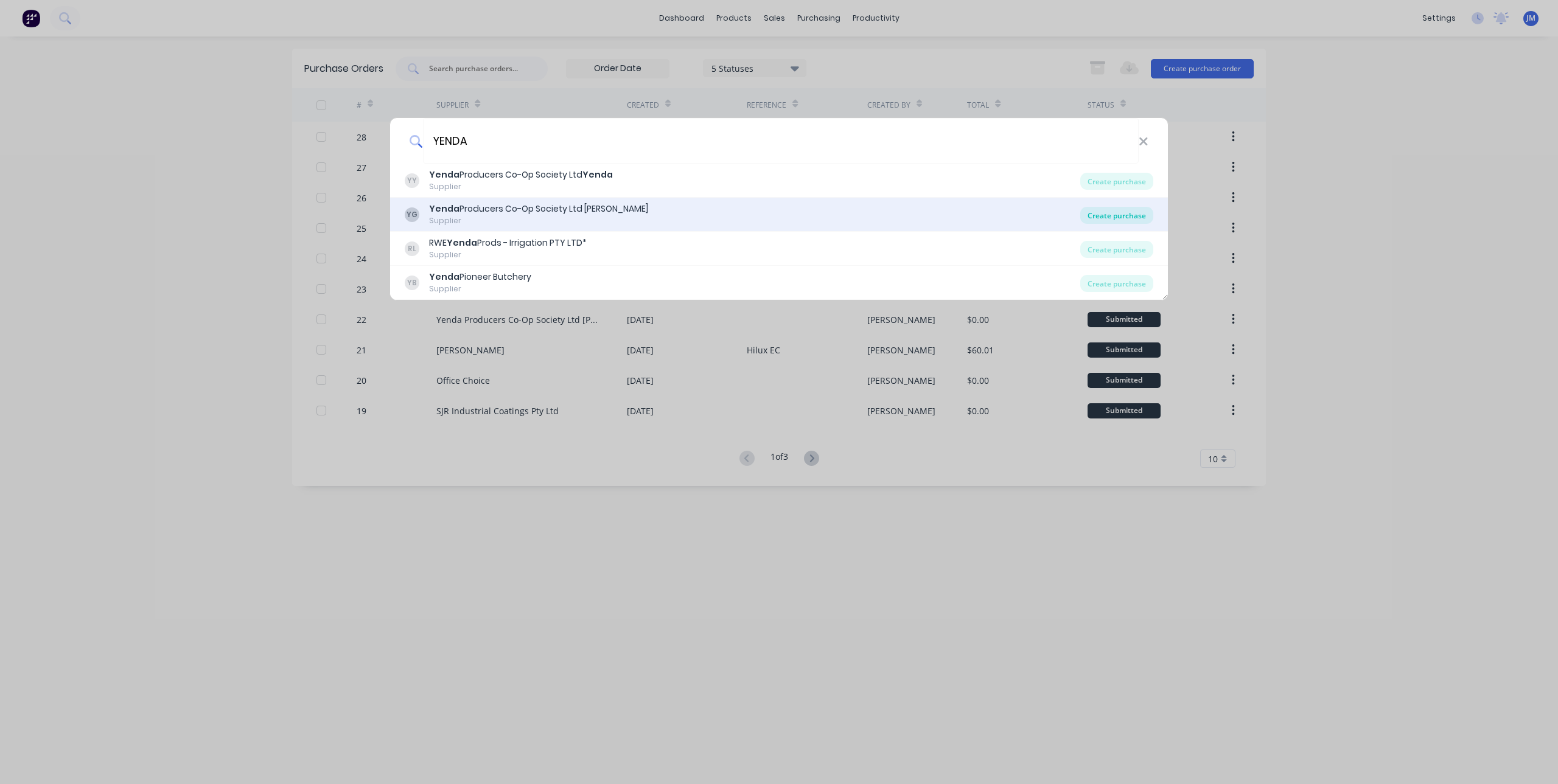
type input "YENDA"
click at [1112, 213] on div "Create purchase" at bounding box center [1116, 215] width 73 height 17
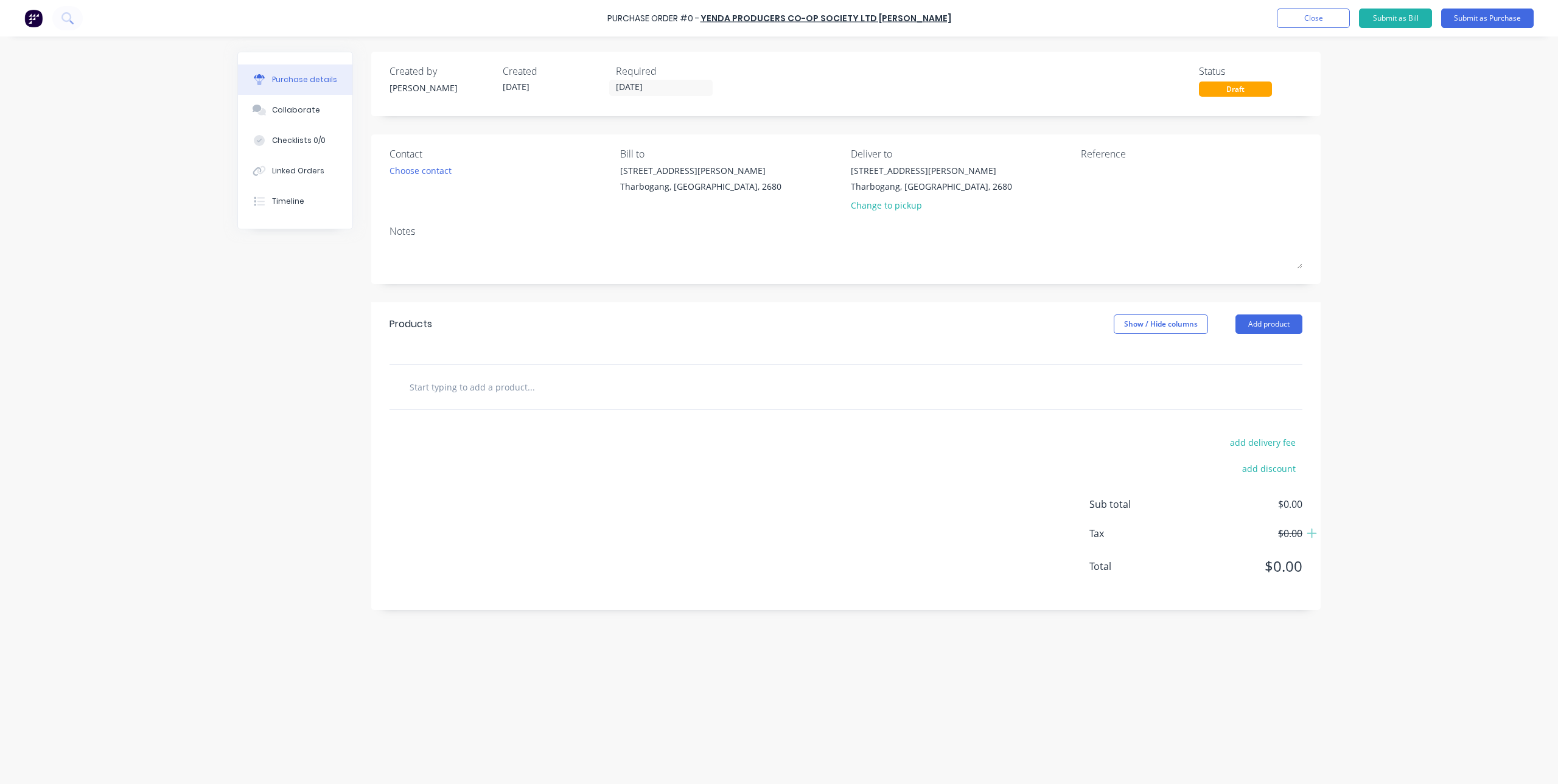
click at [470, 386] on input "text" at bounding box center [530, 387] width 243 height 24
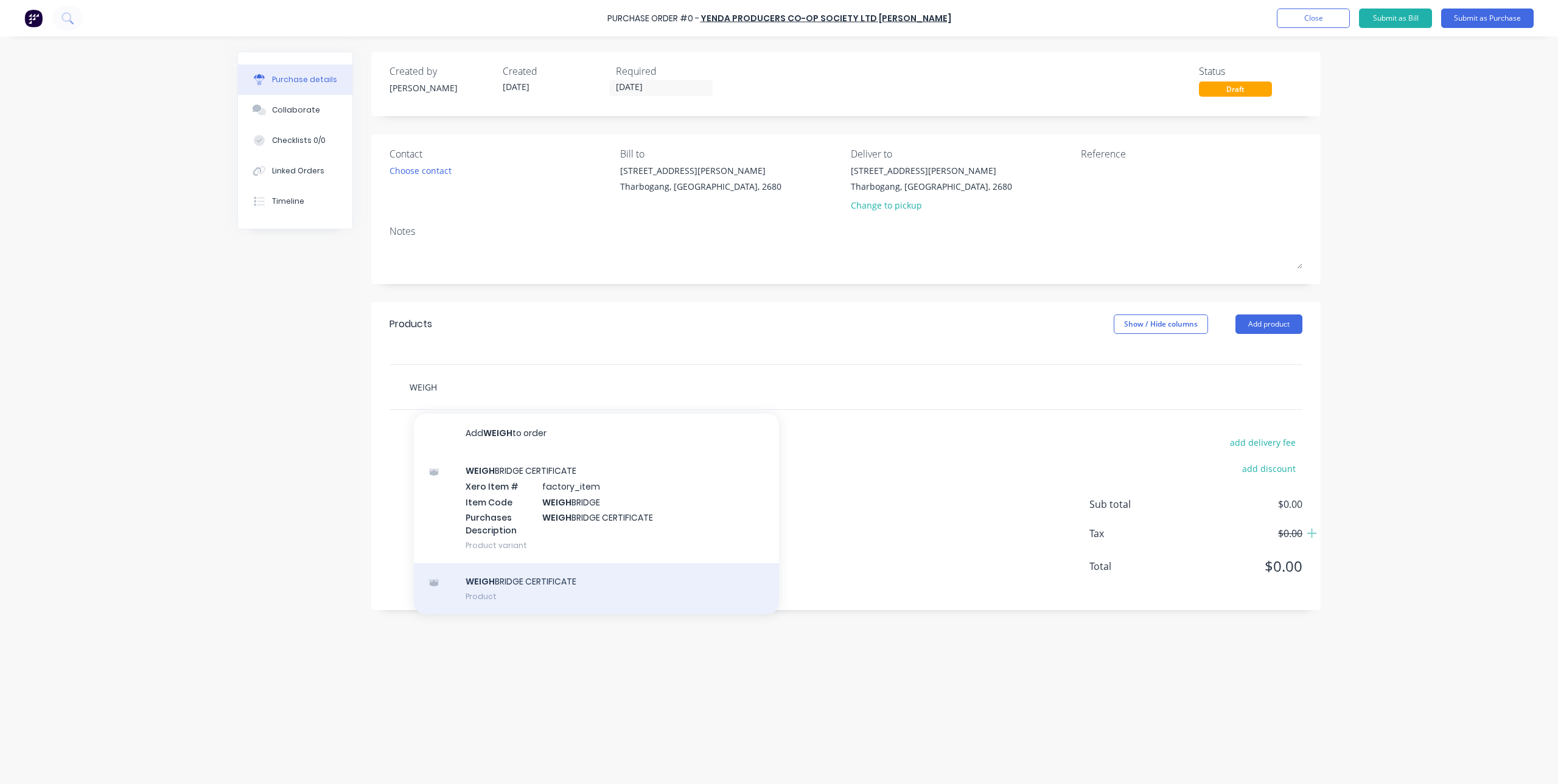
type input "WEIGH"
click at [556, 591] on div "WEIGH BRIDGE CERTIFICATE Product" at bounding box center [596, 589] width 365 height 51
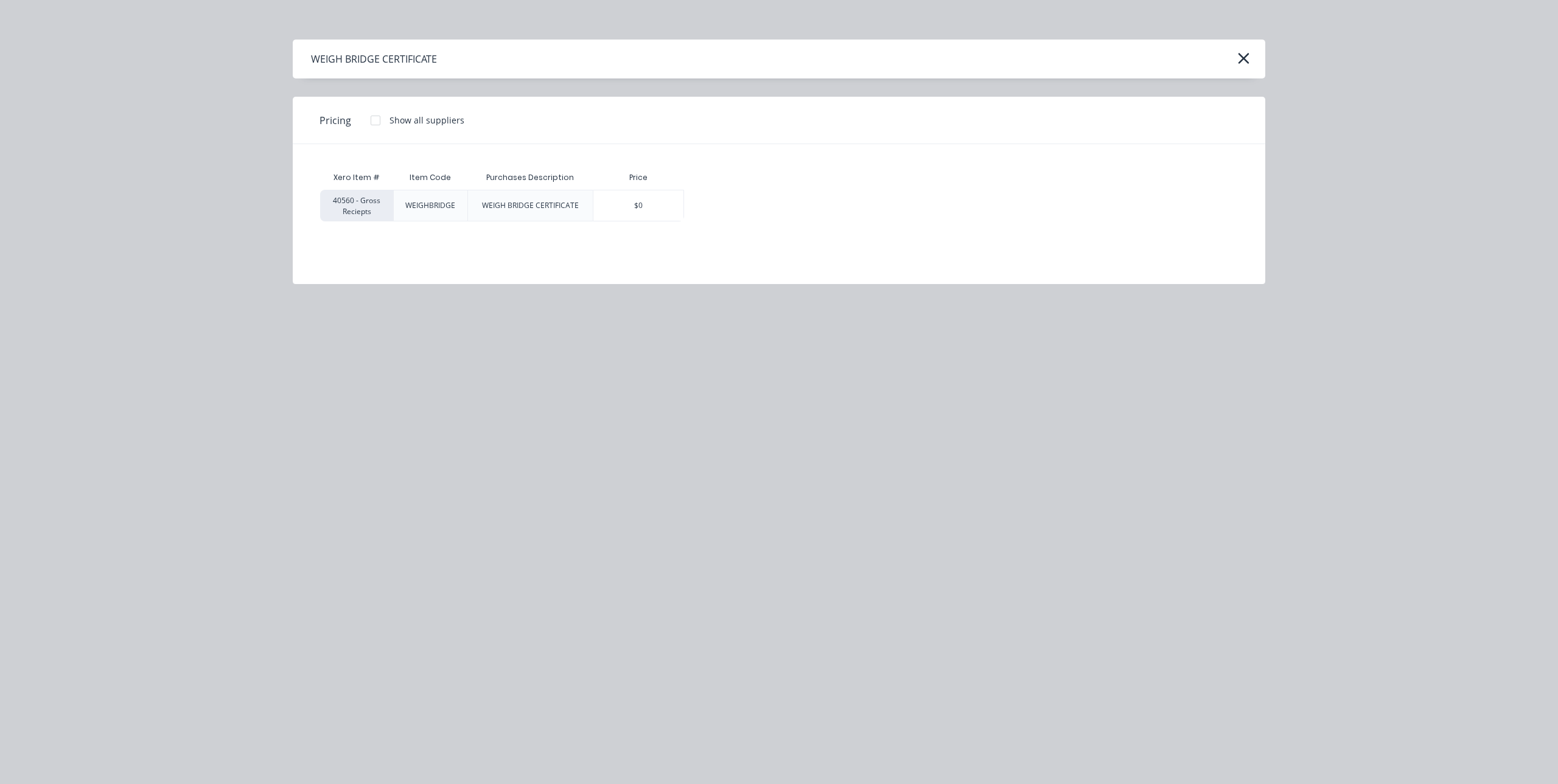
click at [374, 125] on div at bounding box center [376, 120] width 24 height 24
click at [733, 196] on div "$22.00" at bounding box center [719, 206] width 69 height 30
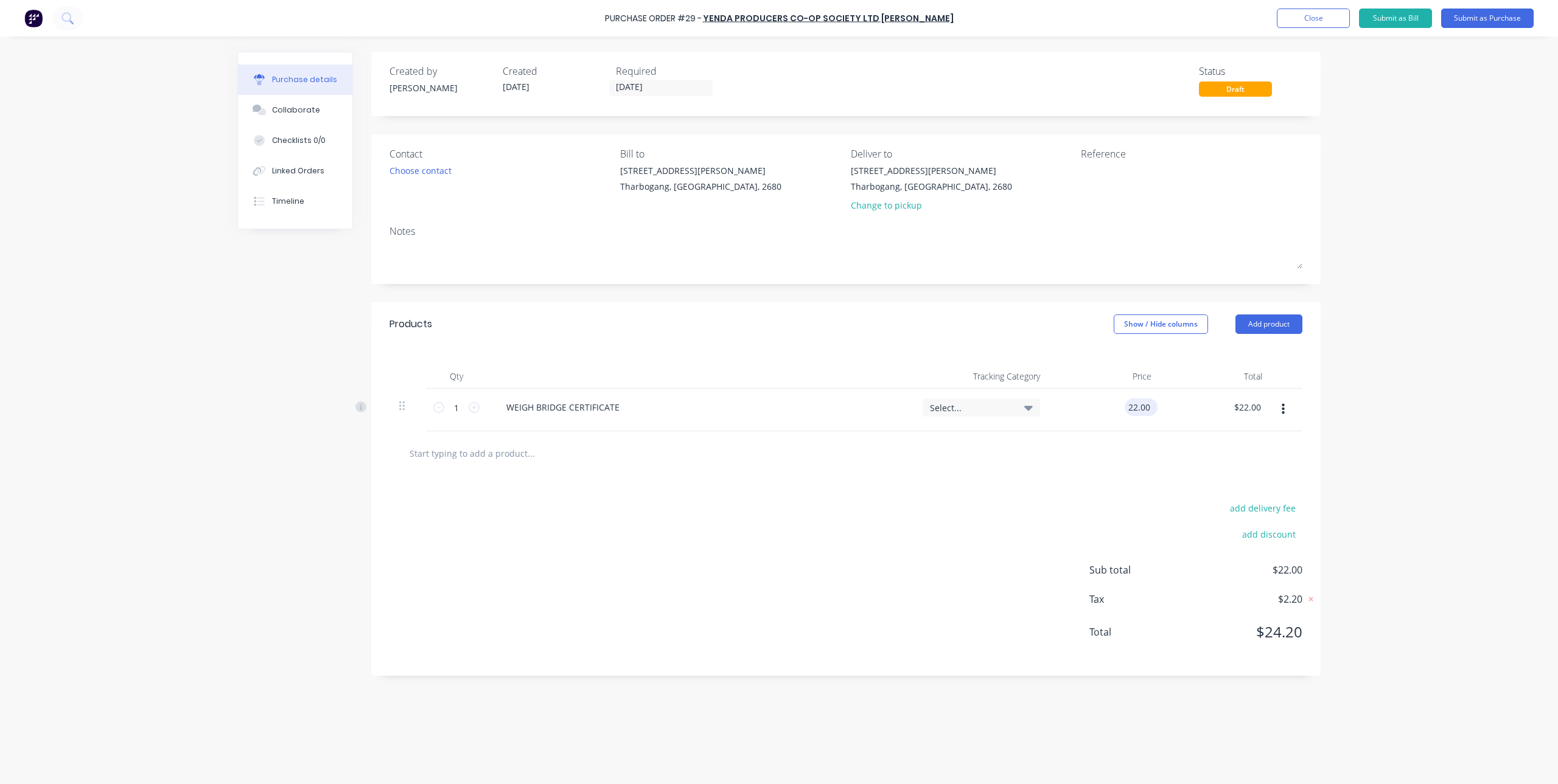
click at [1137, 402] on input "22.00" at bounding box center [1138, 407] width 28 height 18
type input "$20.00"
click at [1009, 470] on div at bounding box center [846, 454] width 913 height 44
click at [1125, 173] on textarea at bounding box center [1156, 178] width 152 height 27
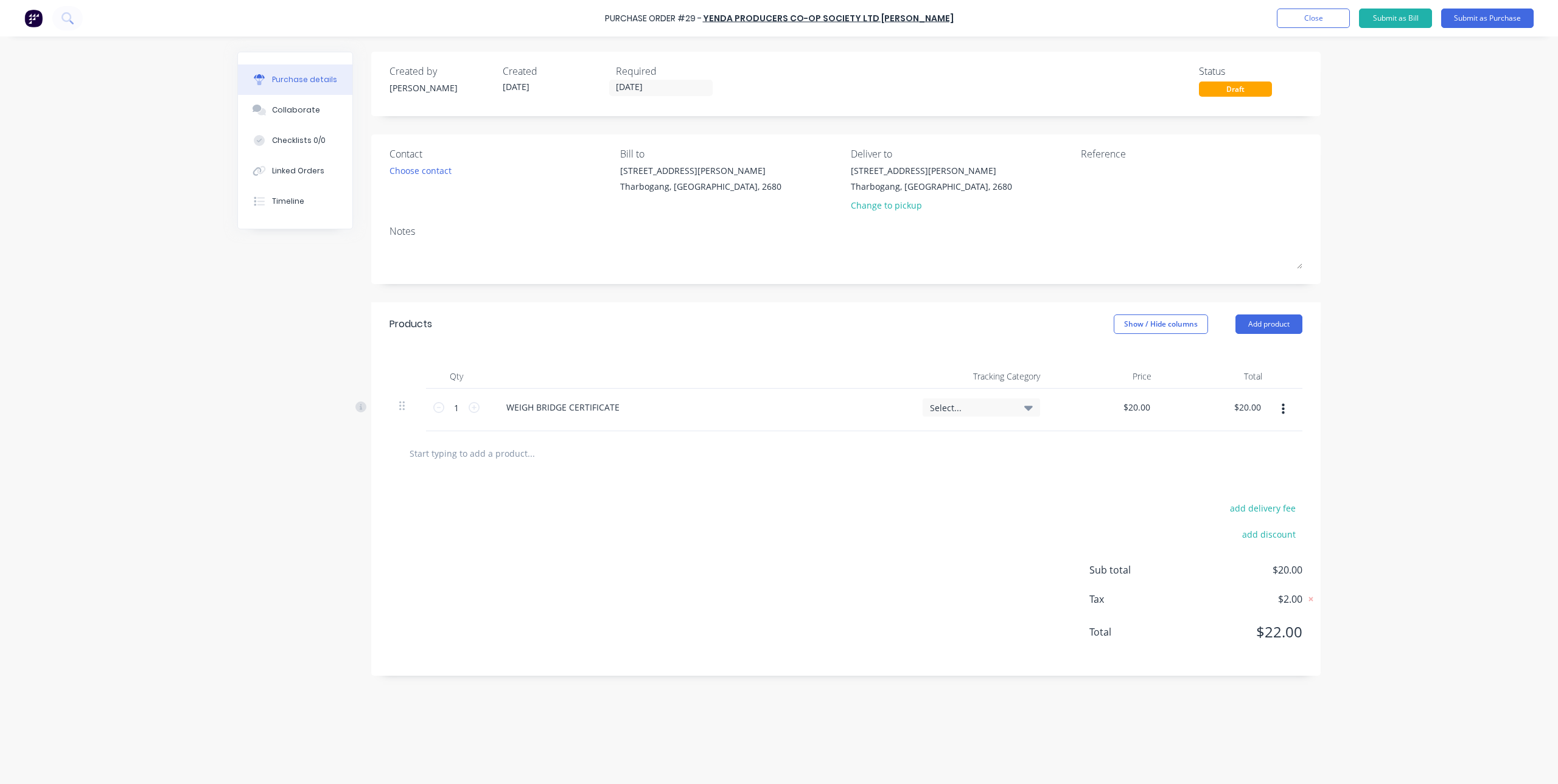
type textarea "2"
type textarea "x"
type textarea "20"
type textarea "x"
type textarea "208"
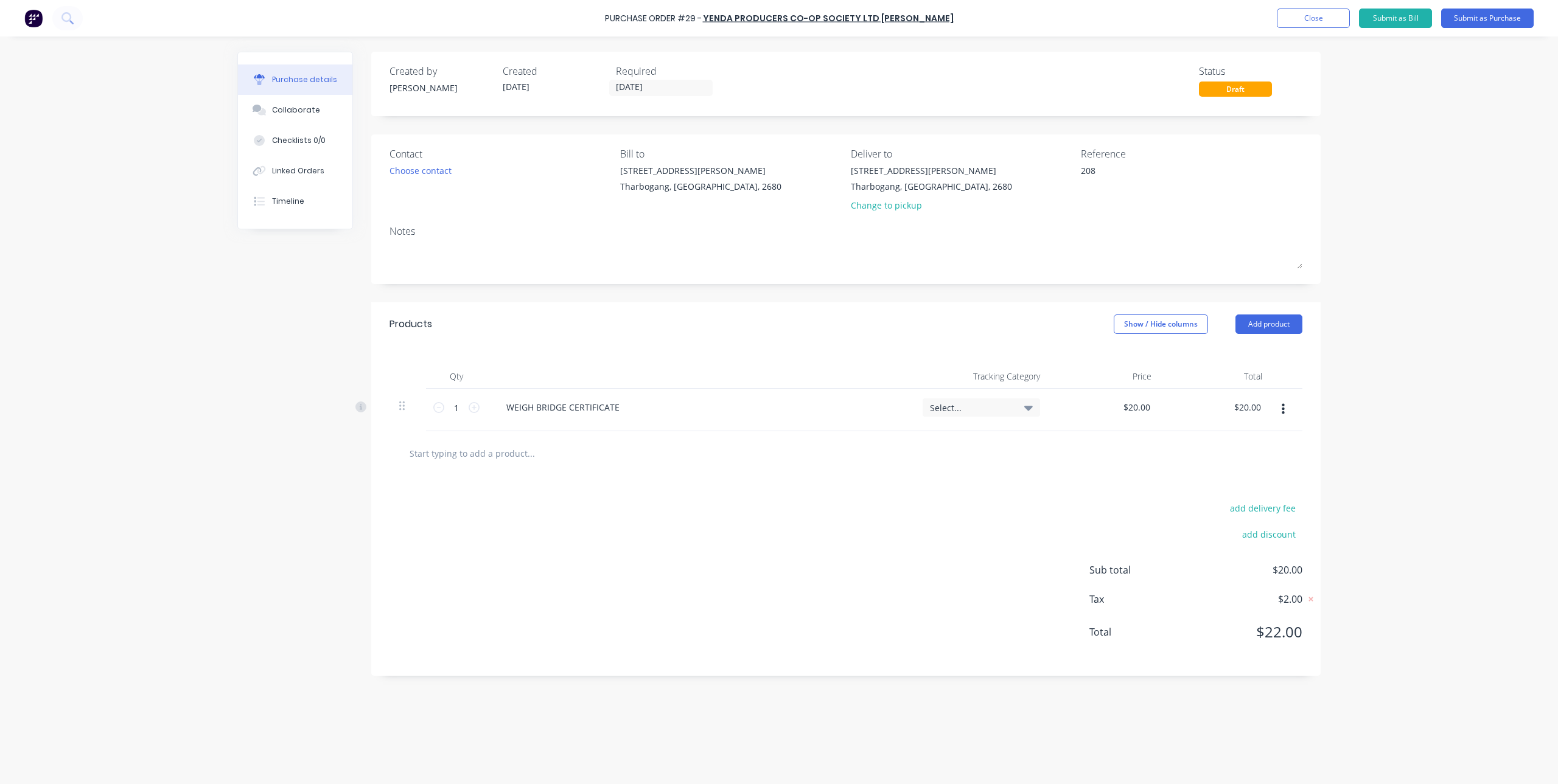
type textarea "x"
type textarea "2080"
type textarea "x"
type textarea "20808"
type textarea "x"
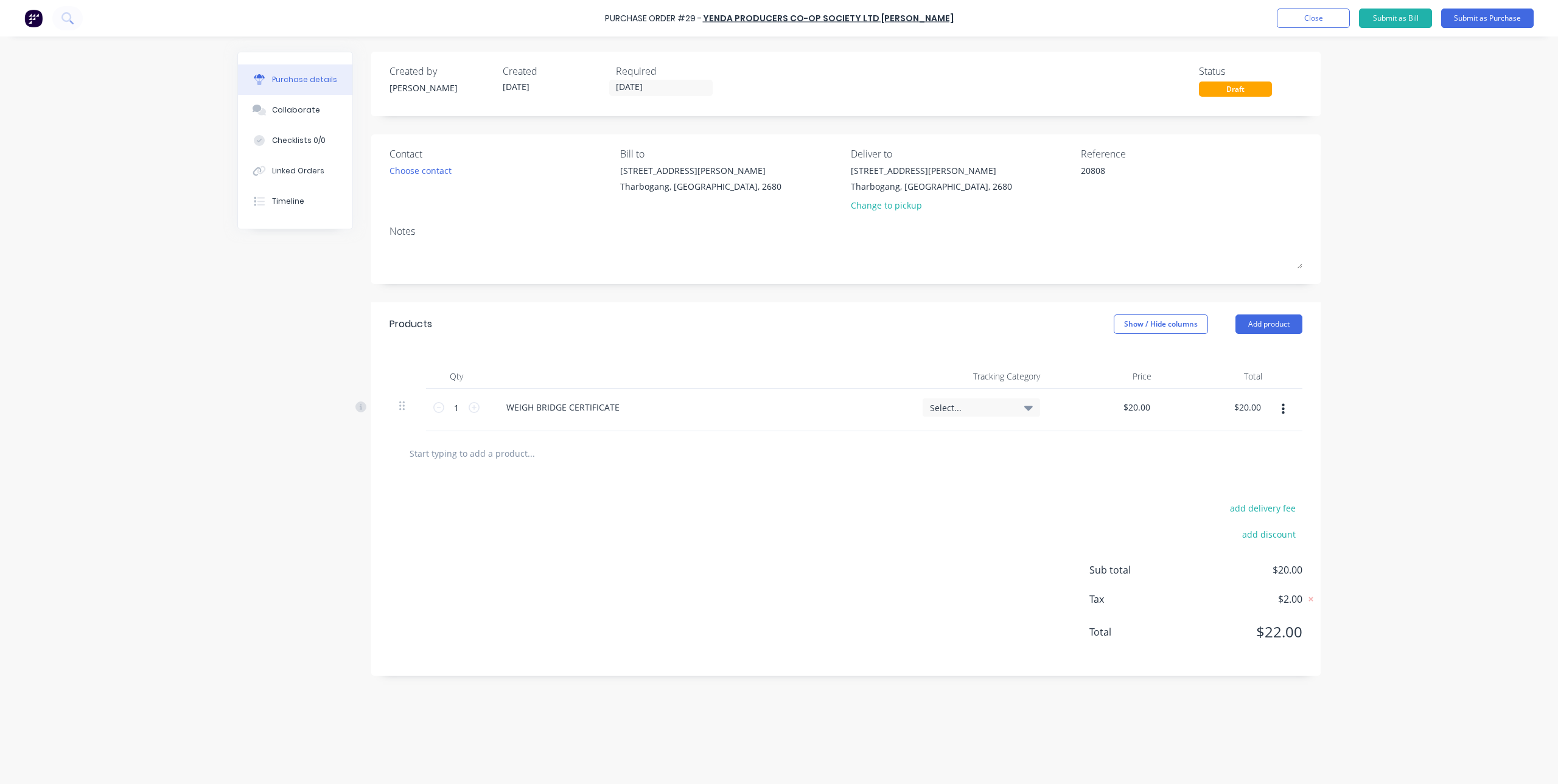
type textarea "20808"
click at [1044, 217] on div "[STREET_ADDRESS][PERSON_NAME] Change to pickup" at bounding box center [962, 191] width 222 height 53
click at [1461, 15] on button "Submit as Purchase" at bounding box center [1487, 18] width 93 height 20
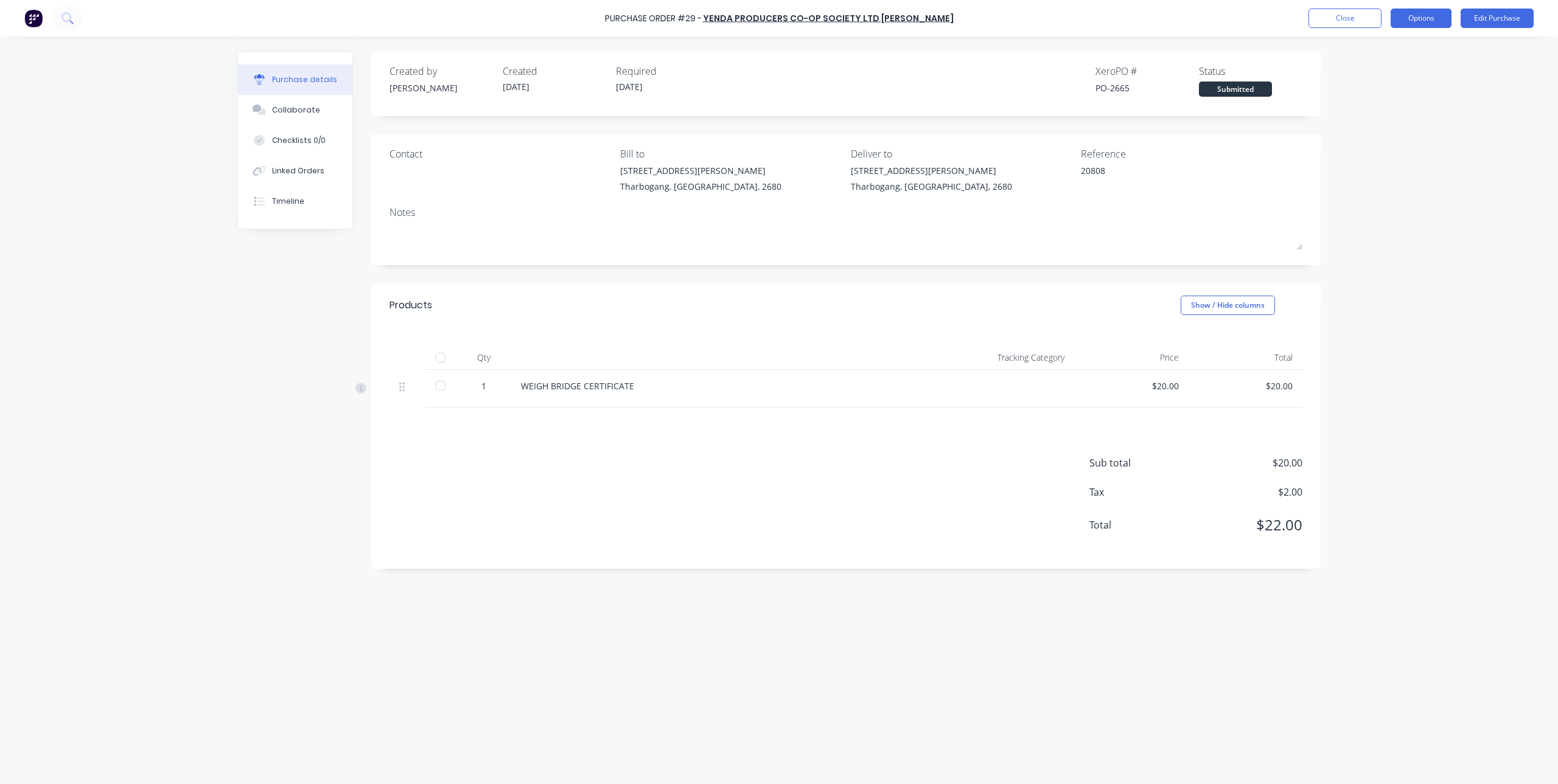
click at [1431, 18] on button "Options" at bounding box center [1421, 18] width 61 height 20
click at [1404, 56] on div "Print / Email" at bounding box center [1393, 50] width 93 height 18
click at [1397, 73] on div "With pricing" at bounding box center [1393, 74] width 93 height 18
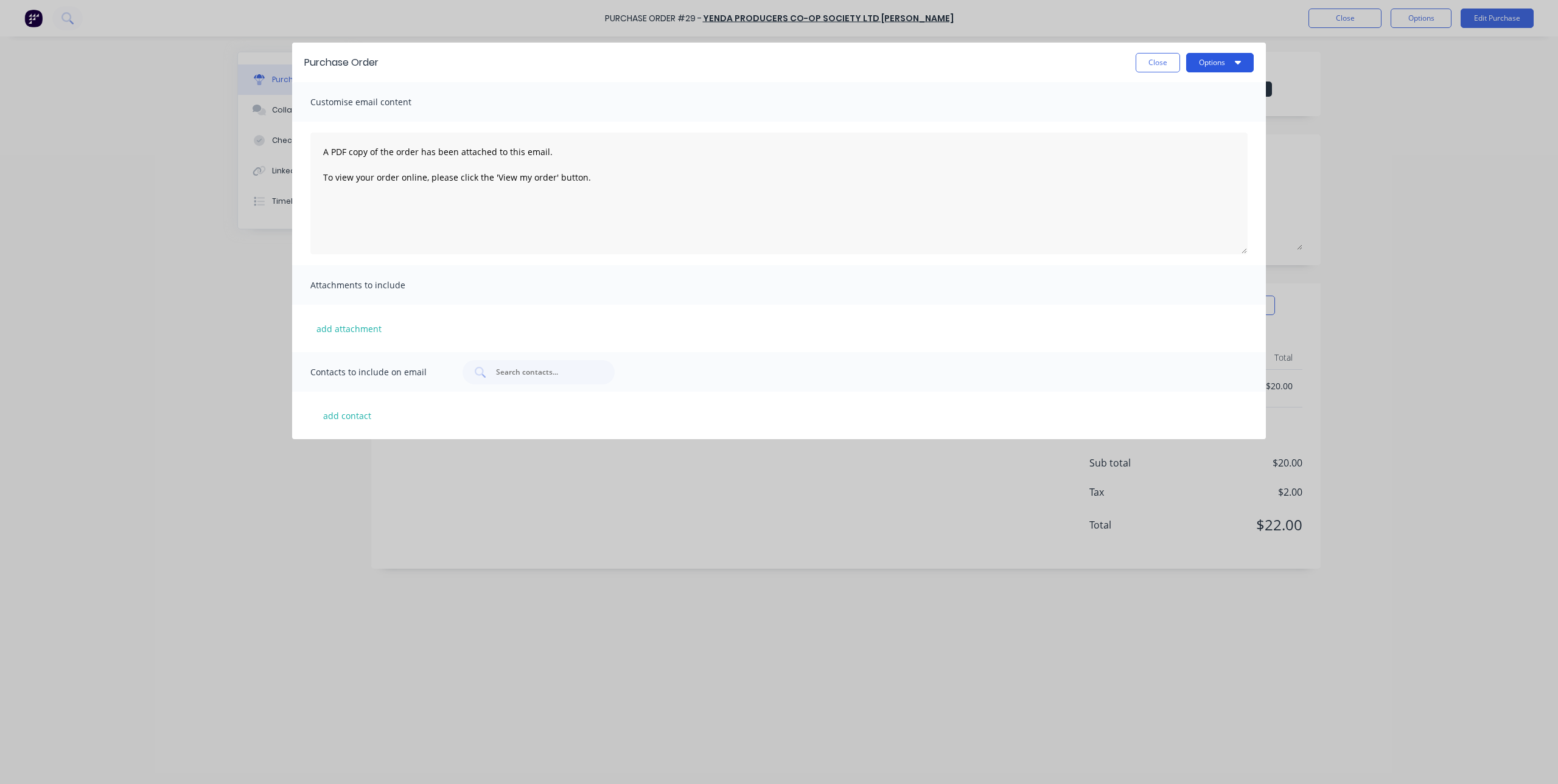
click at [1226, 58] on button "Options" at bounding box center [1220, 62] width 67 height 20
click at [1194, 116] on div "Print" at bounding box center [1196, 118] width 93 height 18
click at [1121, 63] on div "Close Options" at bounding box center [823, 62] width 863 height 20
click at [1164, 64] on button "Close" at bounding box center [1158, 62] width 44 height 20
type textarea "x"
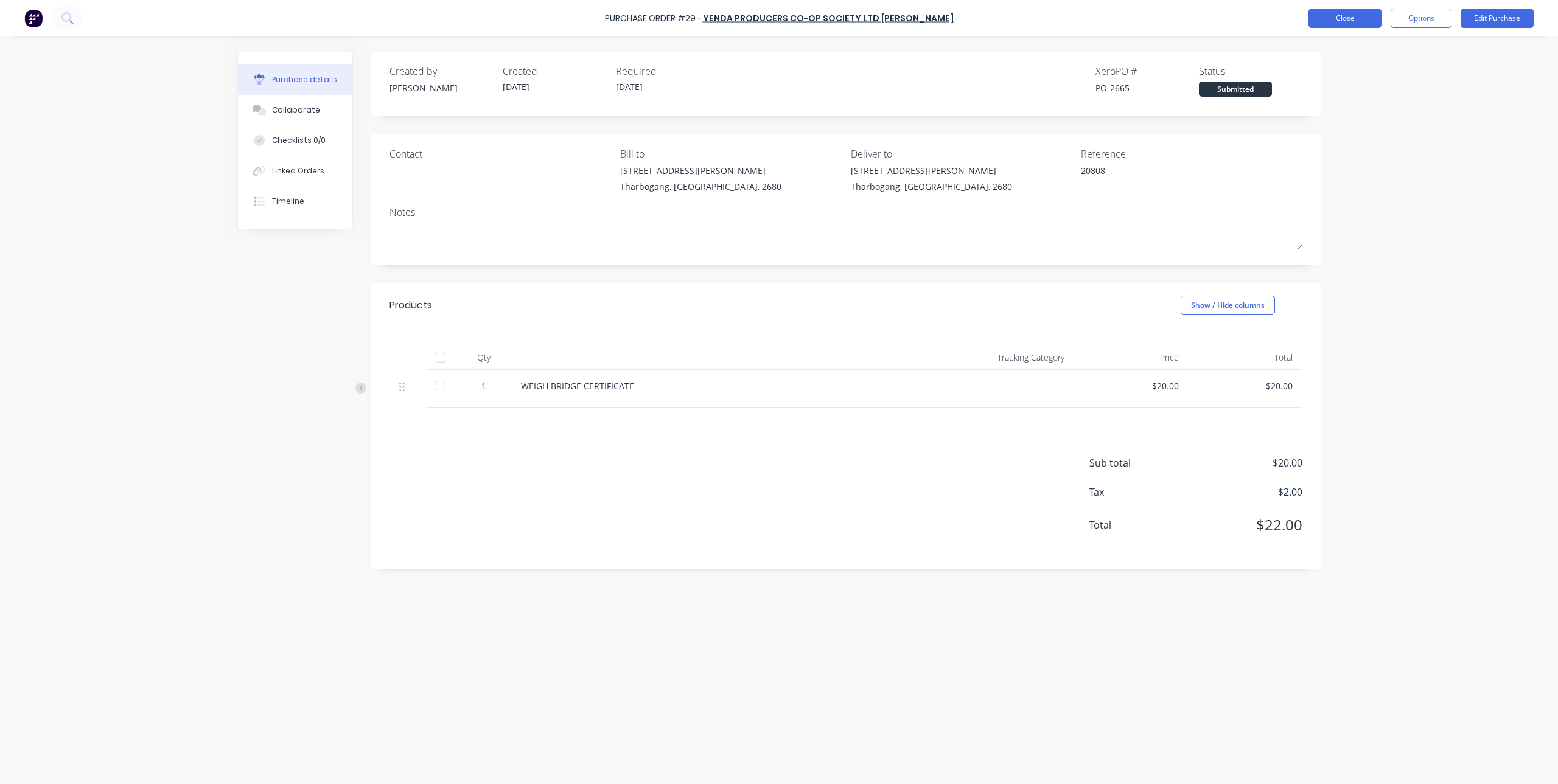
click at [1344, 17] on button "Close" at bounding box center [1345, 18] width 73 height 20
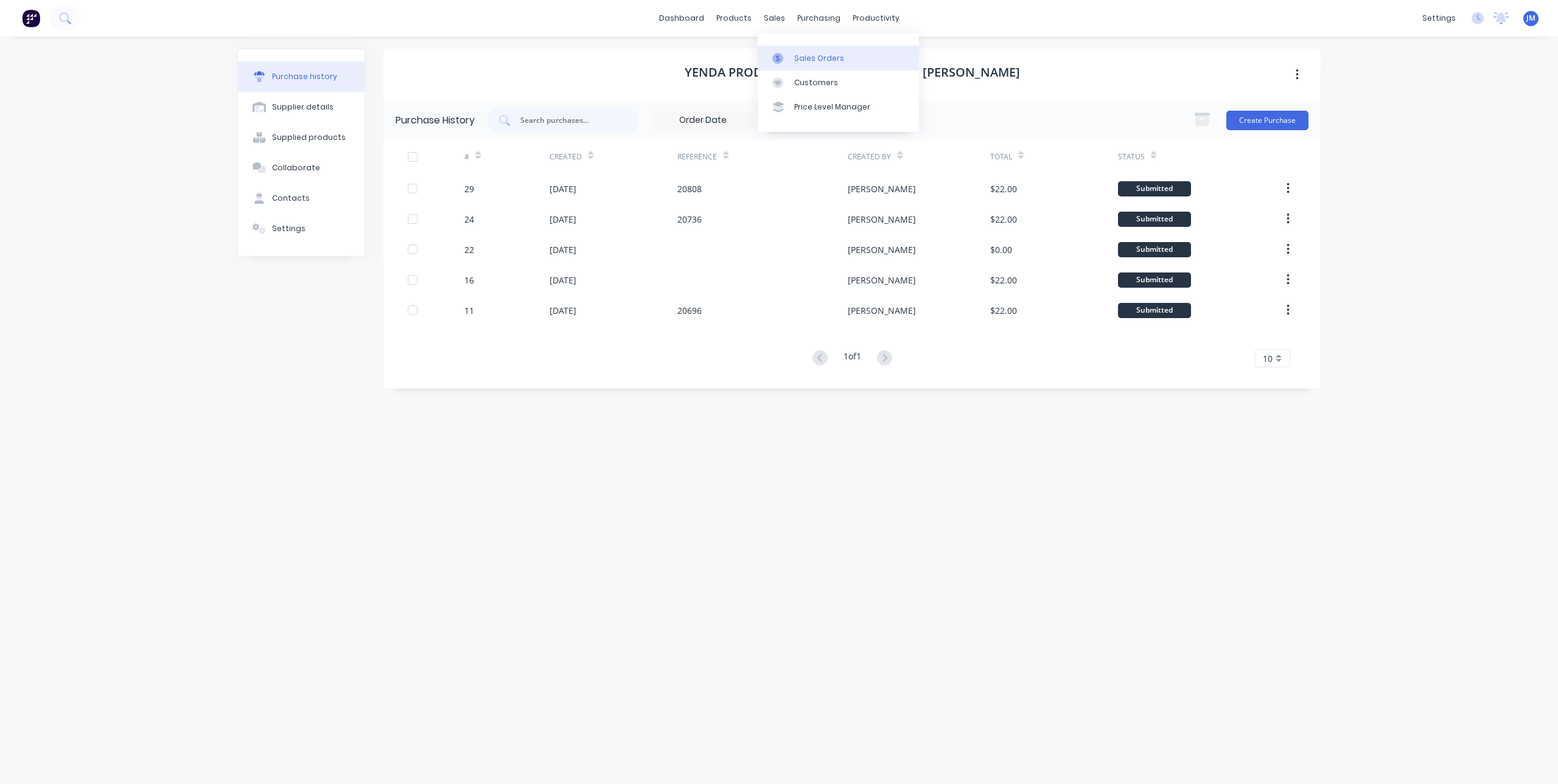
click at [798, 60] on div "Sales Orders" at bounding box center [819, 58] width 50 height 11
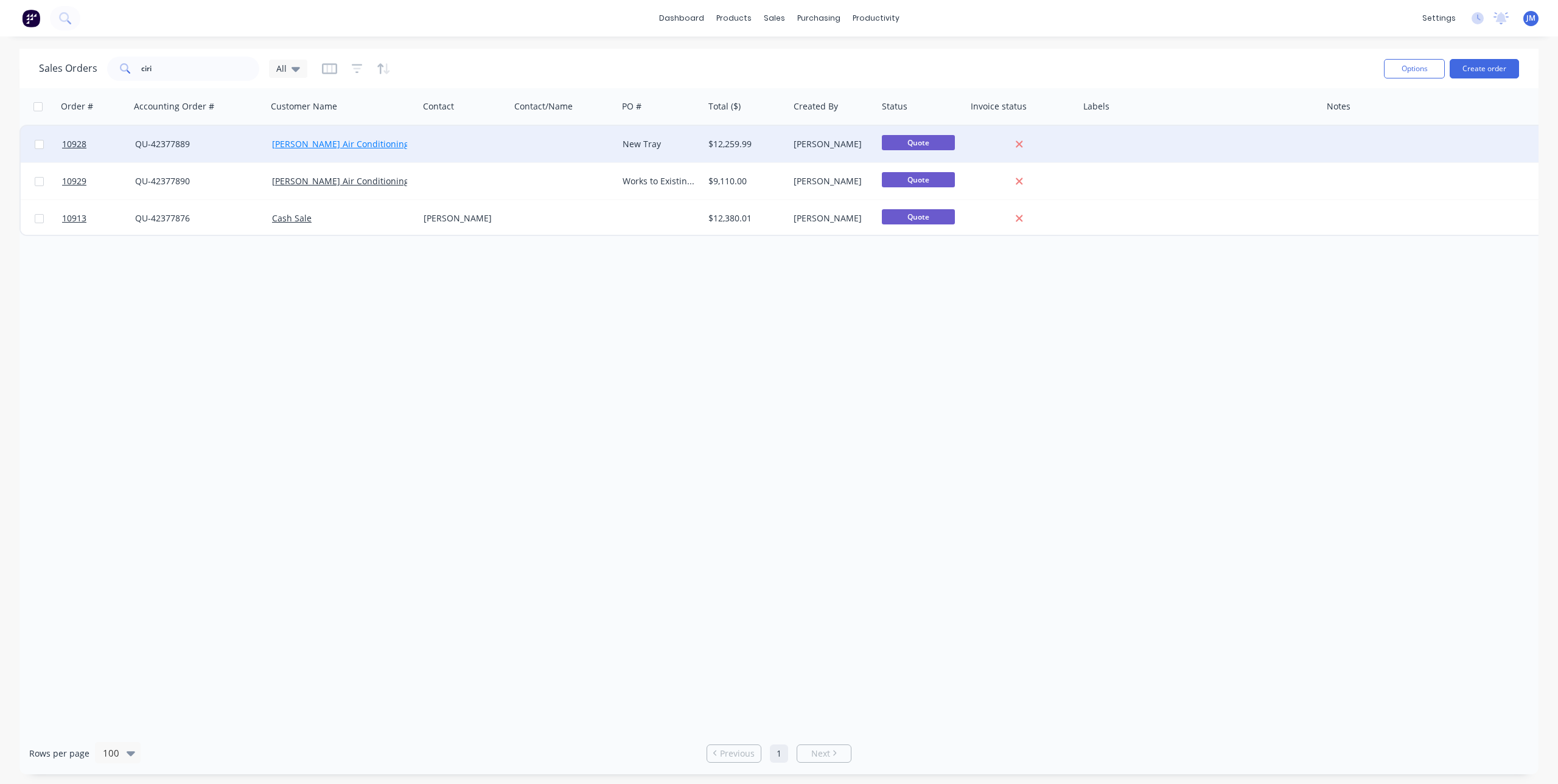
click at [308, 141] on link "[PERSON_NAME] Air Conditioning" at bounding box center [340, 144] width 137 height 11
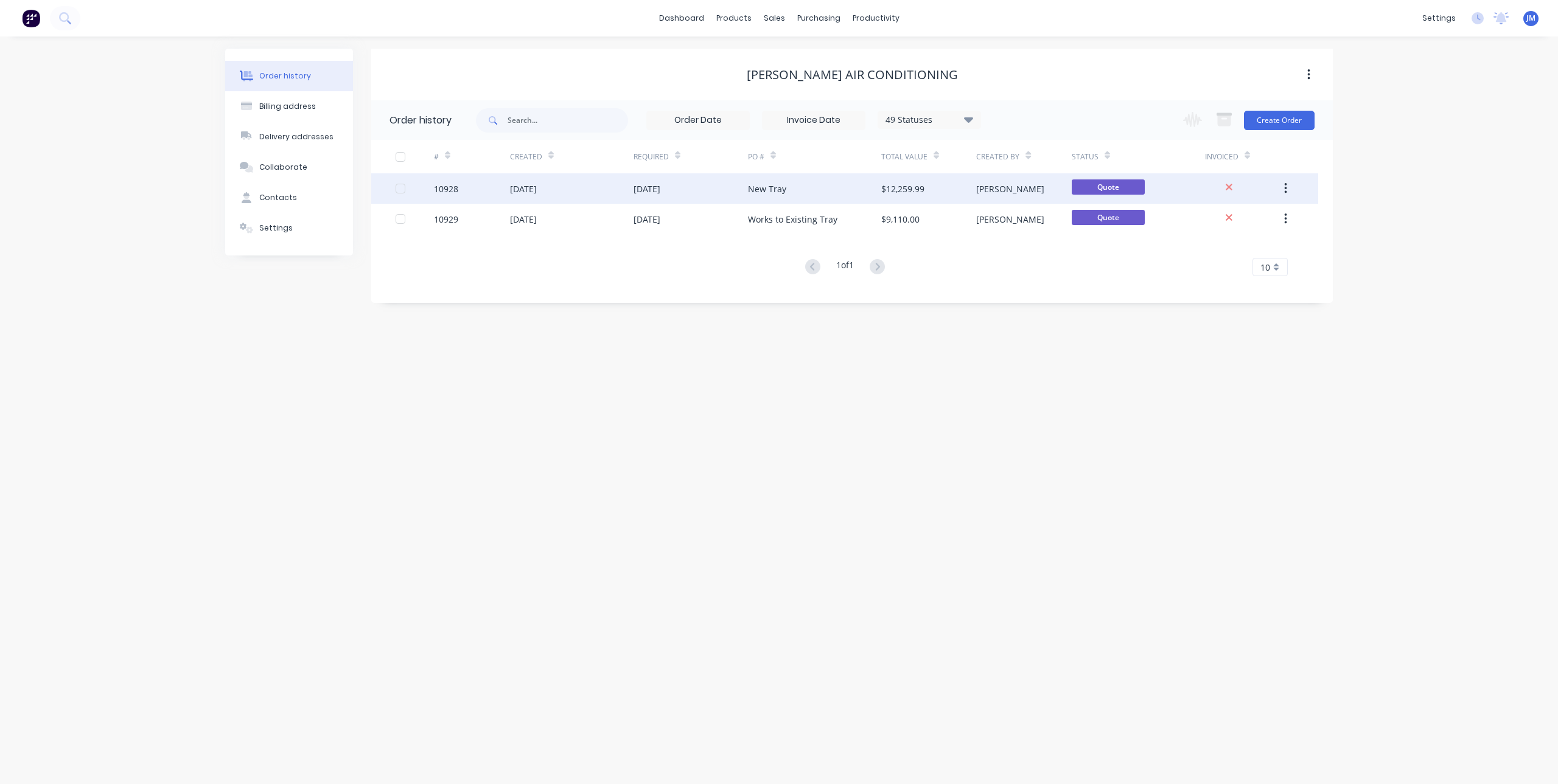
click at [582, 196] on div "[DATE]" at bounding box center [571, 189] width 123 height 30
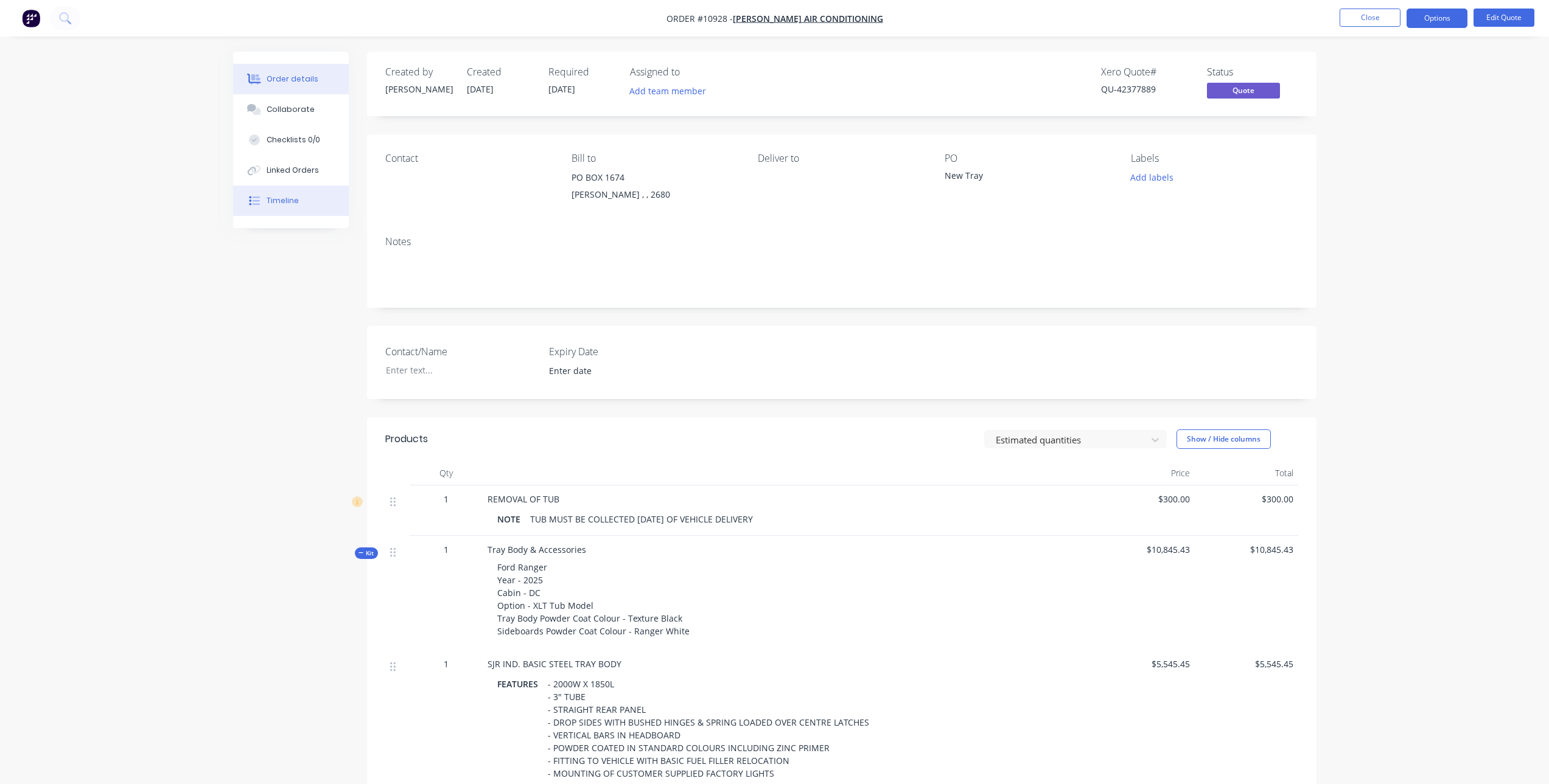
click at [286, 193] on button "Timeline" at bounding box center [291, 201] width 116 height 30
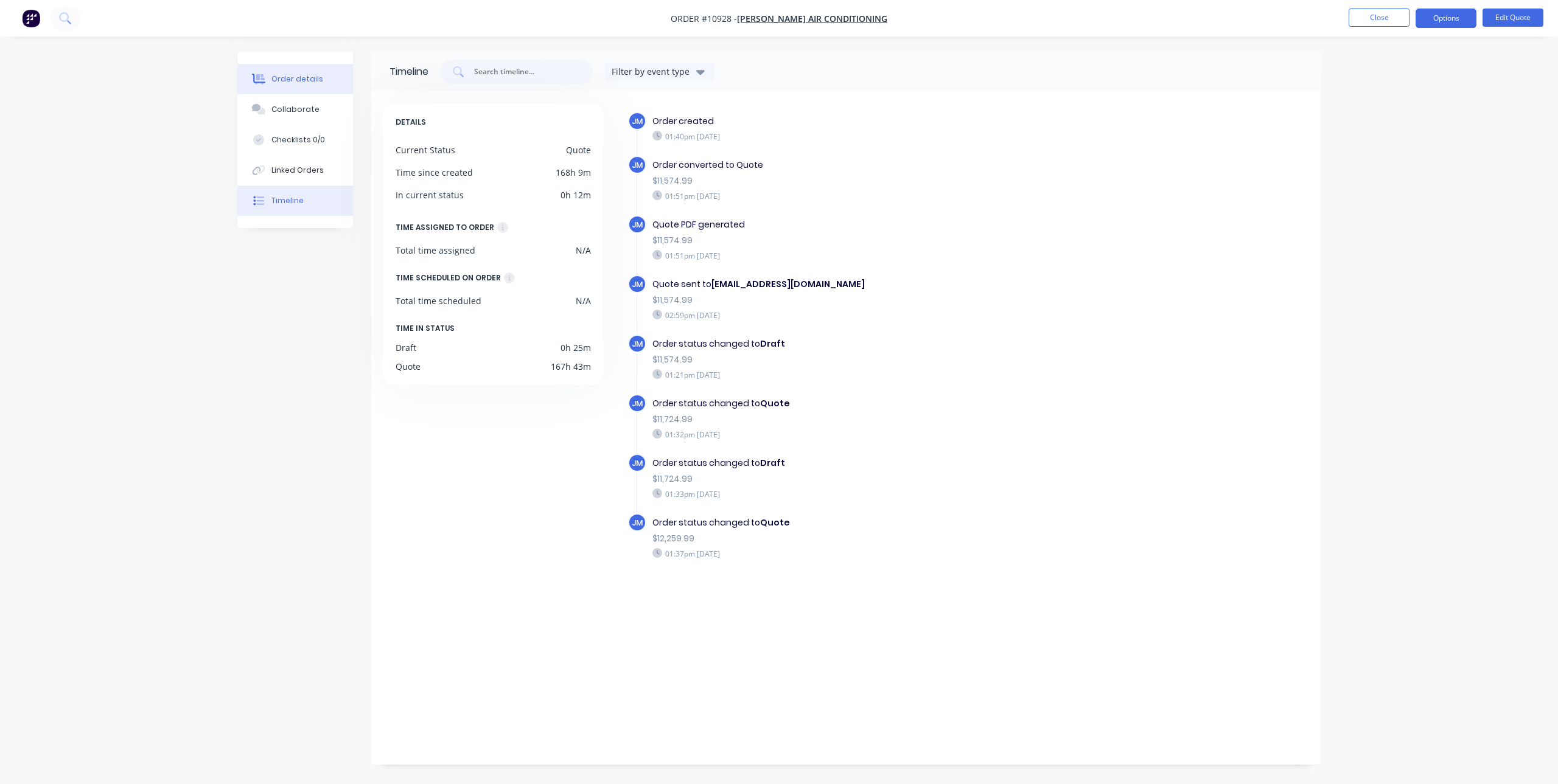
click at [279, 71] on button "Order details" at bounding box center [295, 79] width 116 height 30
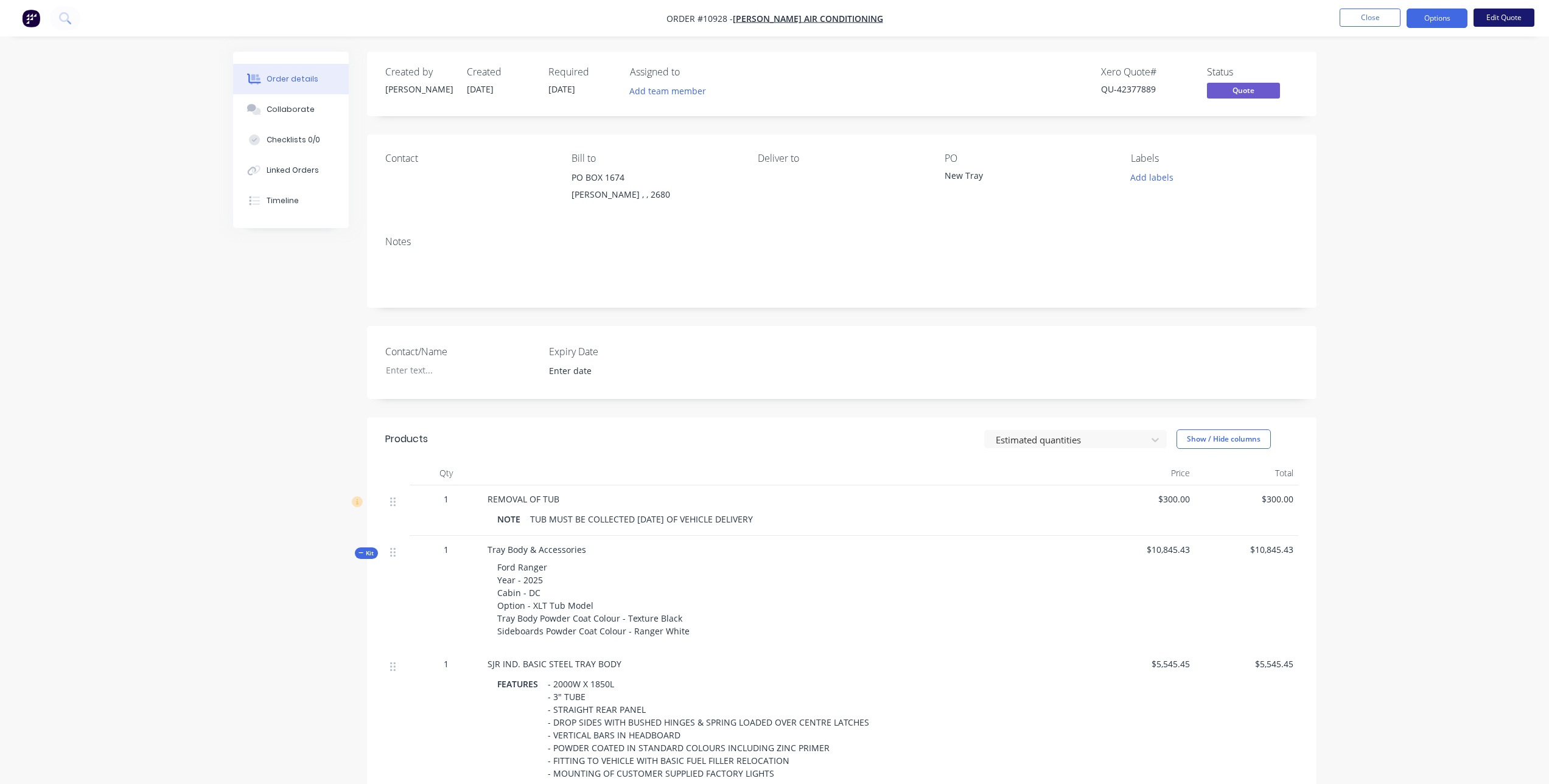
click at [1498, 20] on button "Edit Quote" at bounding box center [1504, 17] width 61 height 18
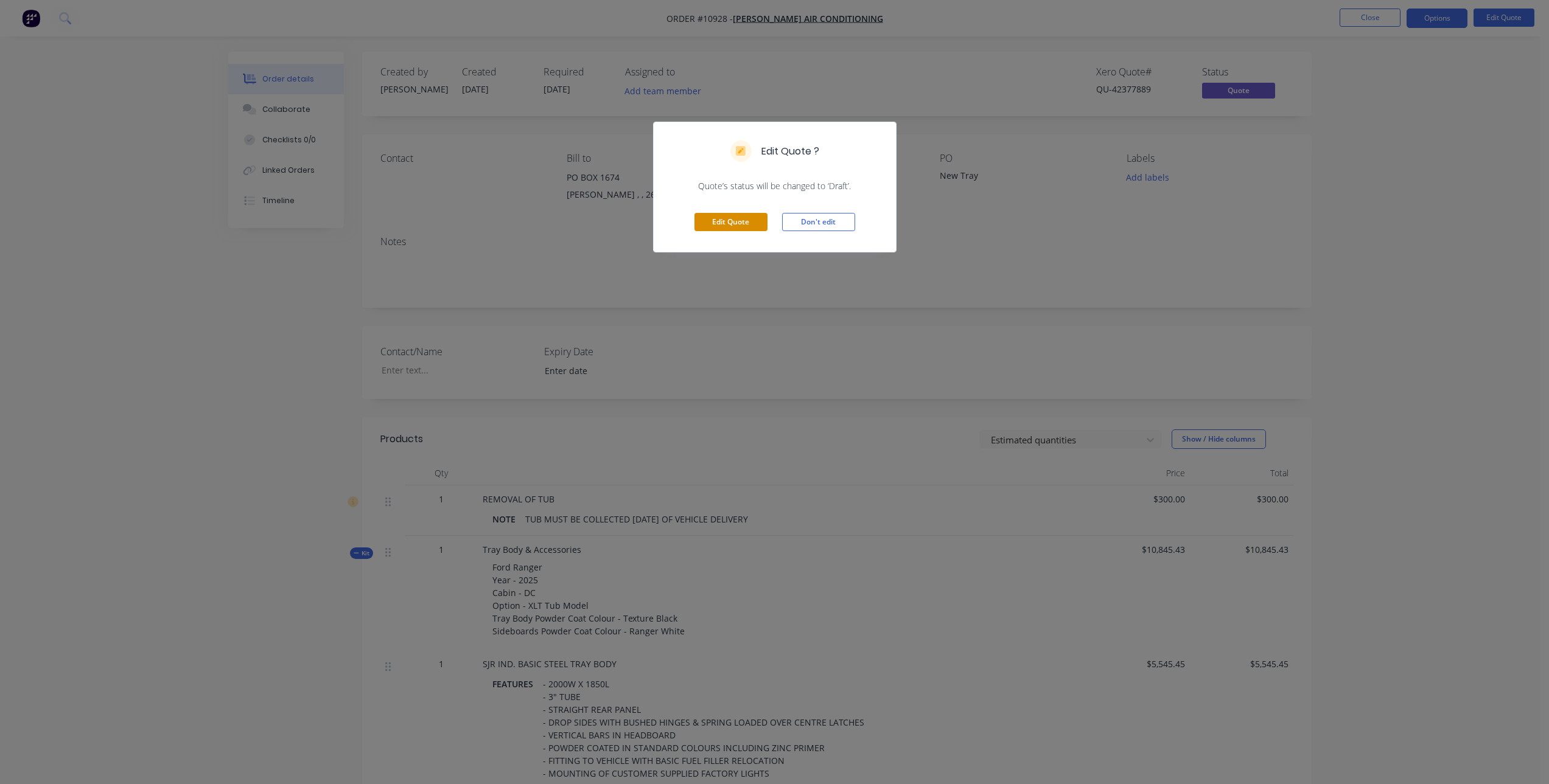
click at [718, 219] on button "Edit Quote" at bounding box center [730, 222] width 73 height 18
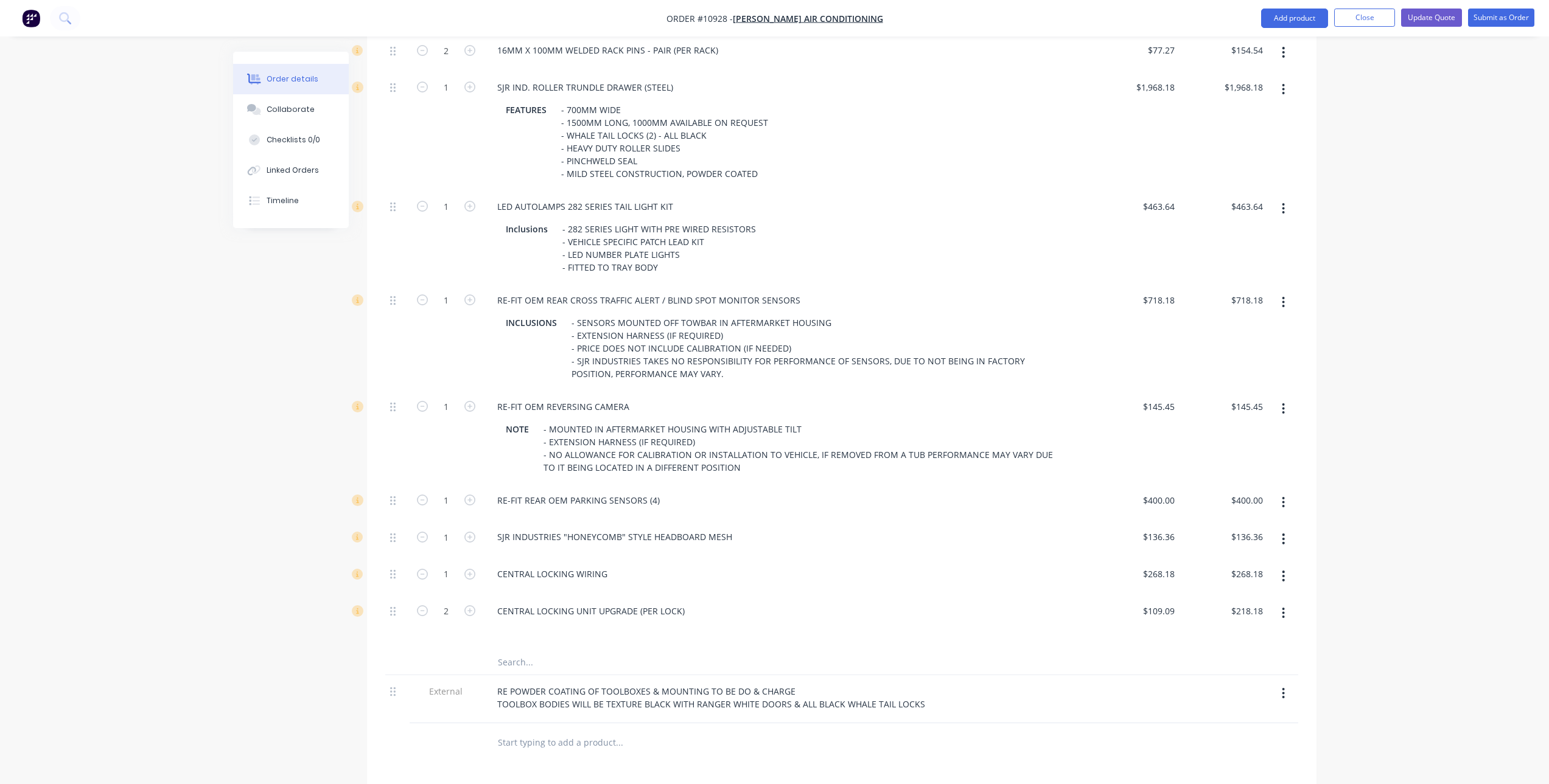
scroll to position [1095, 0]
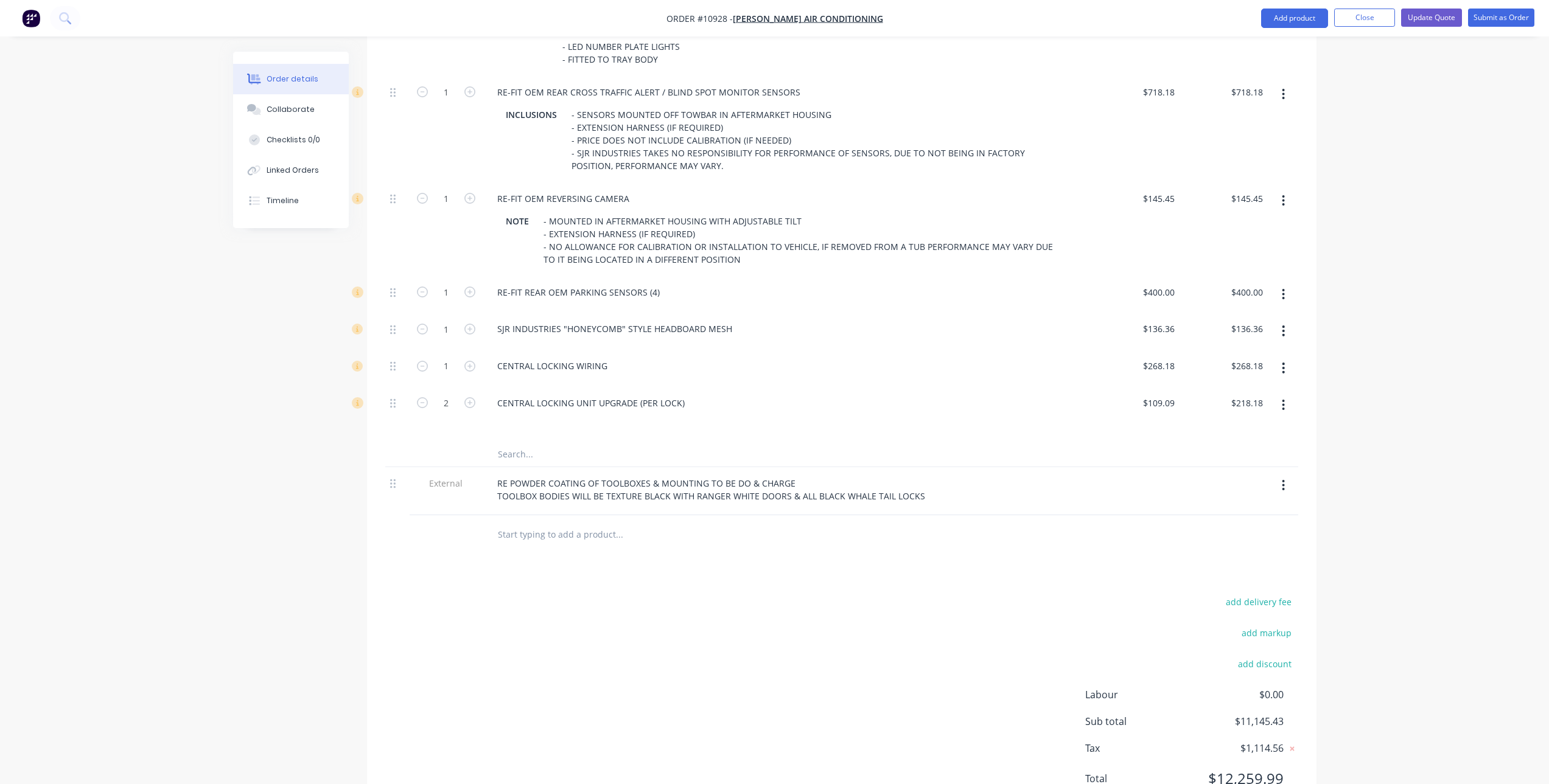
click at [530, 451] on input "text" at bounding box center [618, 454] width 243 height 24
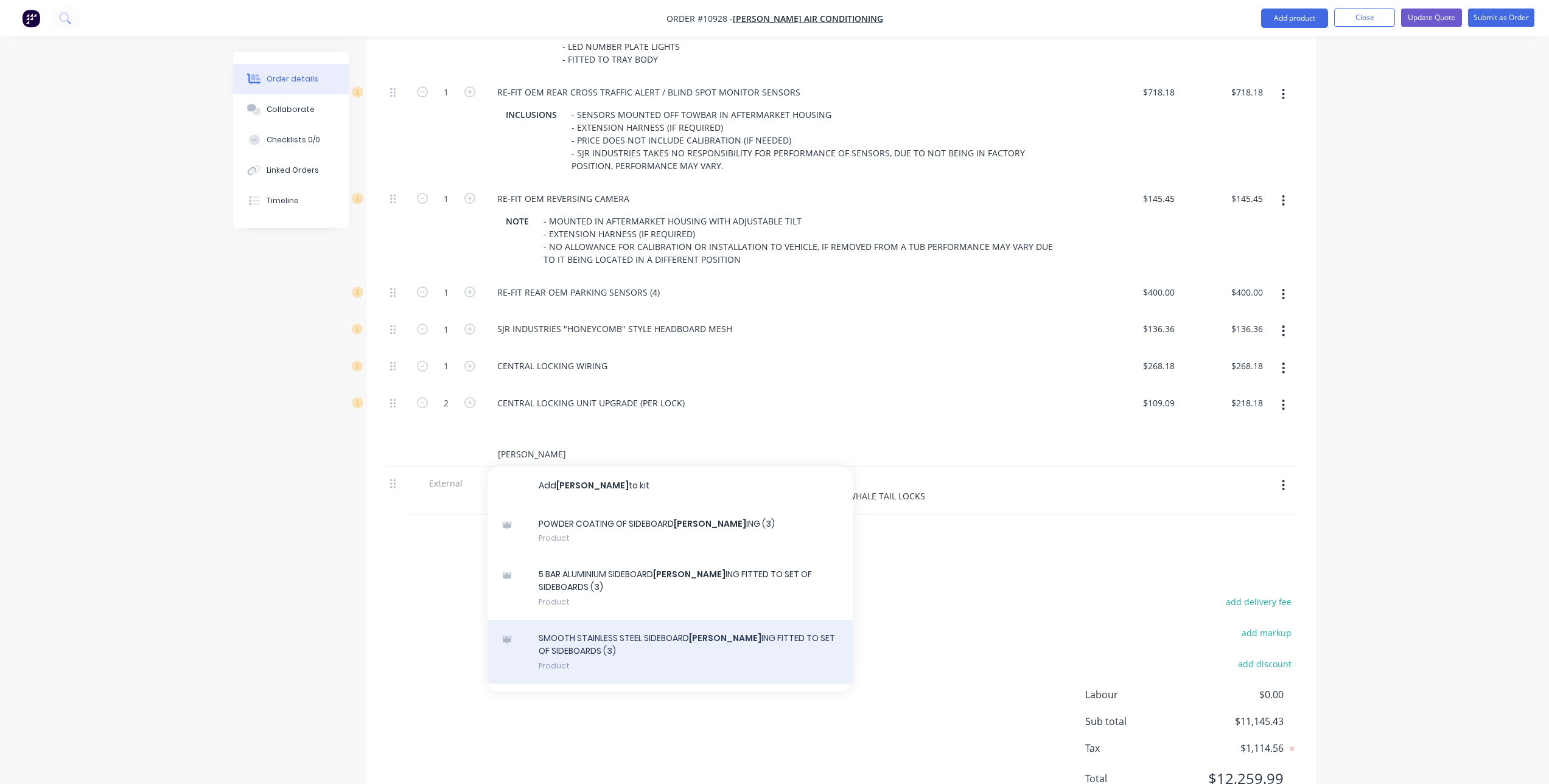
type input "[PERSON_NAME]"
click at [709, 645] on div "SMOOTH STAINLESS STEEL SIDEBOARD [PERSON_NAME] ING FITTED TO SET OF SIDEBOARDS …" at bounding box center [670, 652] width 365 height 64
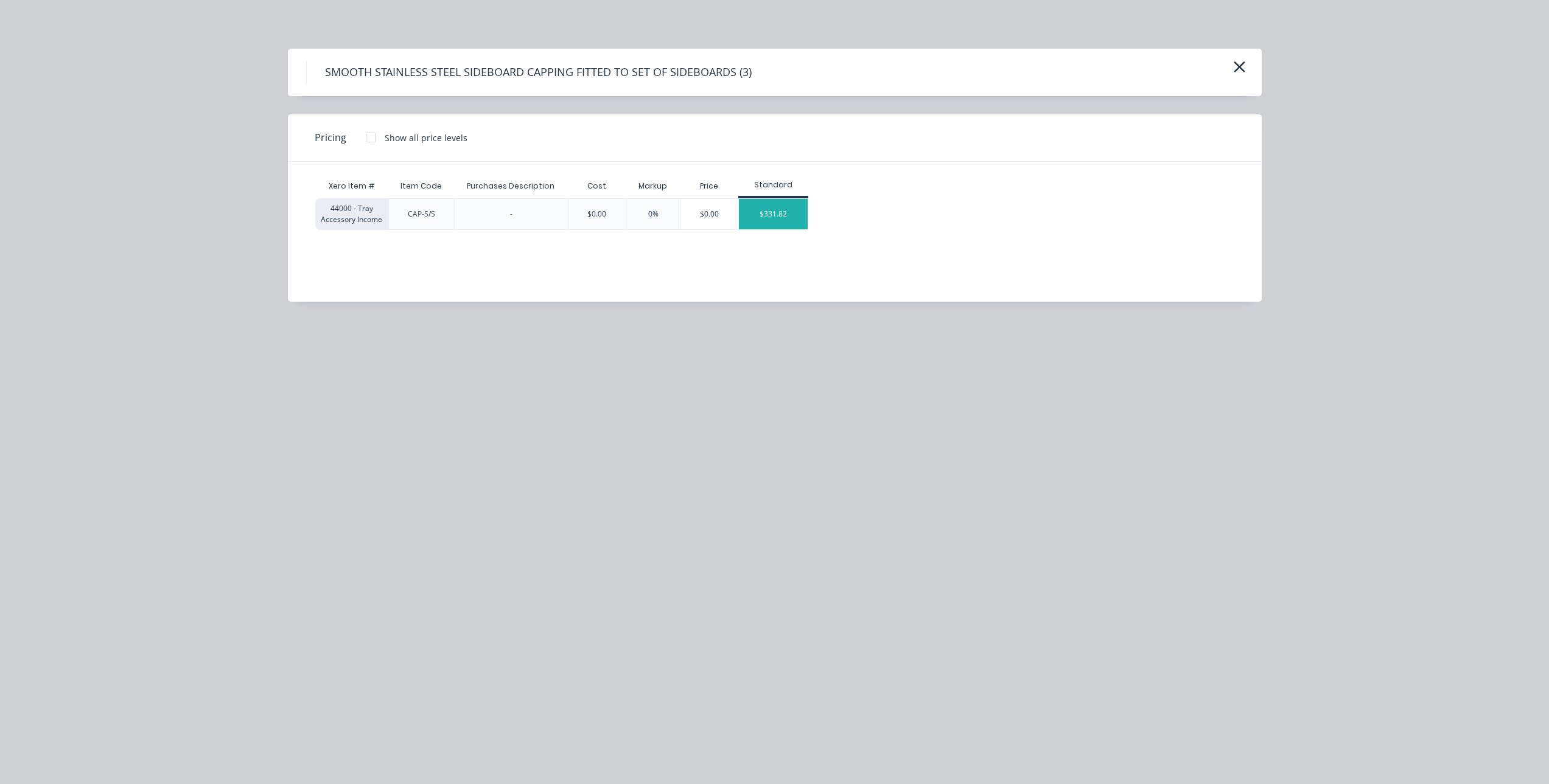
click at [779, 214] on div "$331.82" at bounding box center [773, 214] width 69 height 30
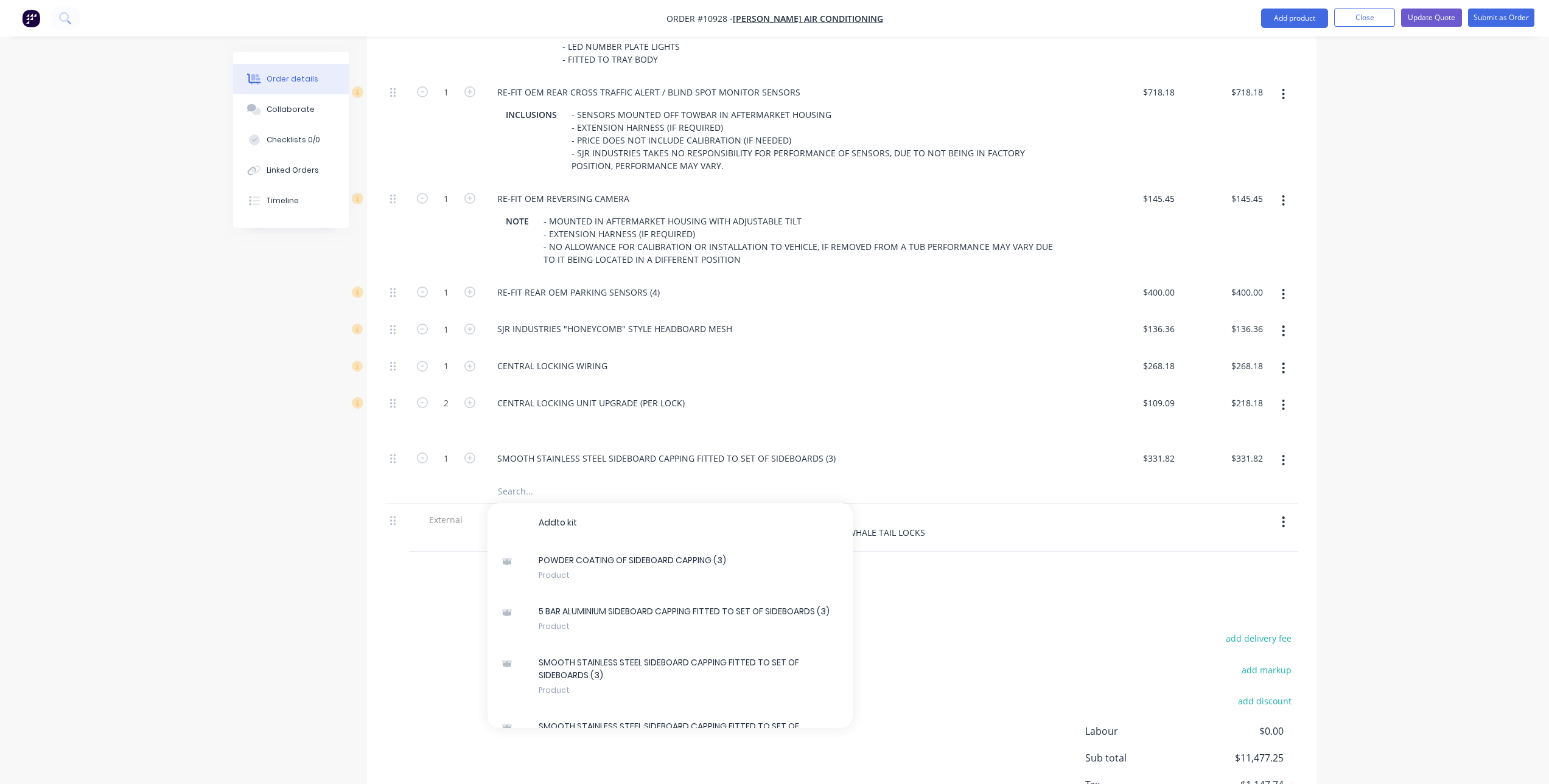
click at [1014, 669] on div "add delivery fee add markup add discount Labour $0.00 Sub total $11,477.25 Tax …" at bounding box center [842, 734] width 913 height 208
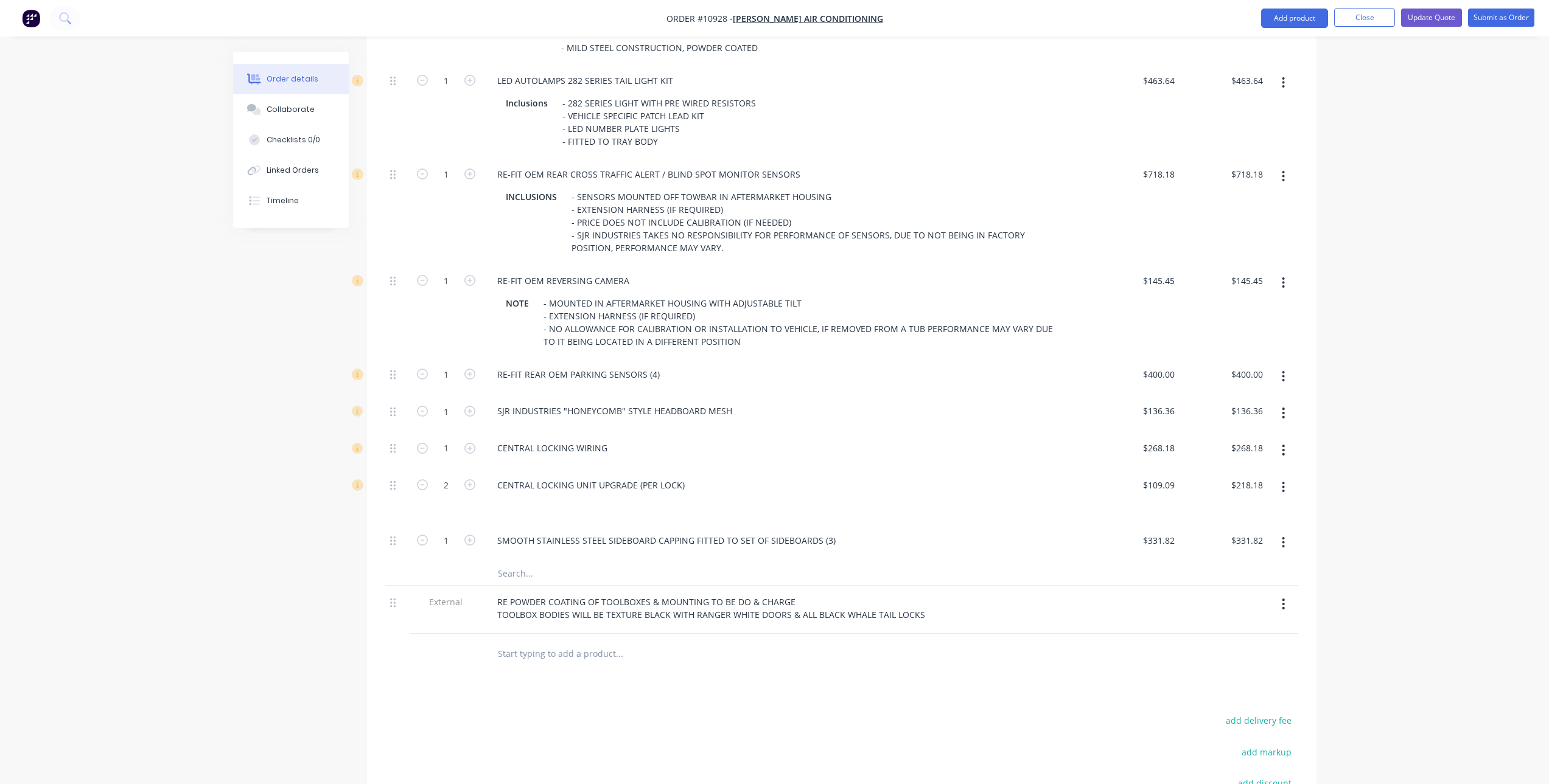
scroll to position [1034, 0]
